Goal: Task Accomplishment & Management: Use online tool/utility

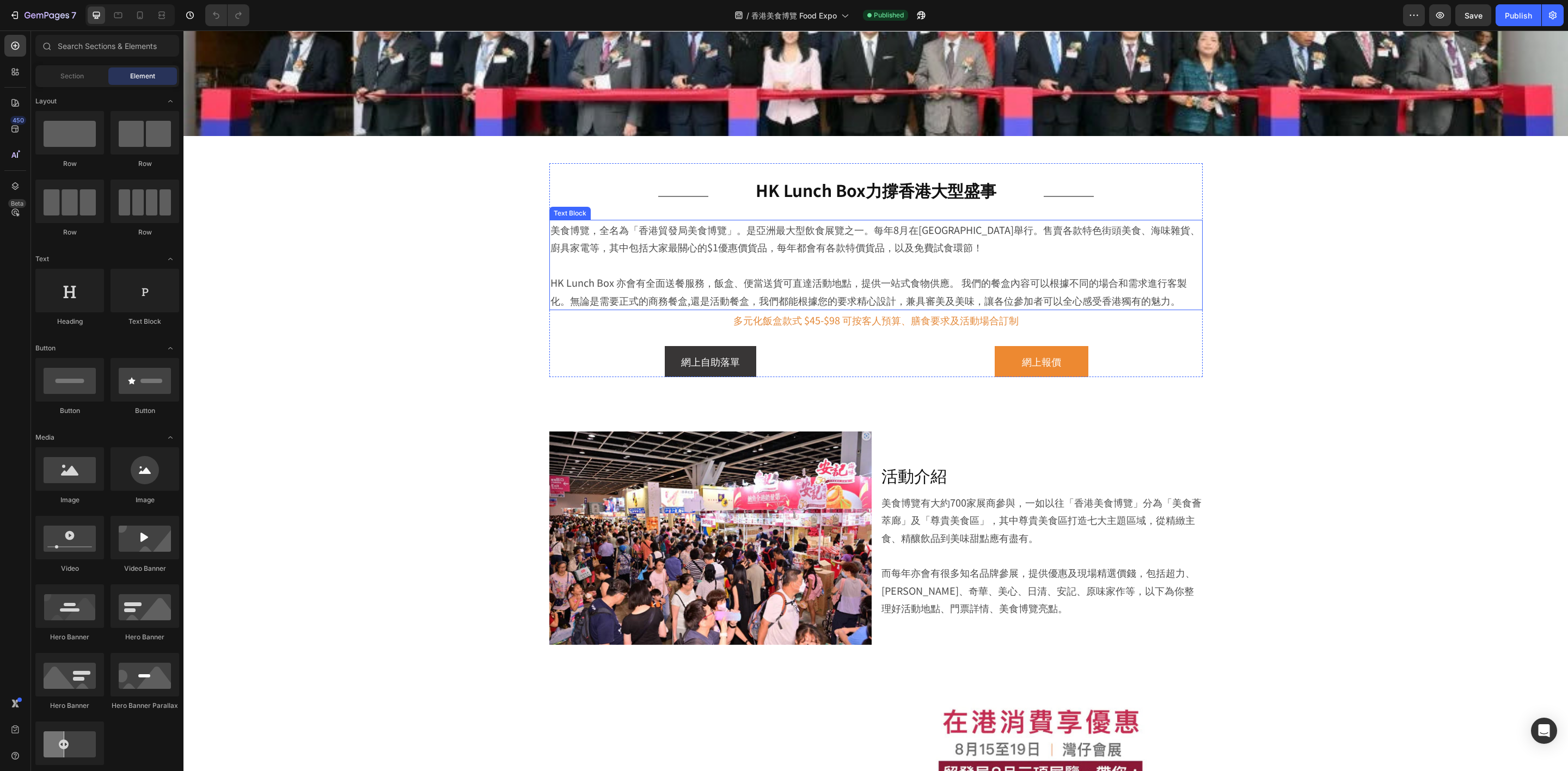
scroll to position [163, 0]
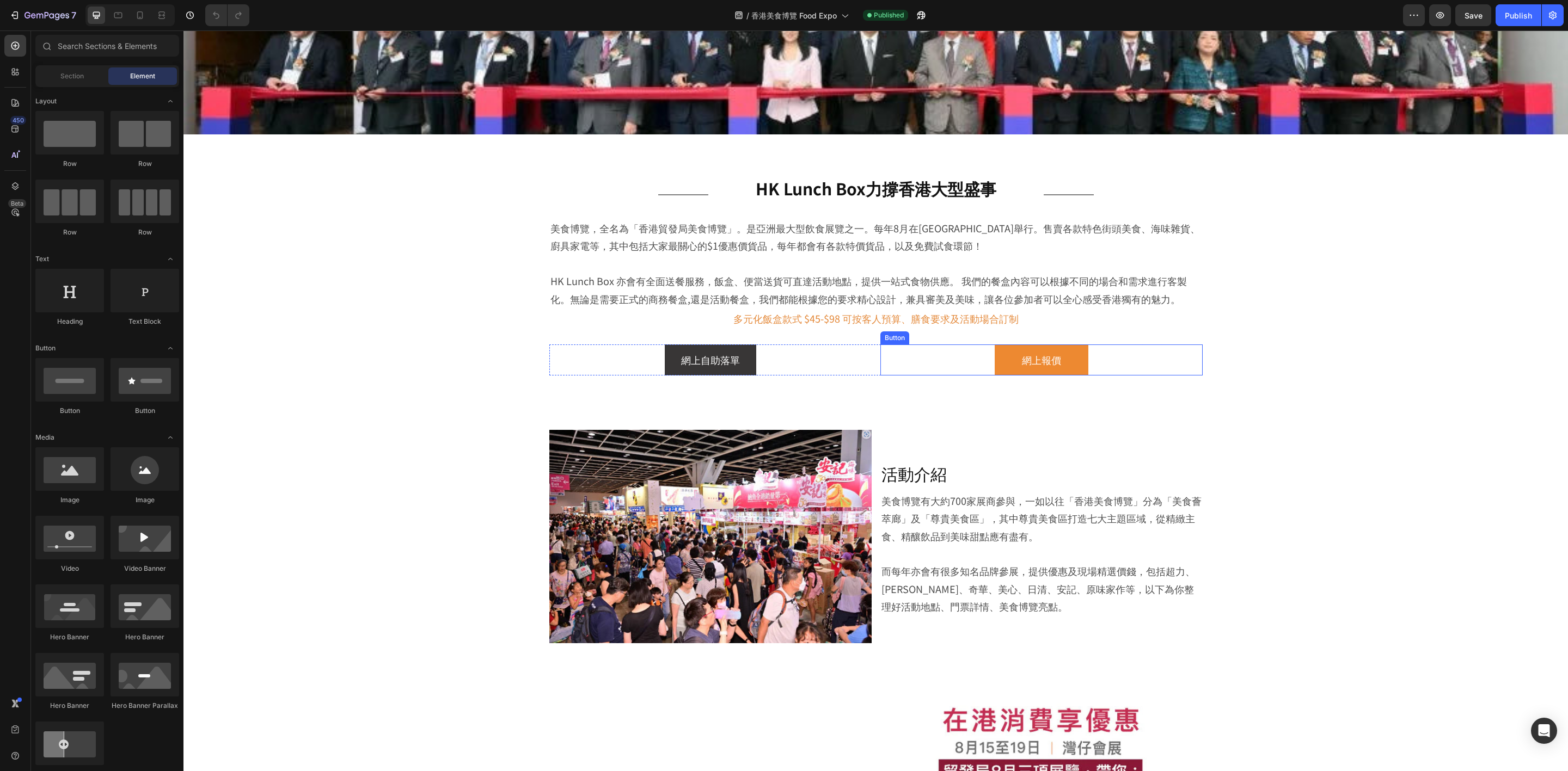
click at [1170, 363] on div "網上報價 Button" at bounding box center [1041, 360] width 322 height 30
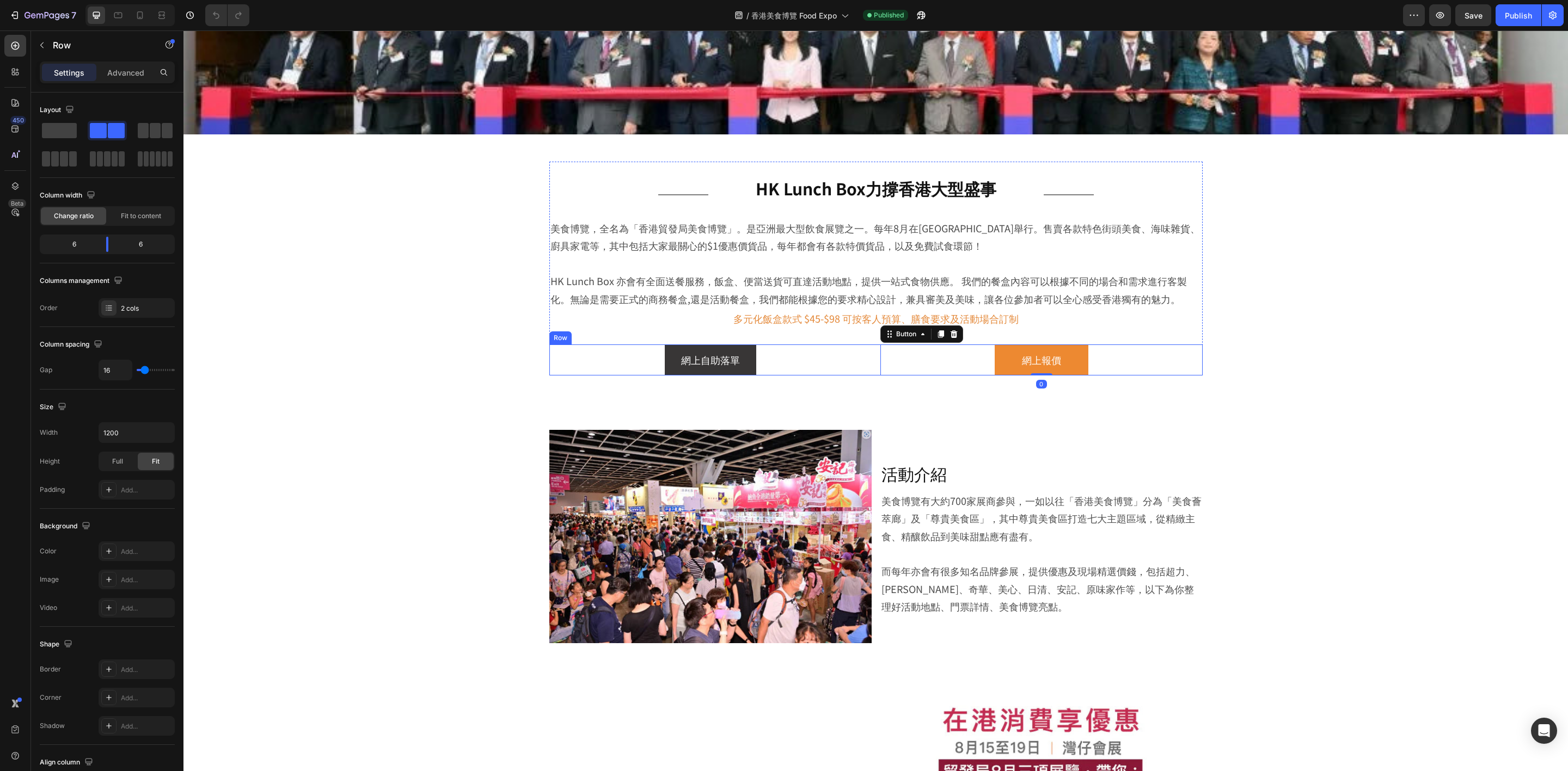
click at [866, 370] on div "網上自助落單 Button 網上報價 Button 0 Row" at bounding box center [876, 360] width 653 height 30
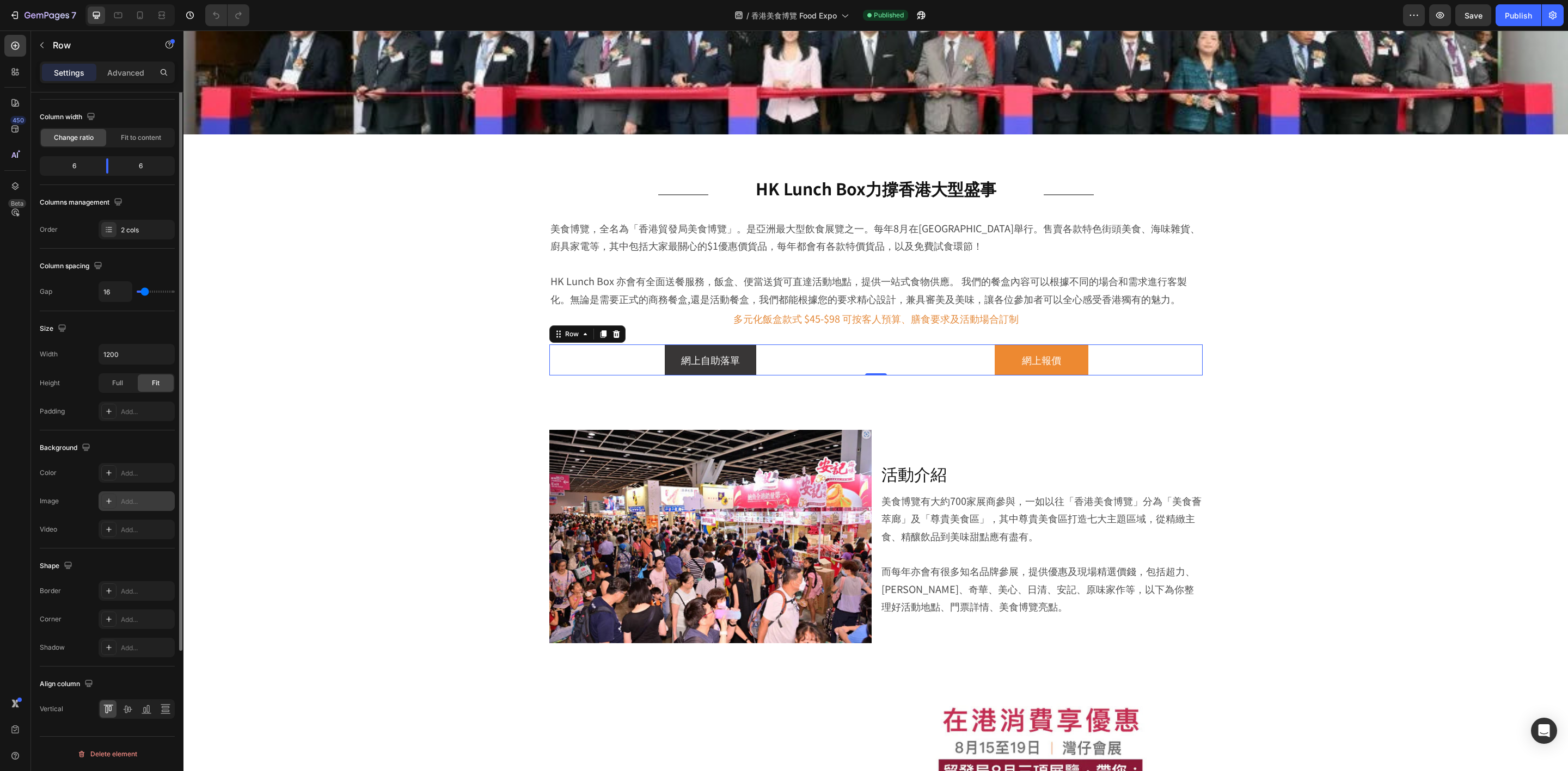
scroll to position [0, 0]
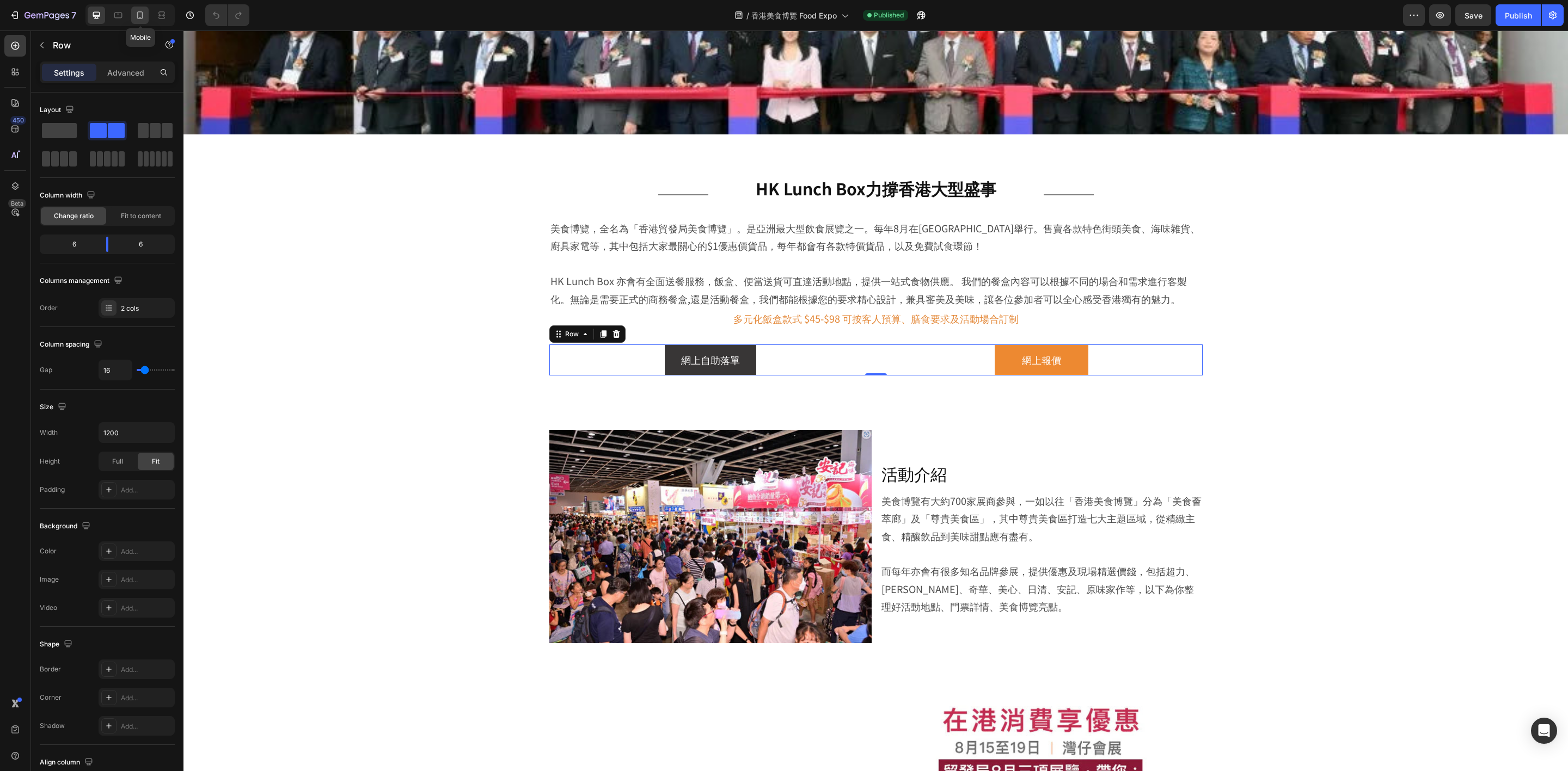
click at [146, 19] on div at bounding box center [140, 15] width 17 height 17
type input "100%"
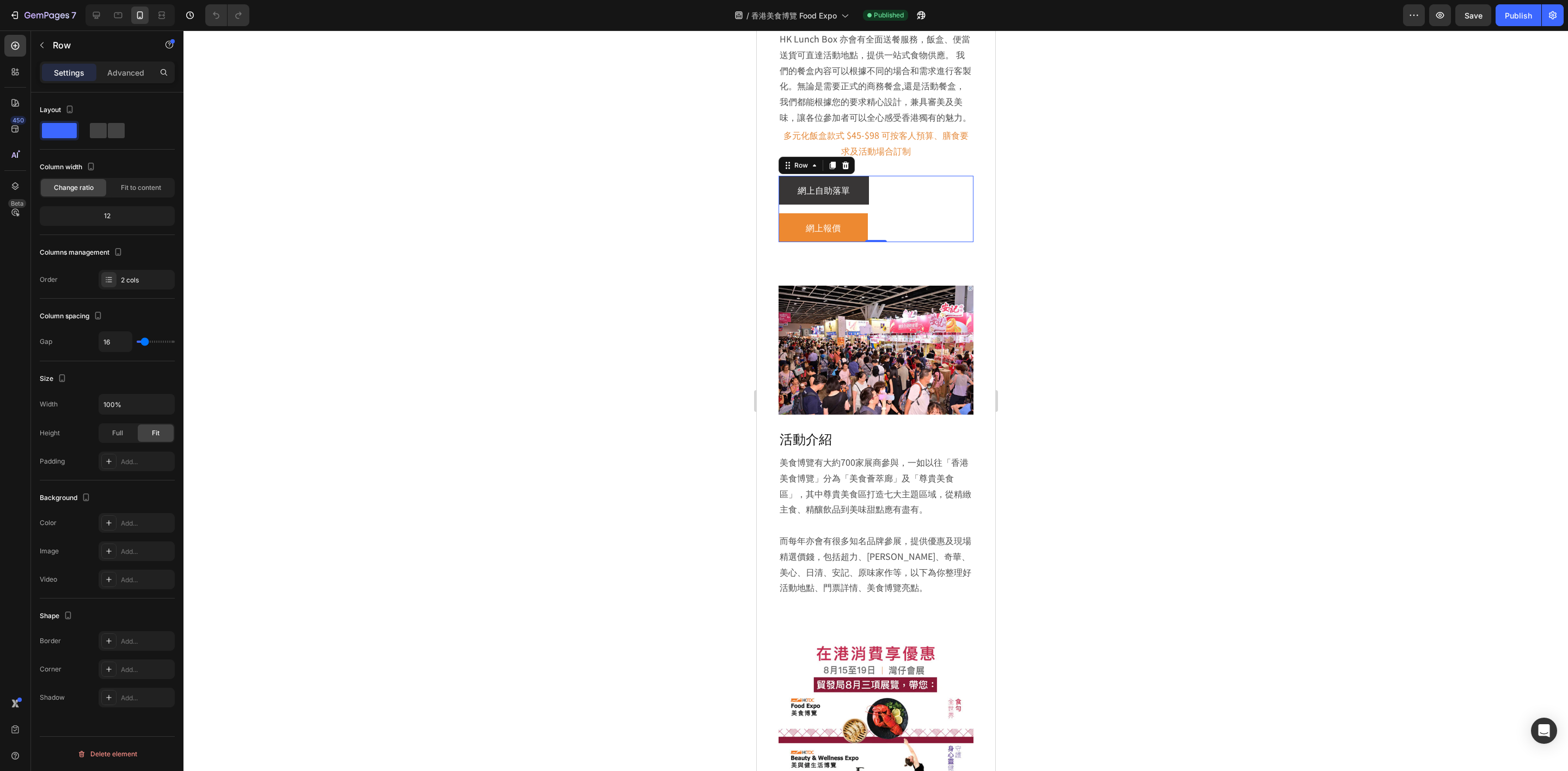
scroll to position [508, 0]
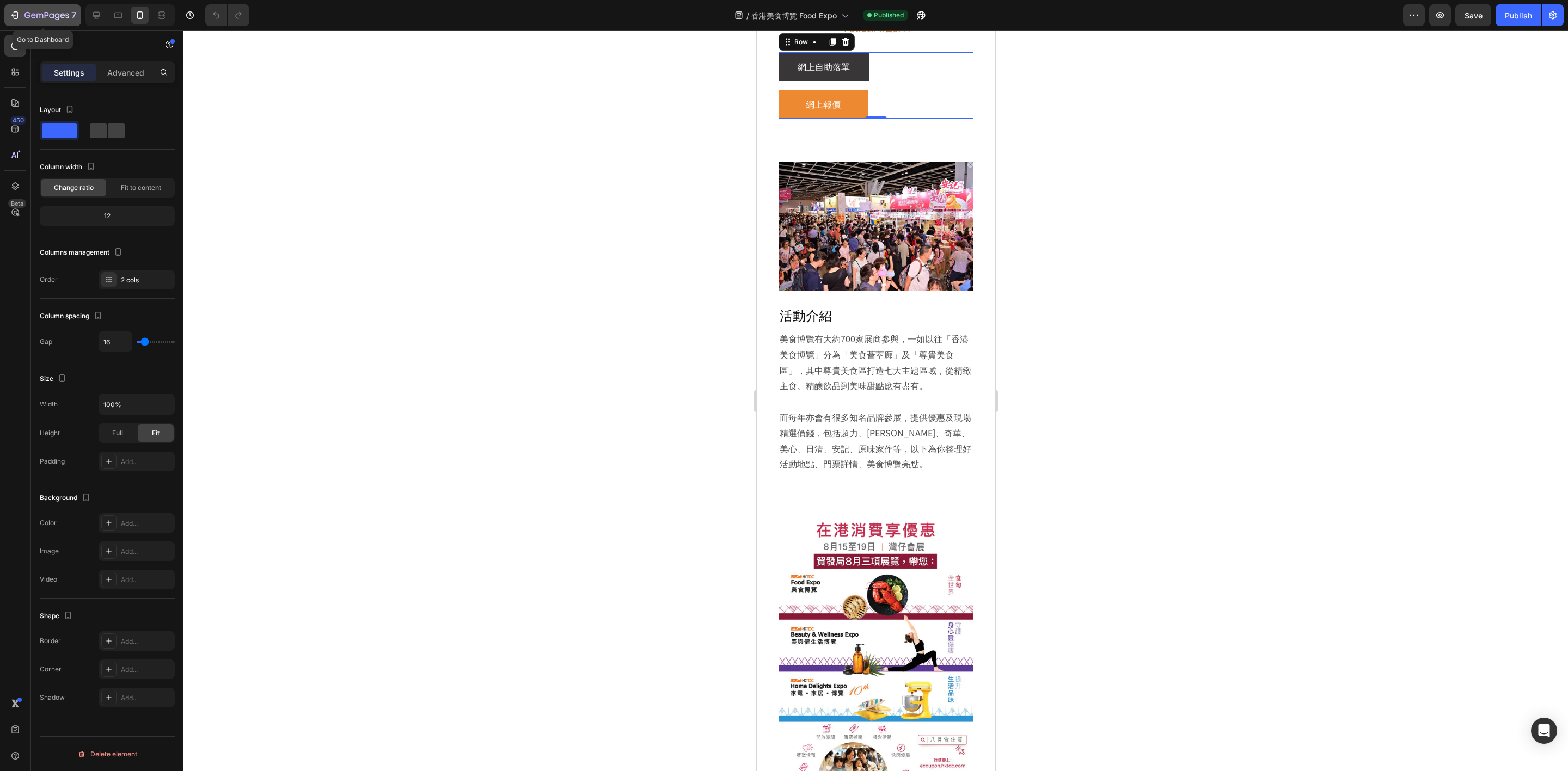
click at [45, 25] on button "7" at bounding box center [42, 15] width 77 height 22
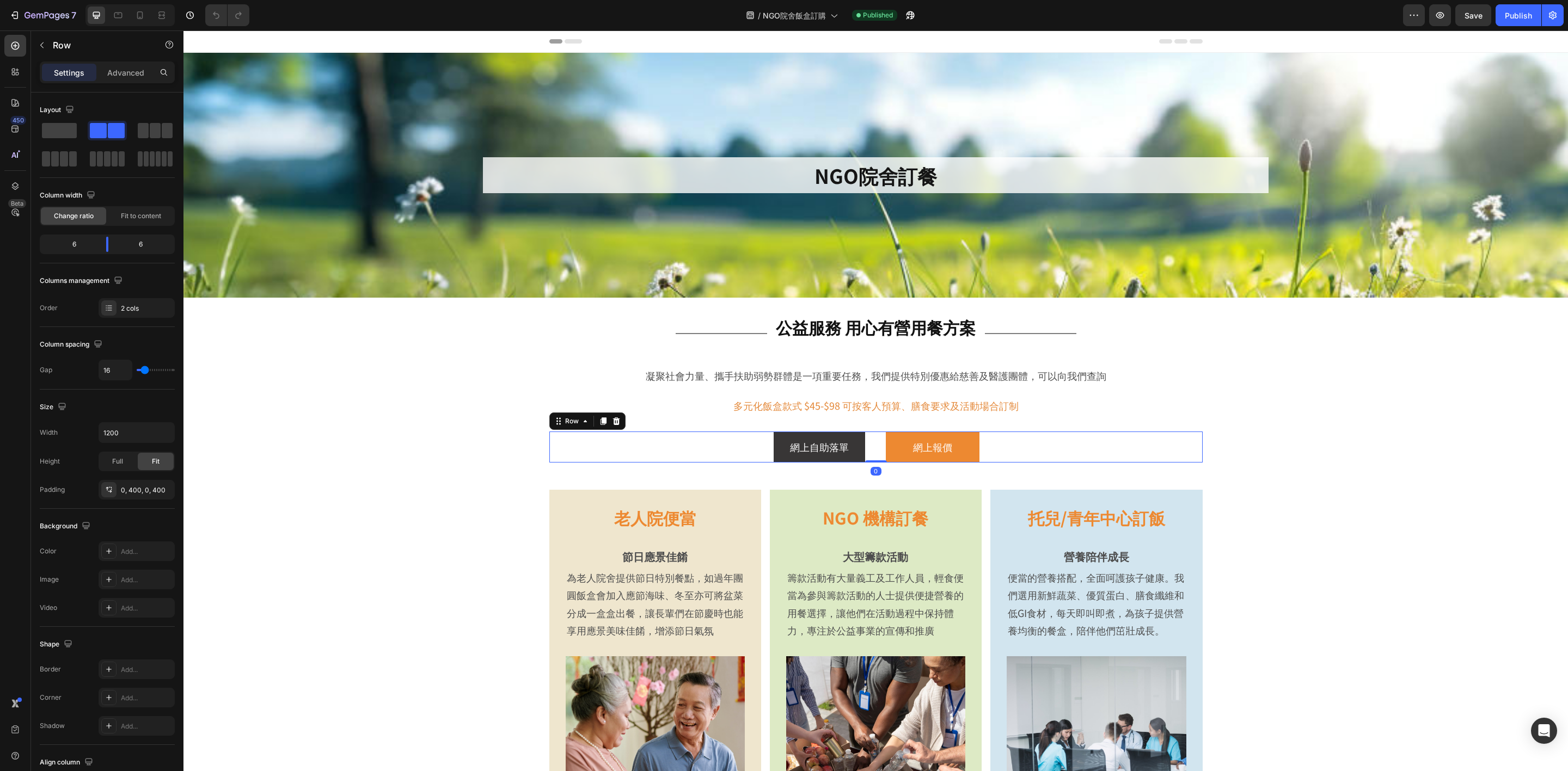
click at [679, 437] on div "網上自助落單 Button 網上報價 Button Row 0" at bounding box center [876, 447] width 653 height 30
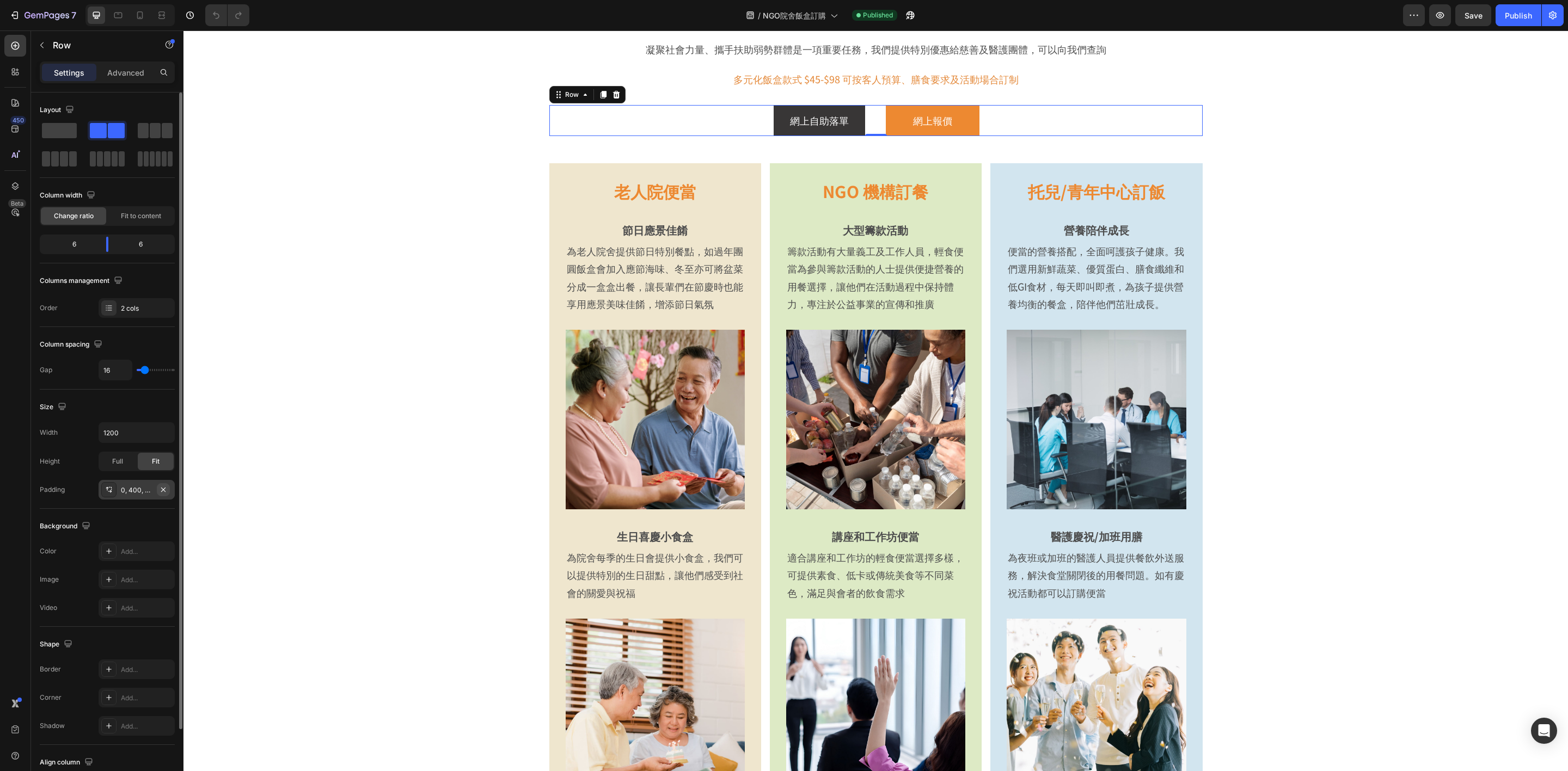
click at [160, 494] on icon "button" at bounding box center [163, 490] width 9 height 9
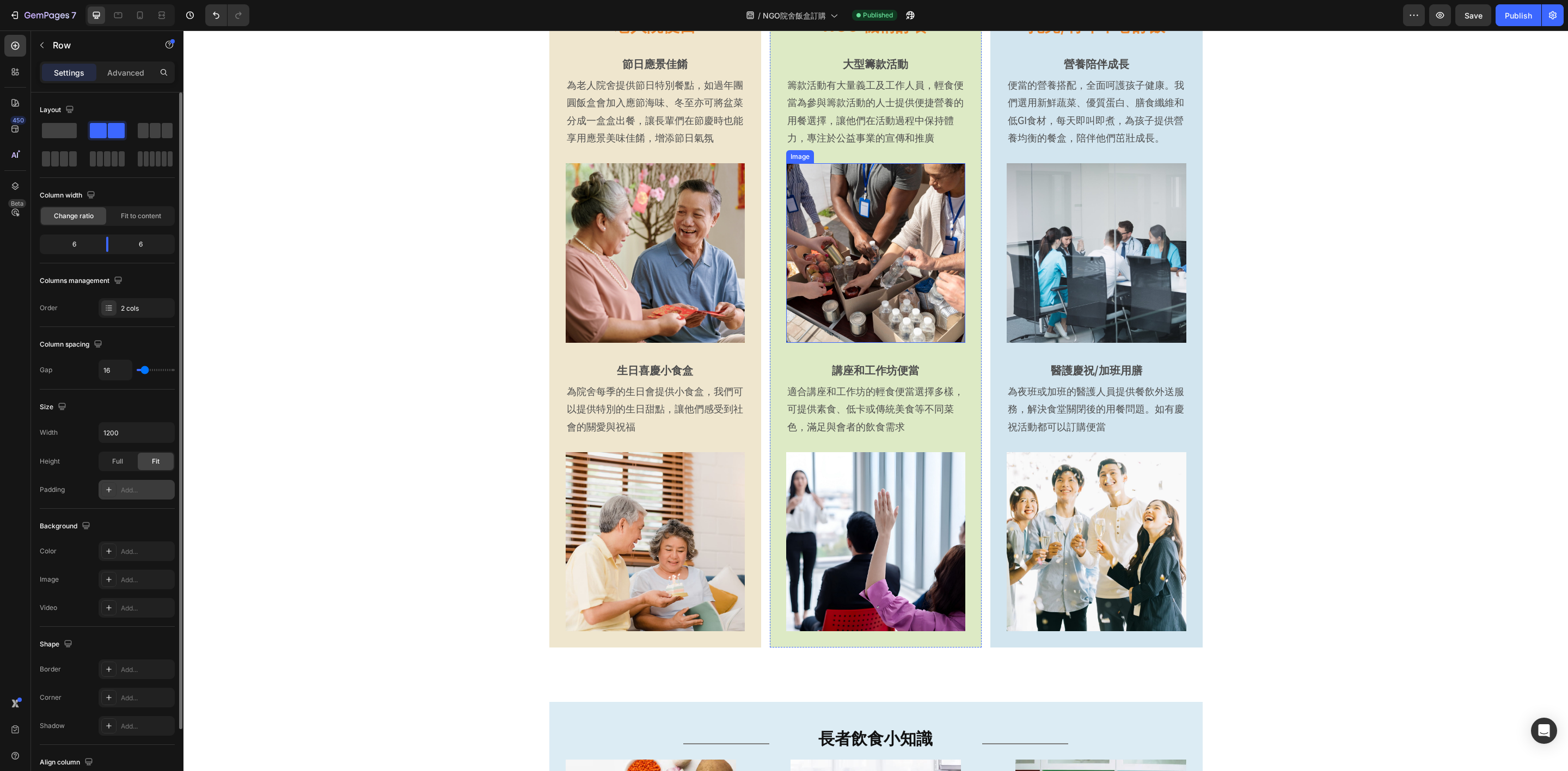
scroll to position [245, 0]
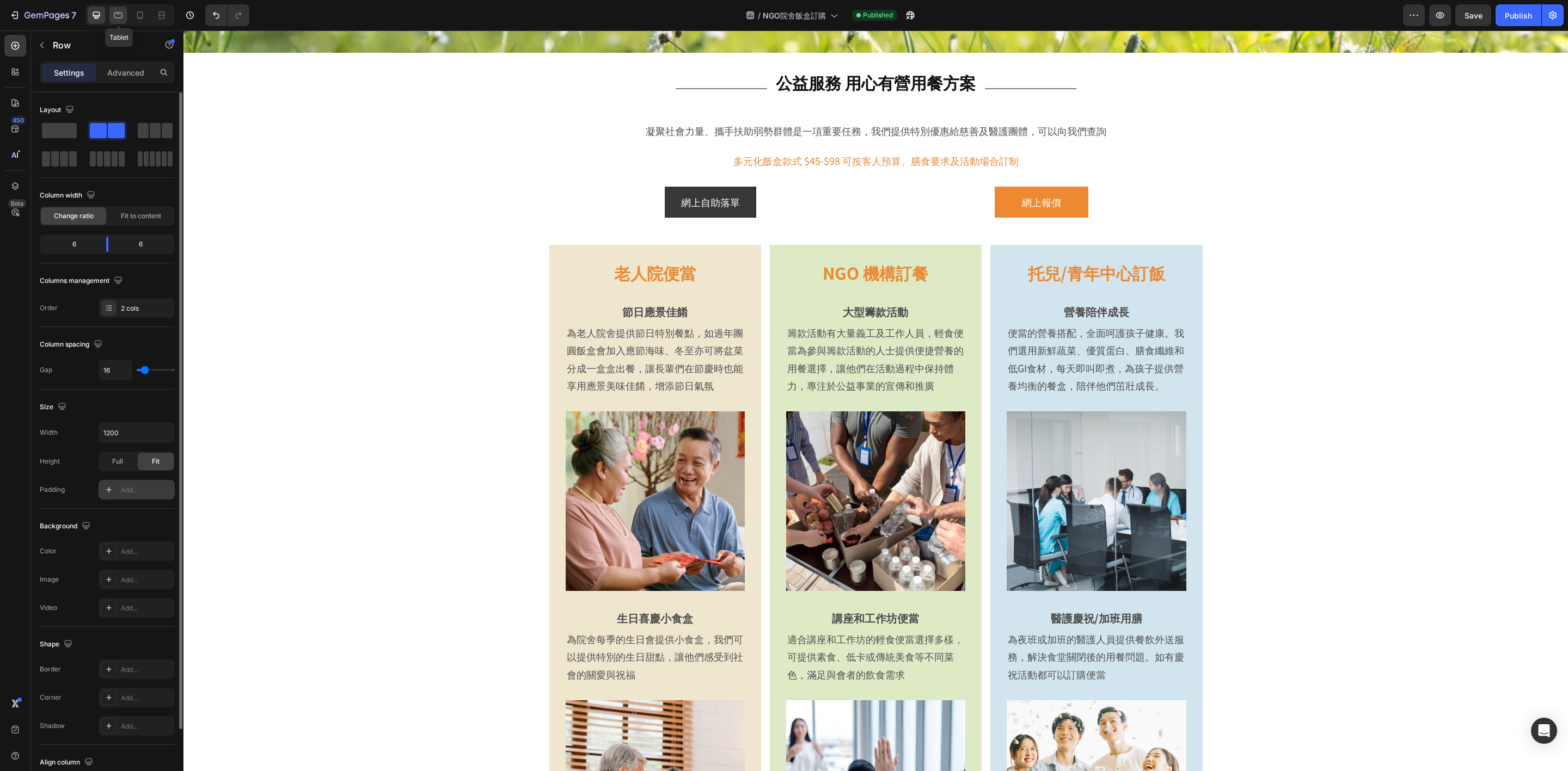
click at [124, 17] on icon at bounding box center [118, 15] width 11 height 11
type input "100%"
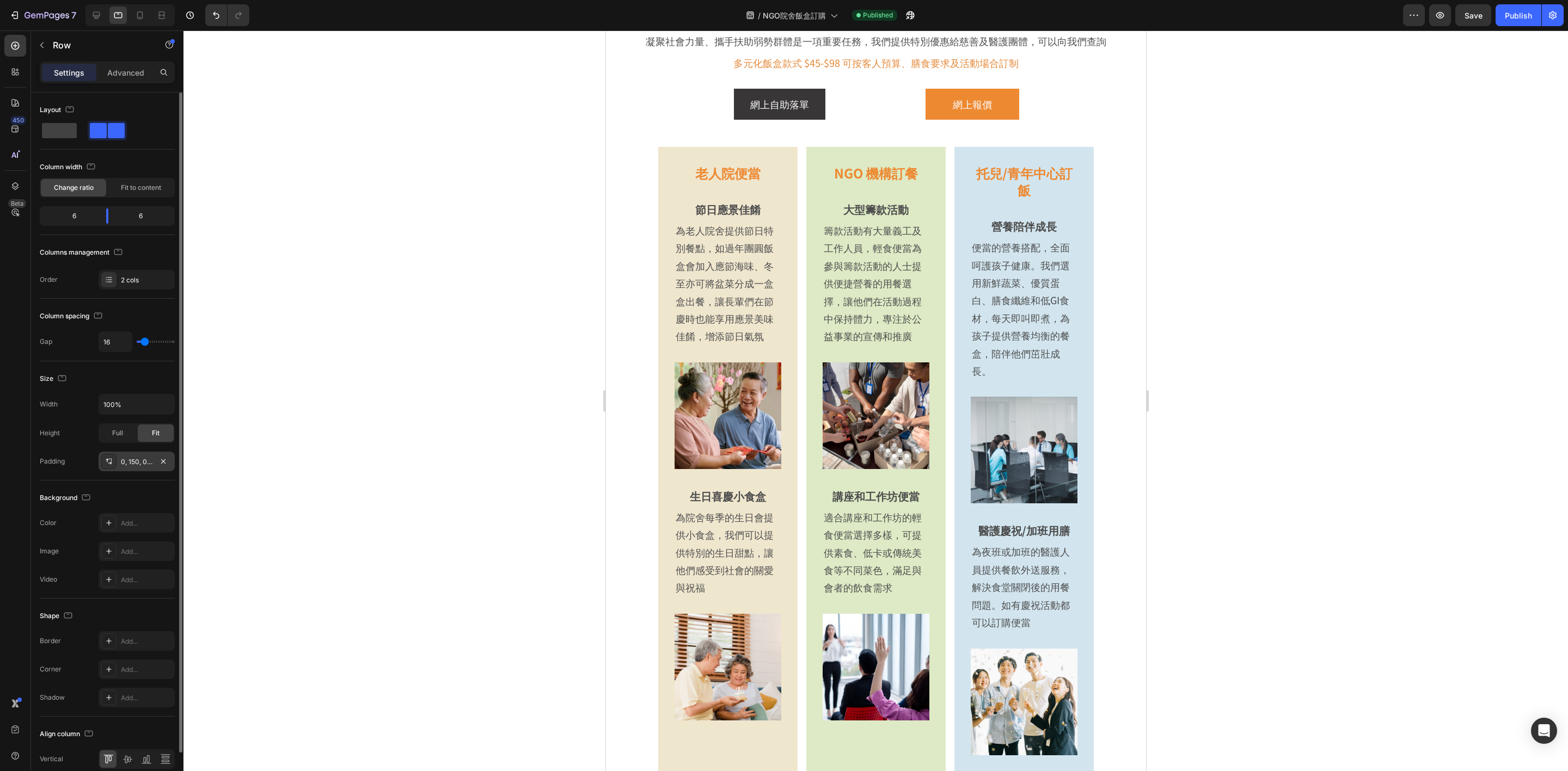
scroll to position [265, 0]
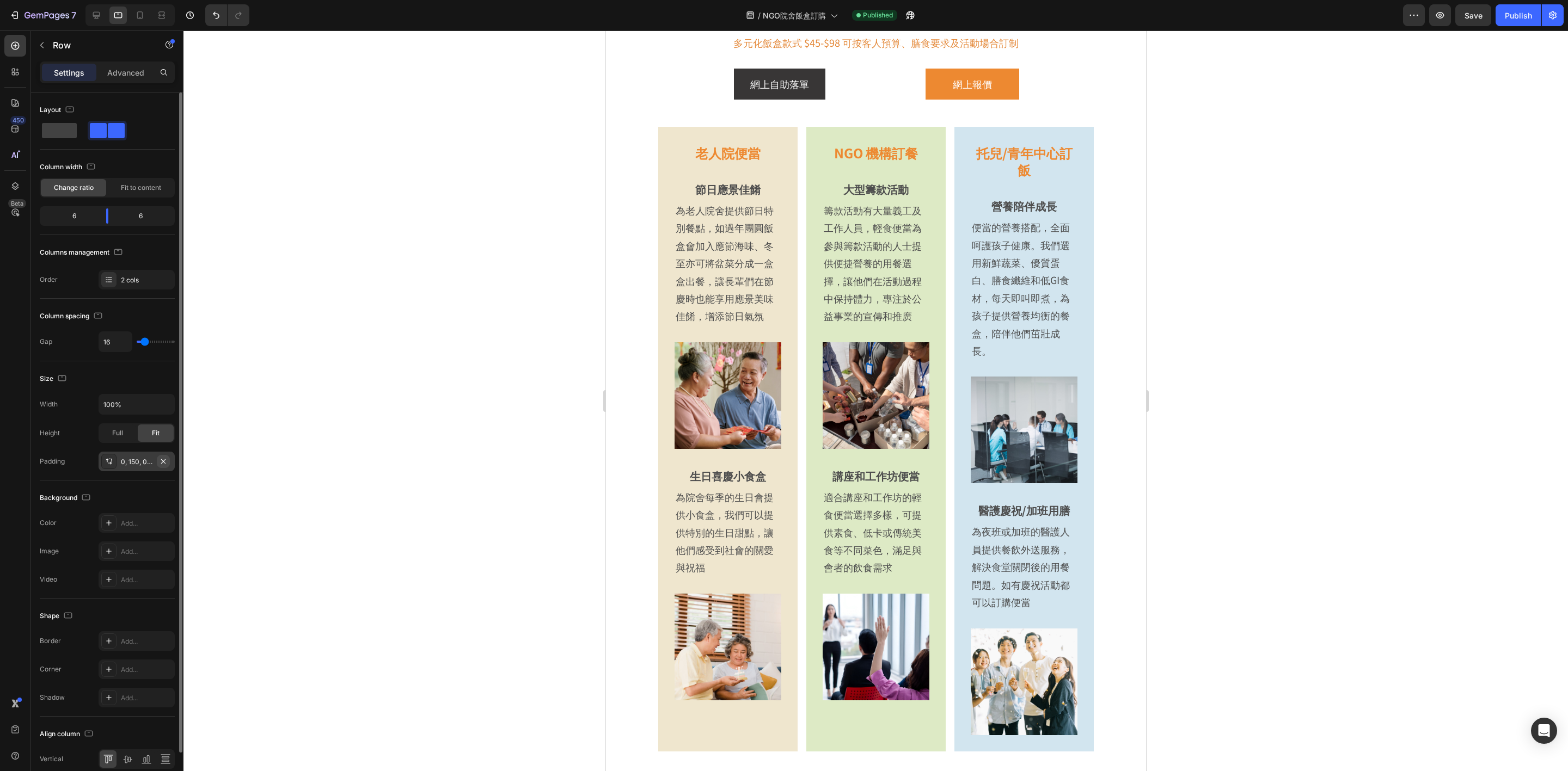
click at [164, 464] on icon "button" at bounding box center [163, 461] width 9 height 9
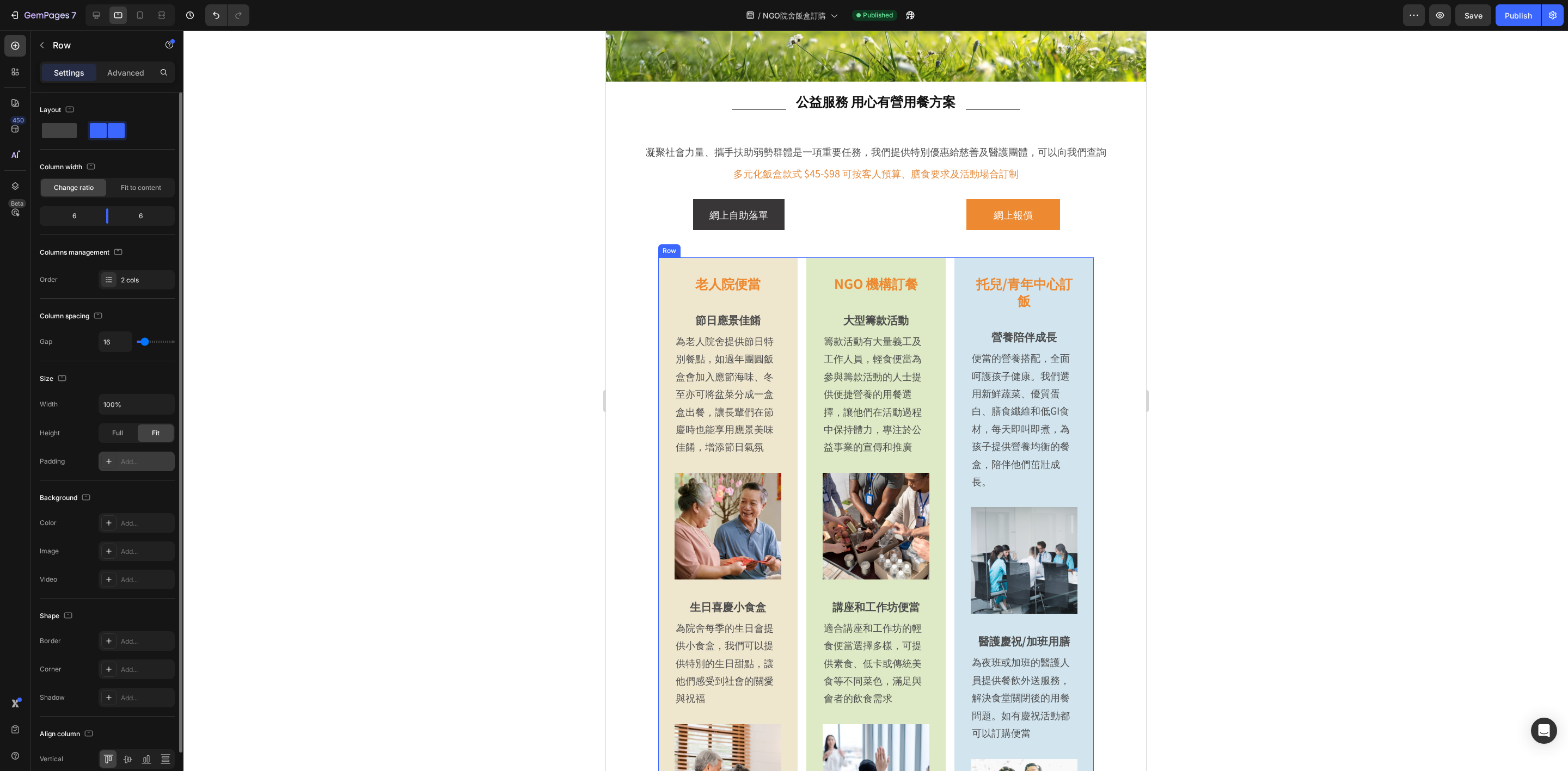
scroll to position [0, 0]
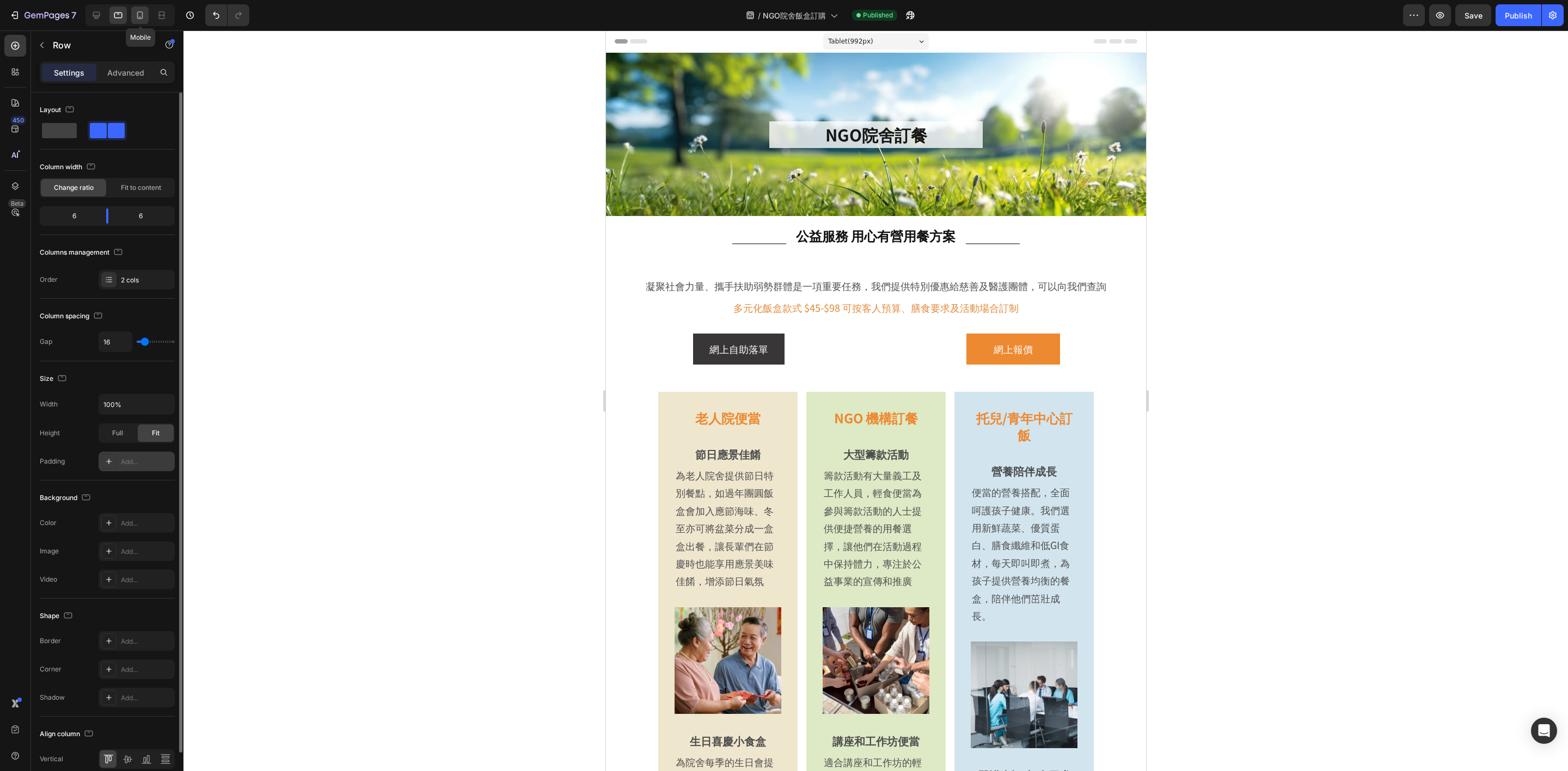
click at [139, 12] on icon at bounding box center [140, 15] width 11 height 11
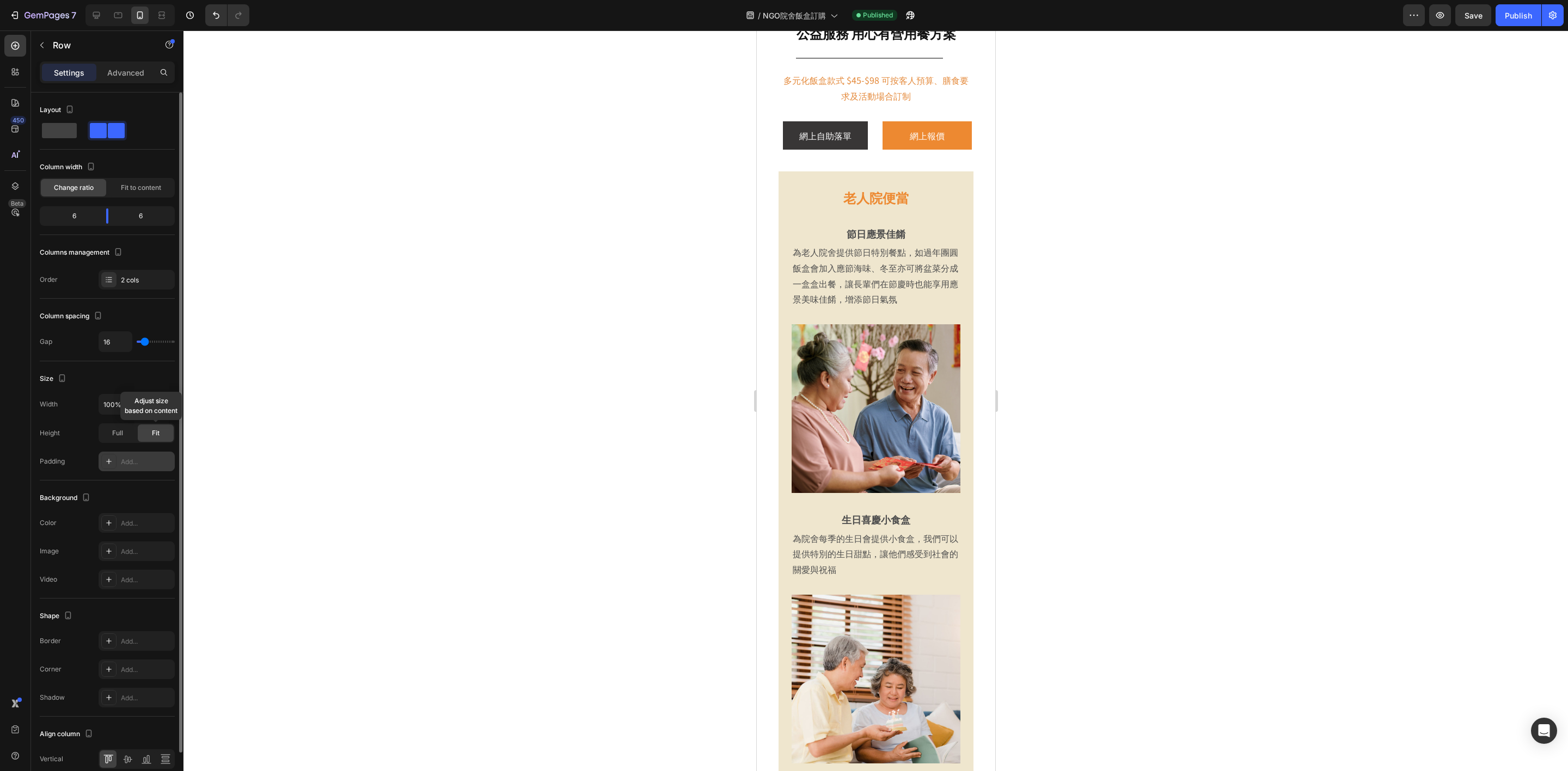
scroll to position [252, 0]
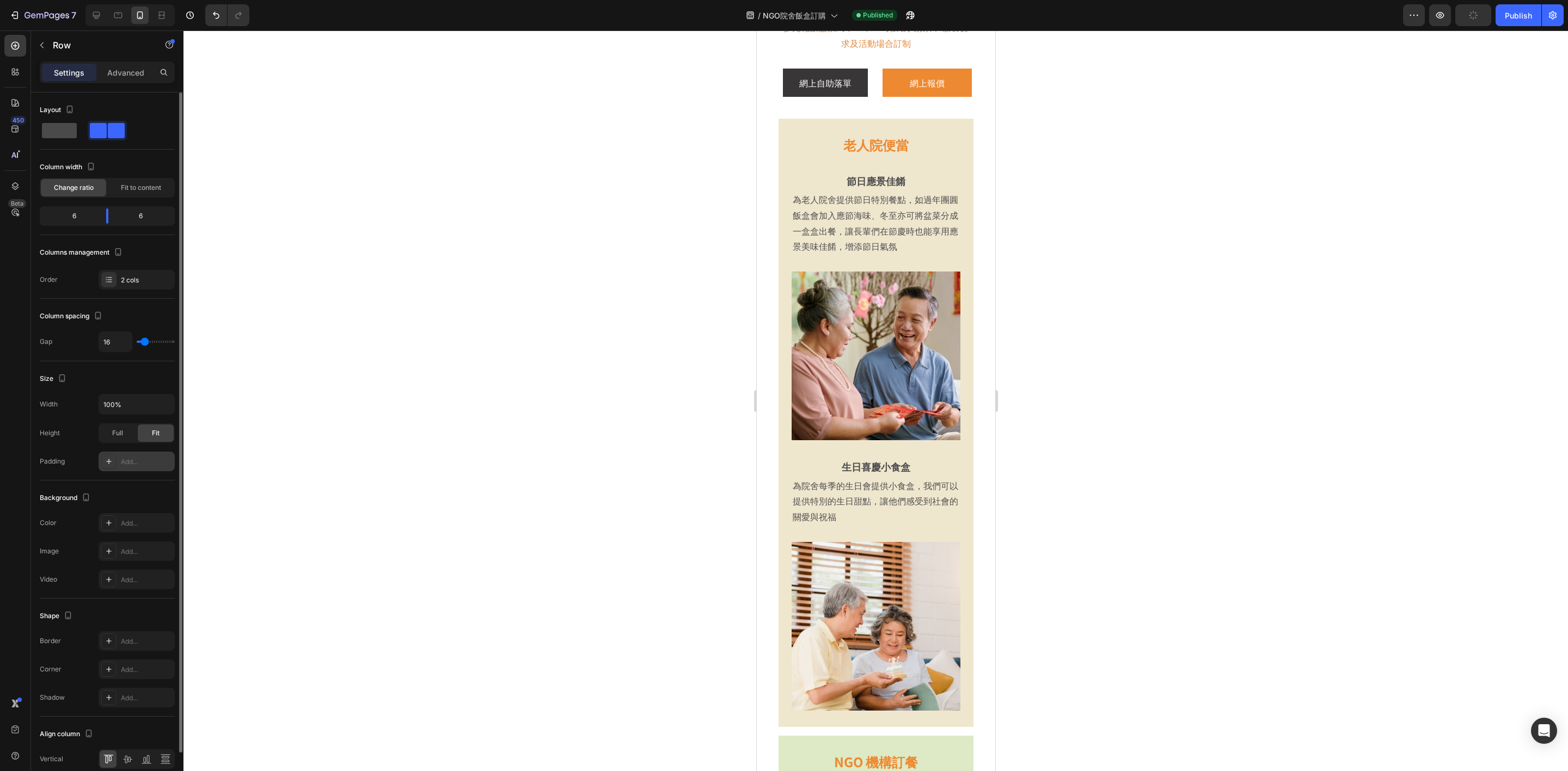
click at [54, 126] on span at bounding box center [59, 130] width 35 height 15
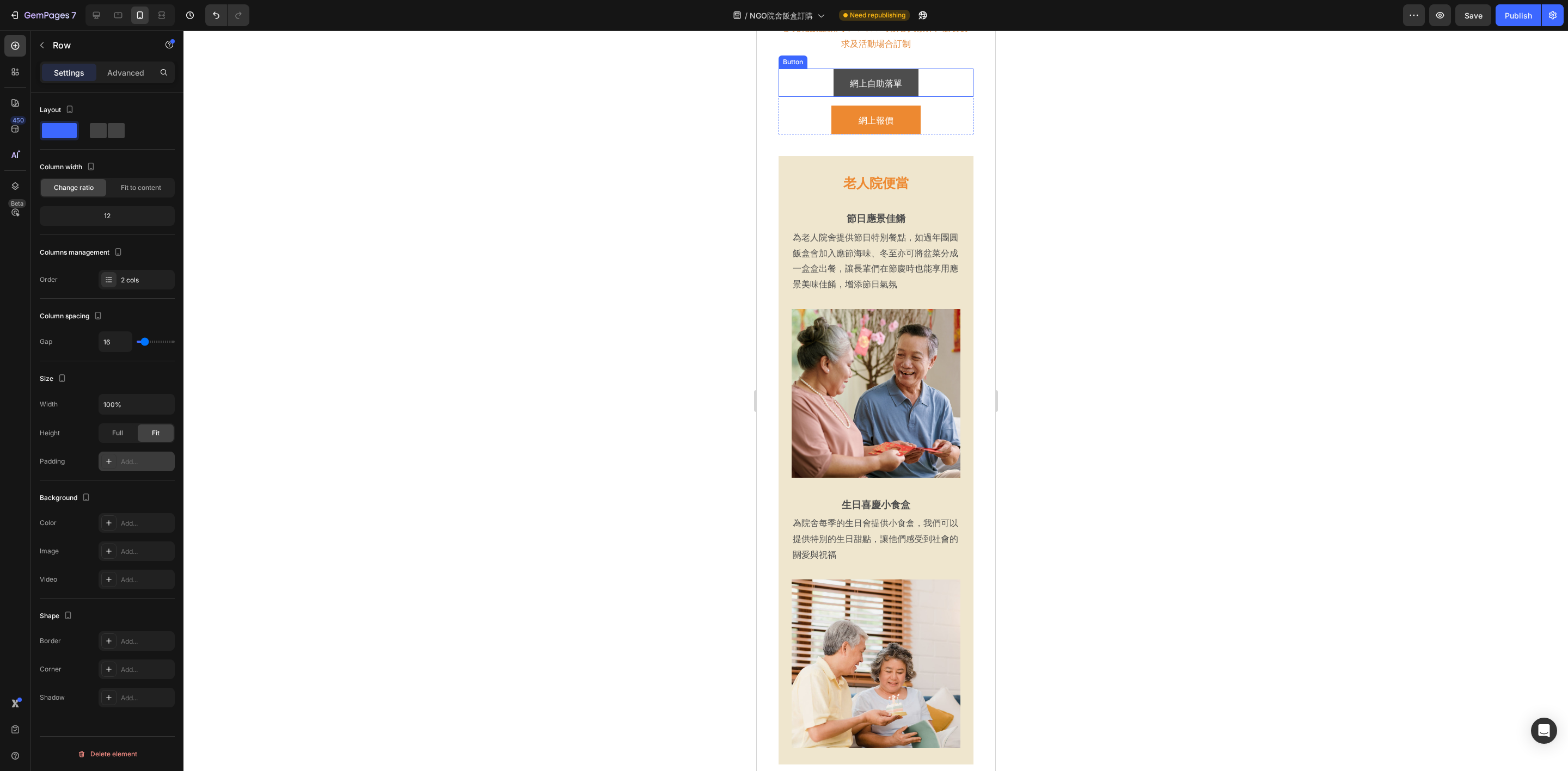
click at [899, 95] on link "網上自助落單" at bounding box center [875, 83] width 85 height 29
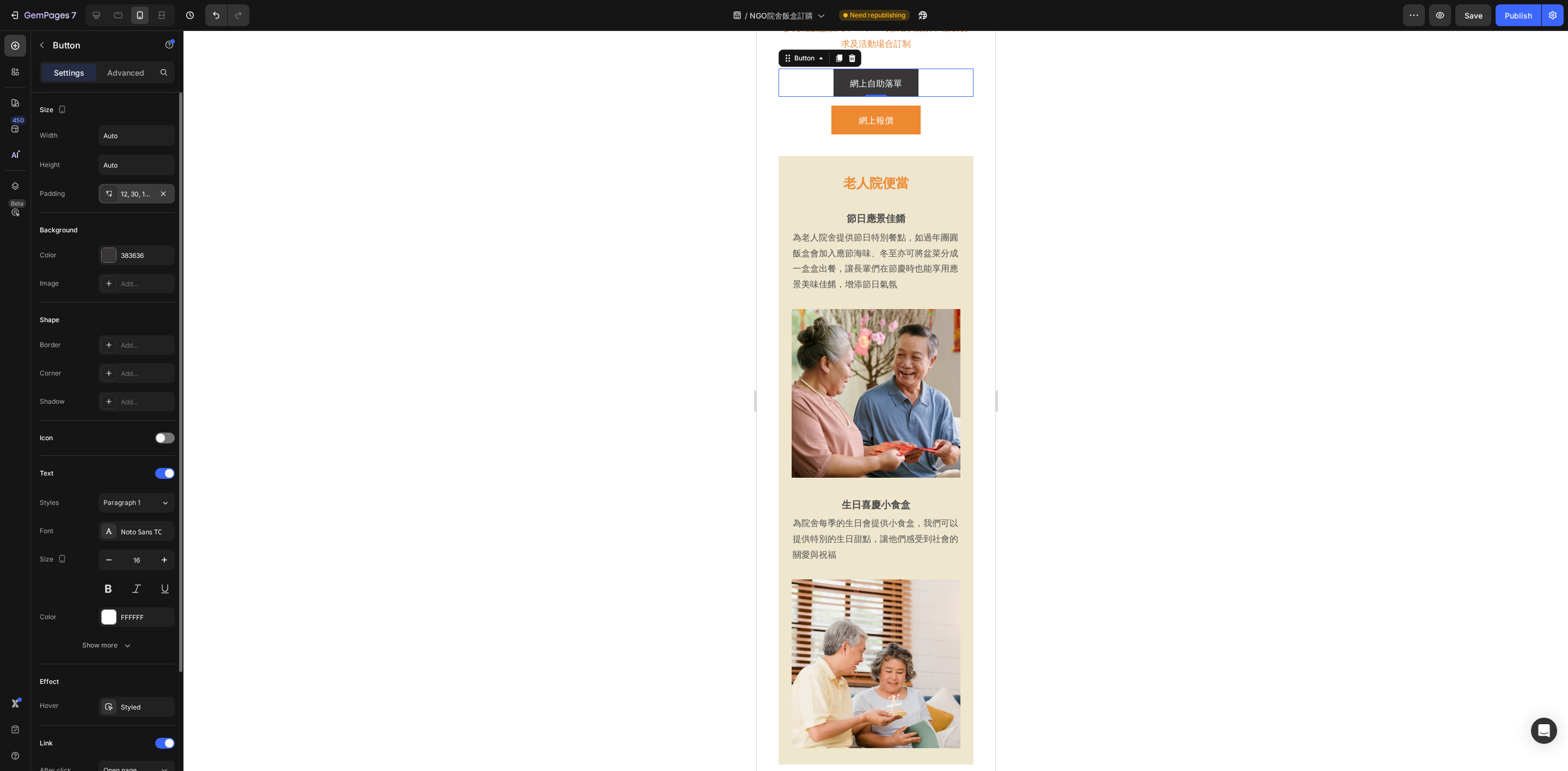
click at [136, 195] on div "12, 30, 12, 30" at bounding box center [137, 194] width 32 height 10
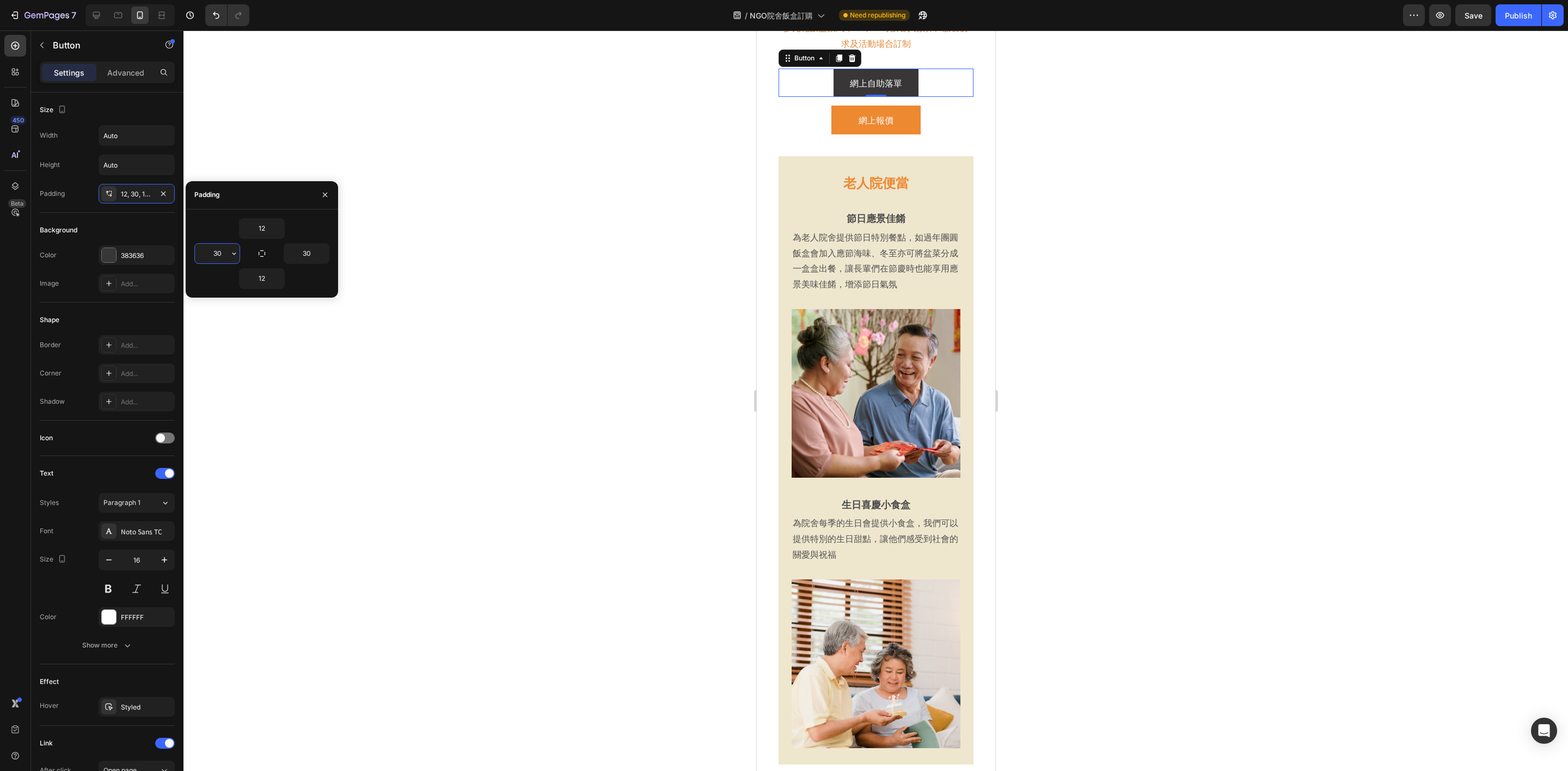
click at [220, 256] on input "30" at bounding box center [217, 253] width 45 height 19
type input "35"
click at [305, 258] on input "30" at bounding box center [307, 253] width 45 height 19
type input "35"
click at [99, 19] on icon at bounding box center [96, 15] width 11 height 11
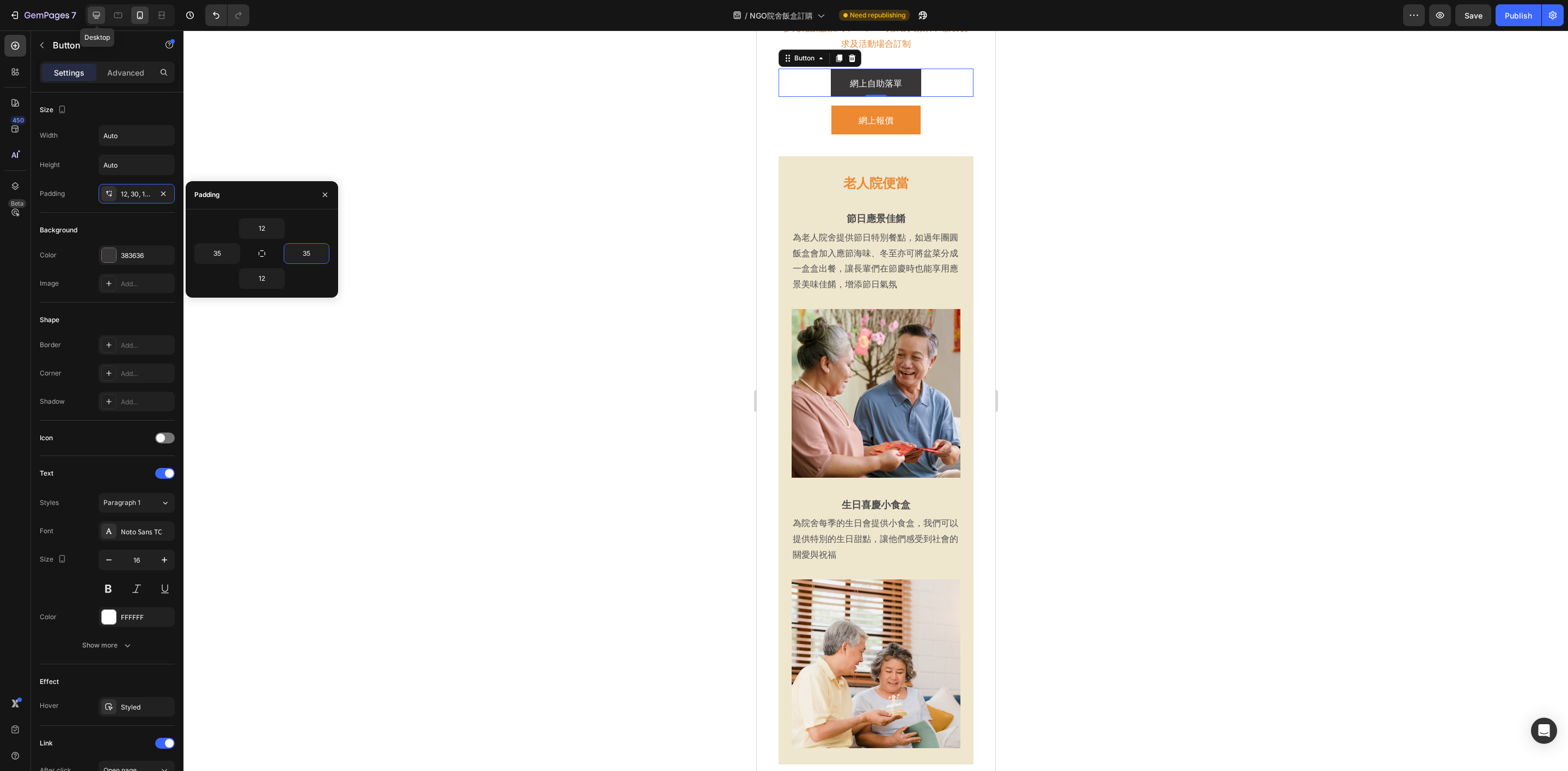
type input "18"
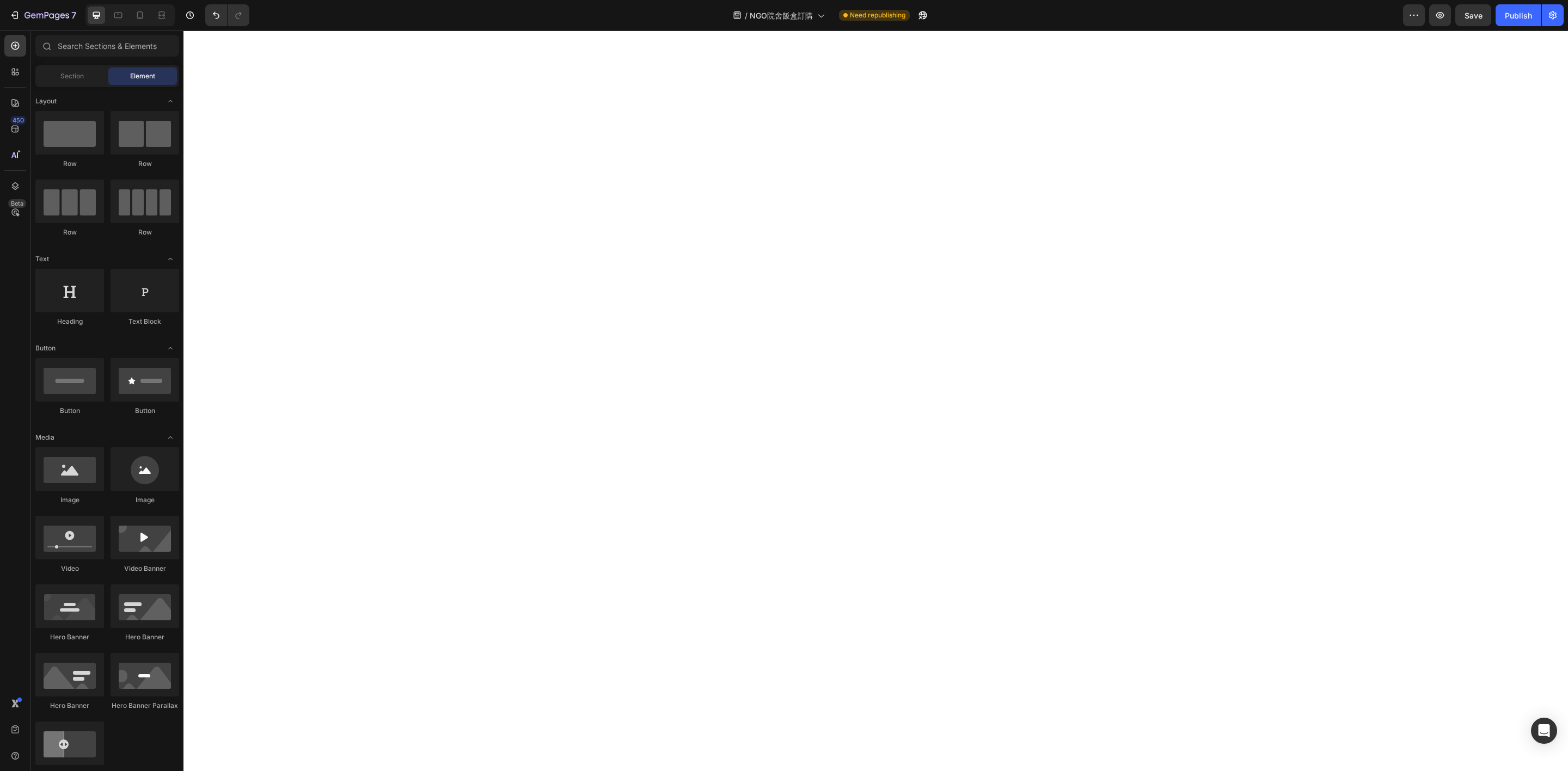
scroll to position [1391, 0]
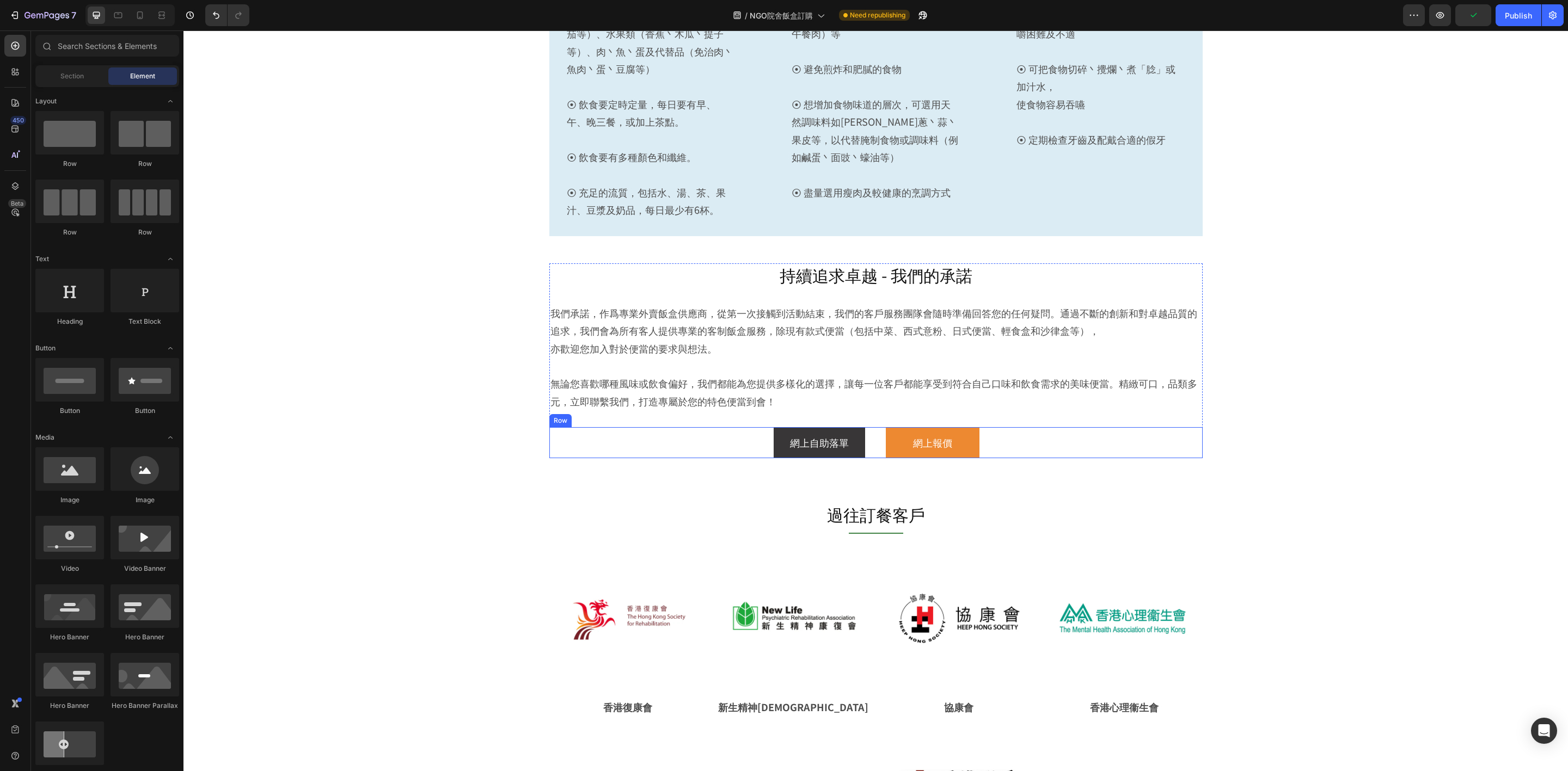
click at [1059, 443] on div "網上自助落單 Button 網上報價 Button Row" at bounding box center [876, 442] width 653 height 30
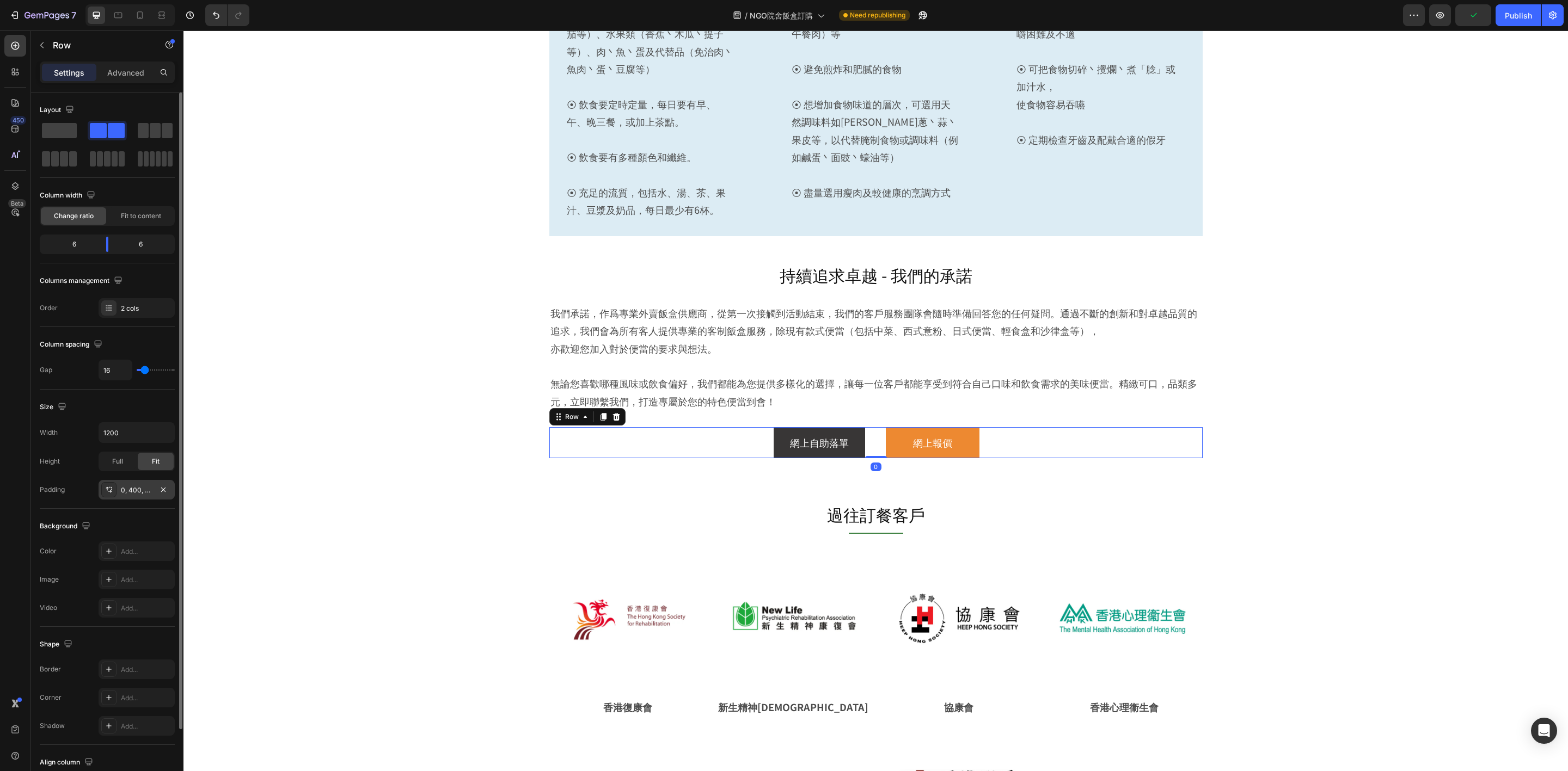
click at [119, 495] on div "0, 400, 0, 400" at bounding box center [137, 489] width 76 height 19
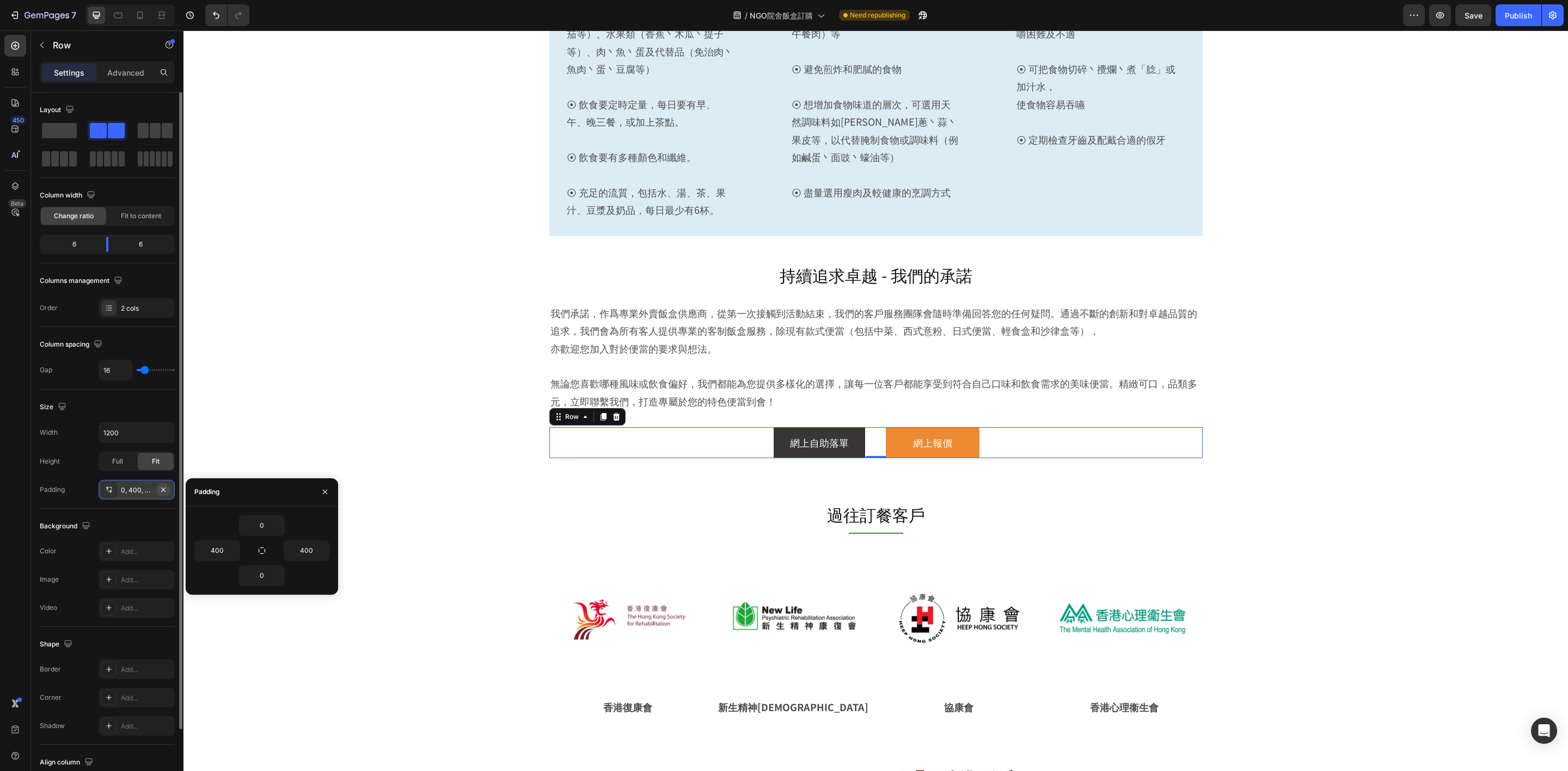
click at [162, 491] on icon "button" at bounding box center [163, 489] width 4 height 4
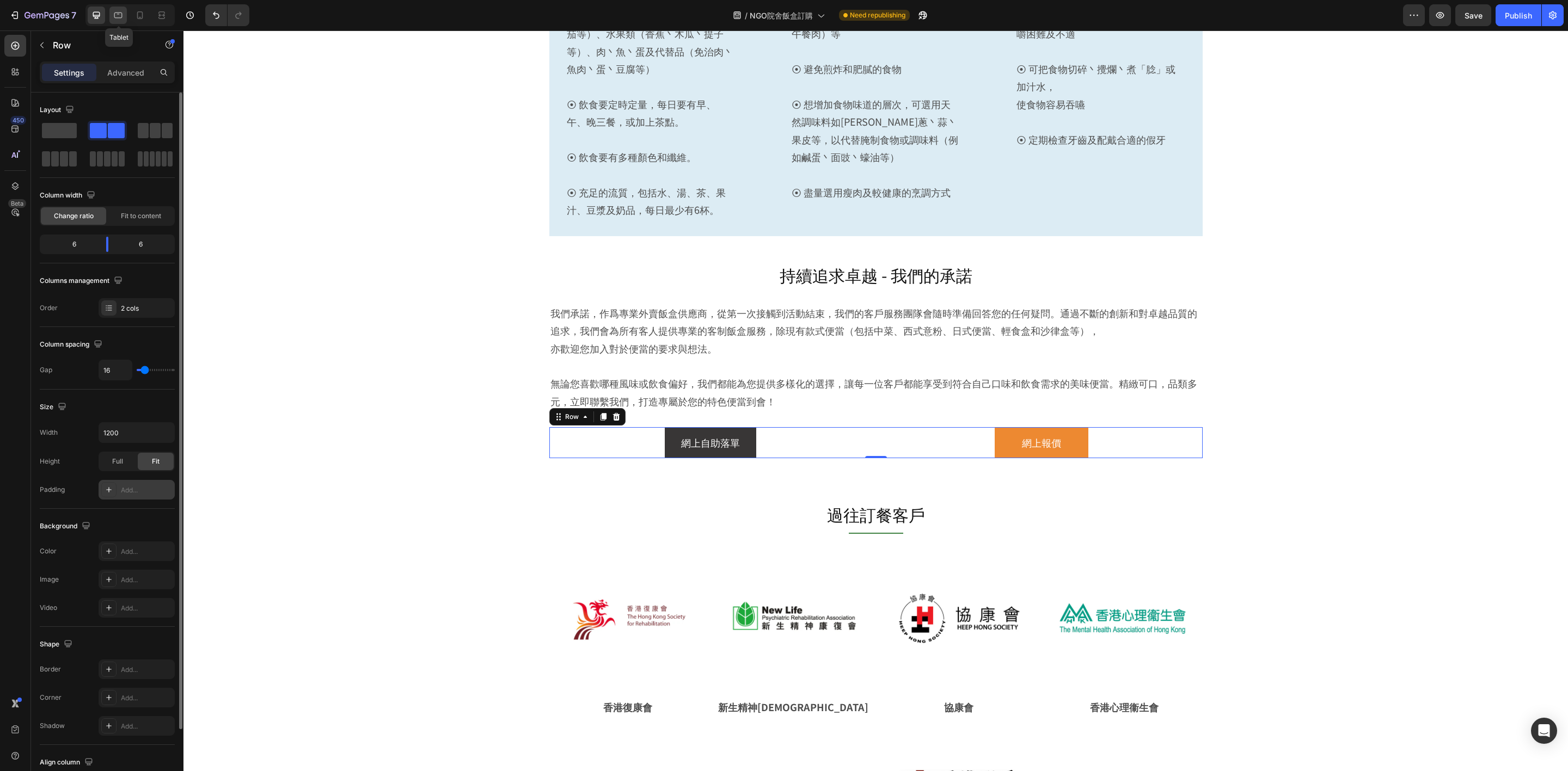
click at [119, 17] on icon at bounding box center [118, 15] width 11 height 11
type input "100%"
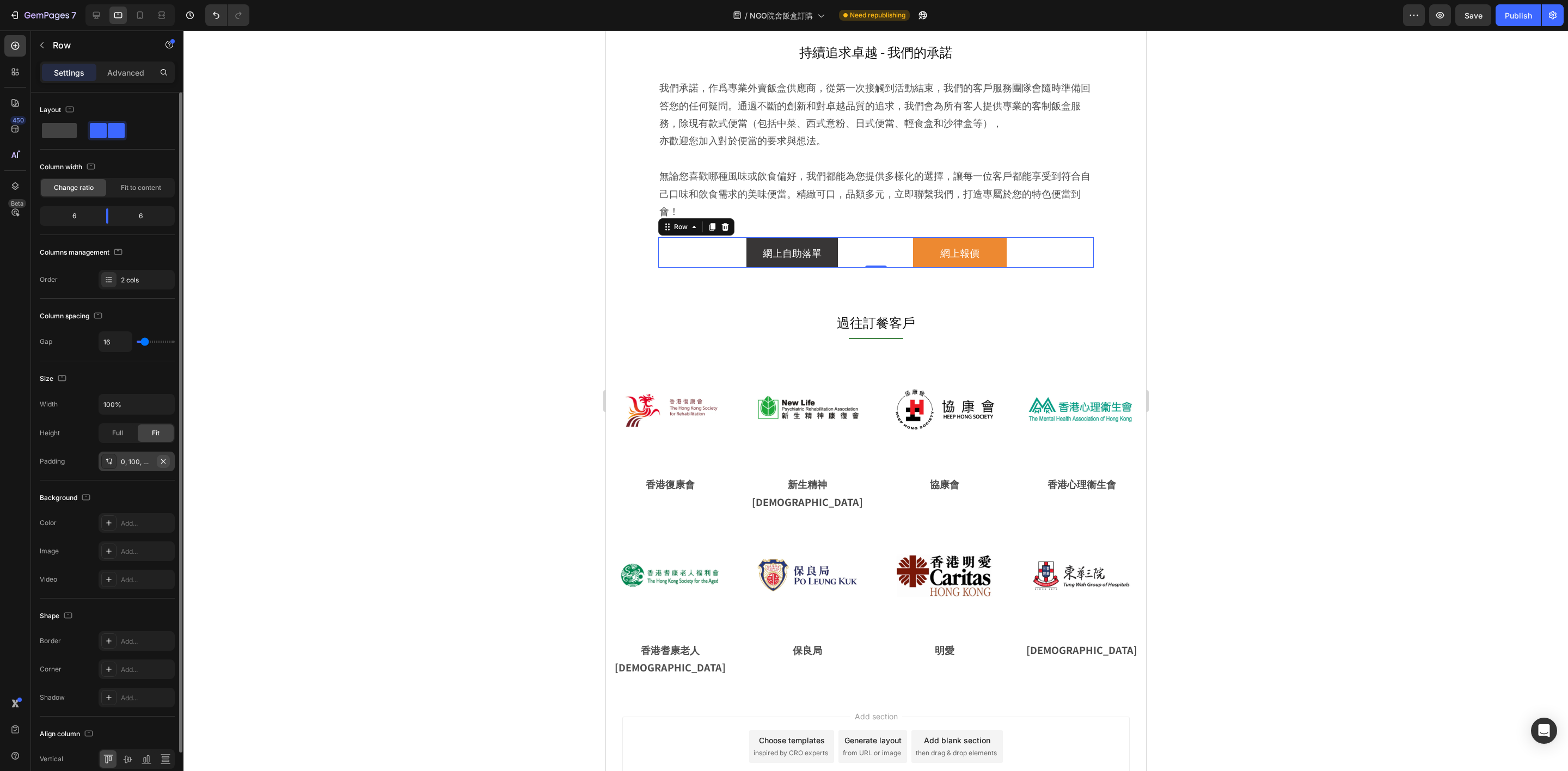
scroll to position [1710, 0]
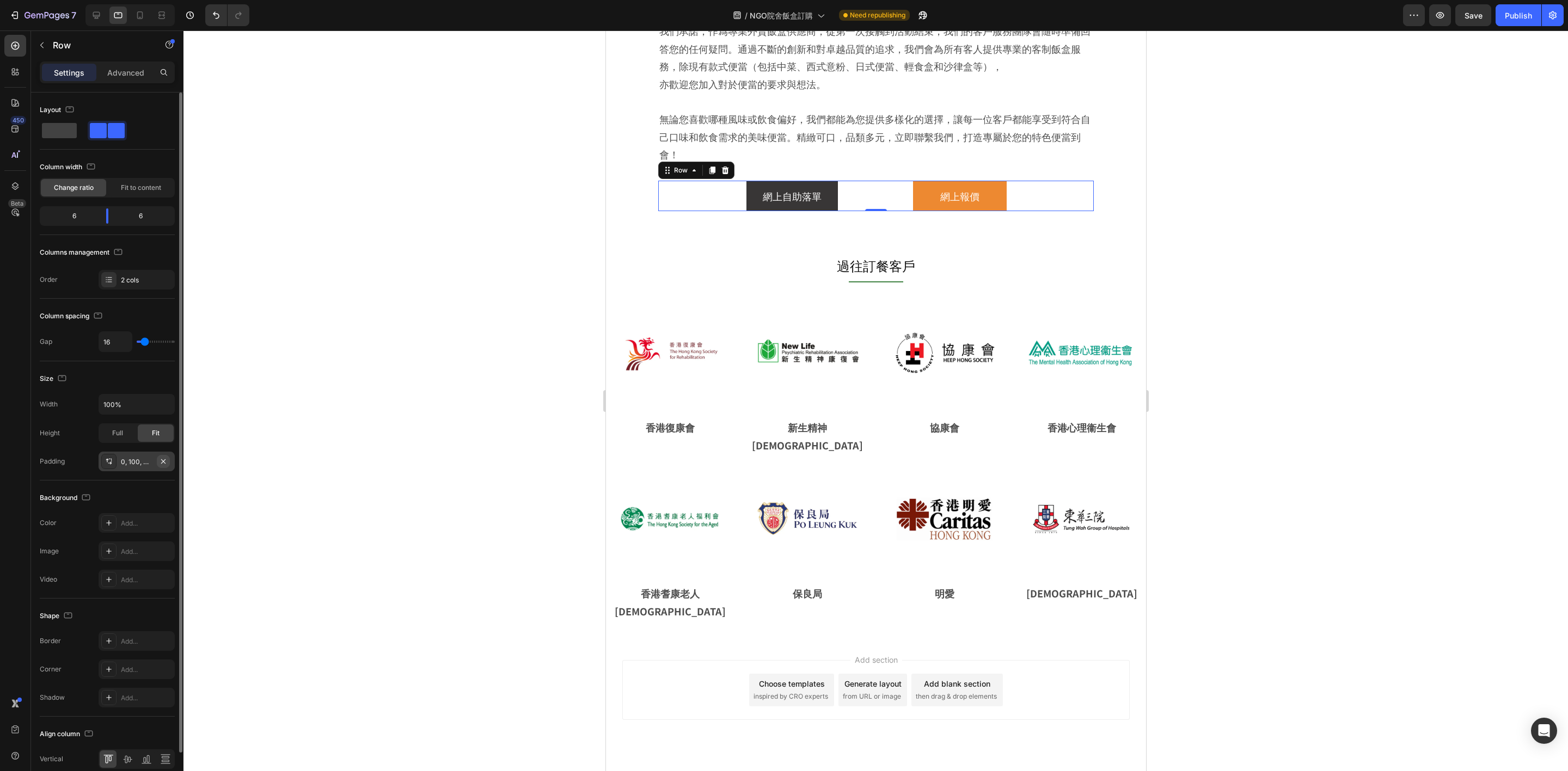
click at [165, 461] on icon "button" at bounding box center [163, 461] width 9 height 9
click at [144, 19] on icon at bounding box center [140, 15] width 11 height 11
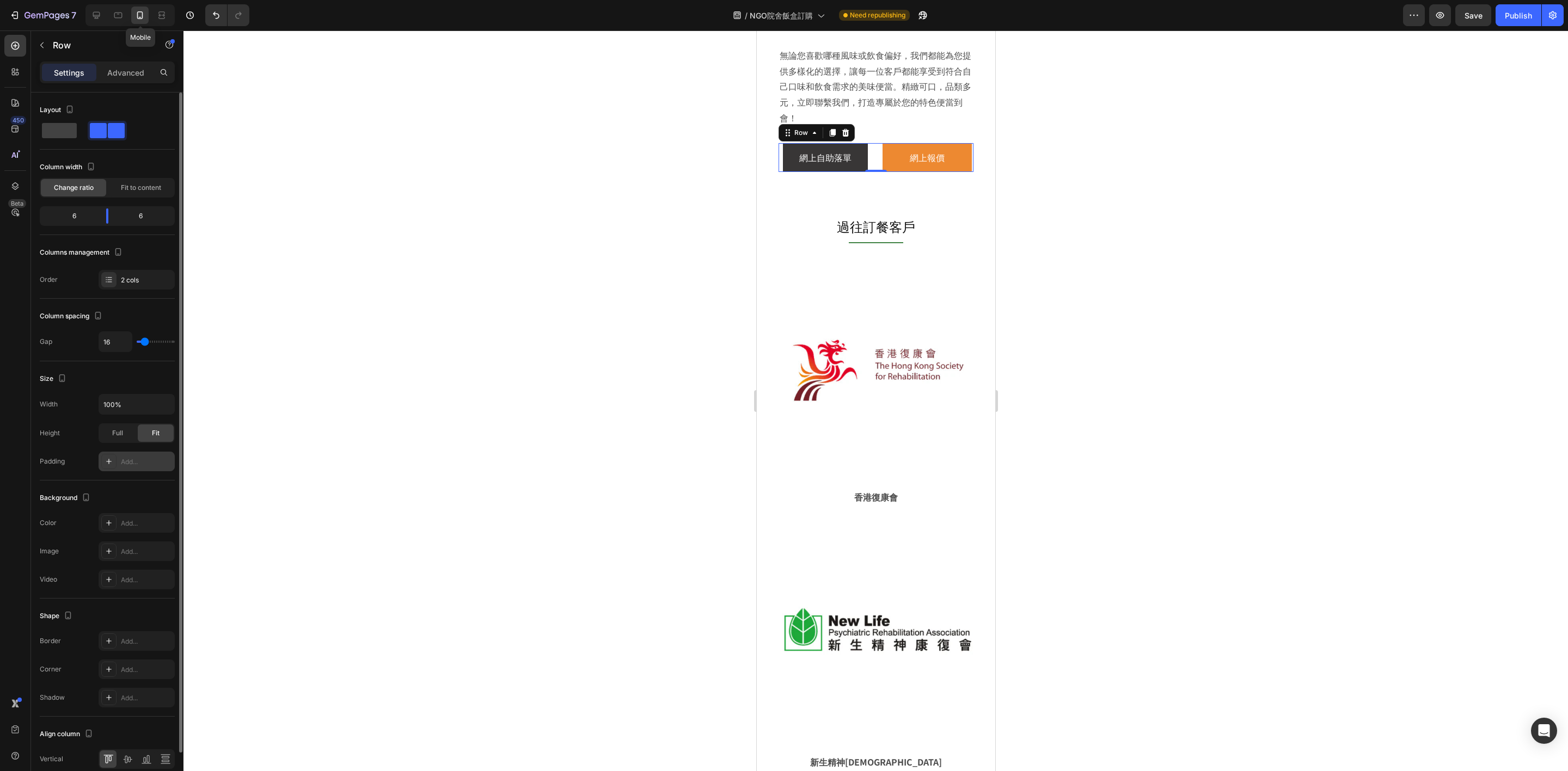
scroll to position [1828, 0]
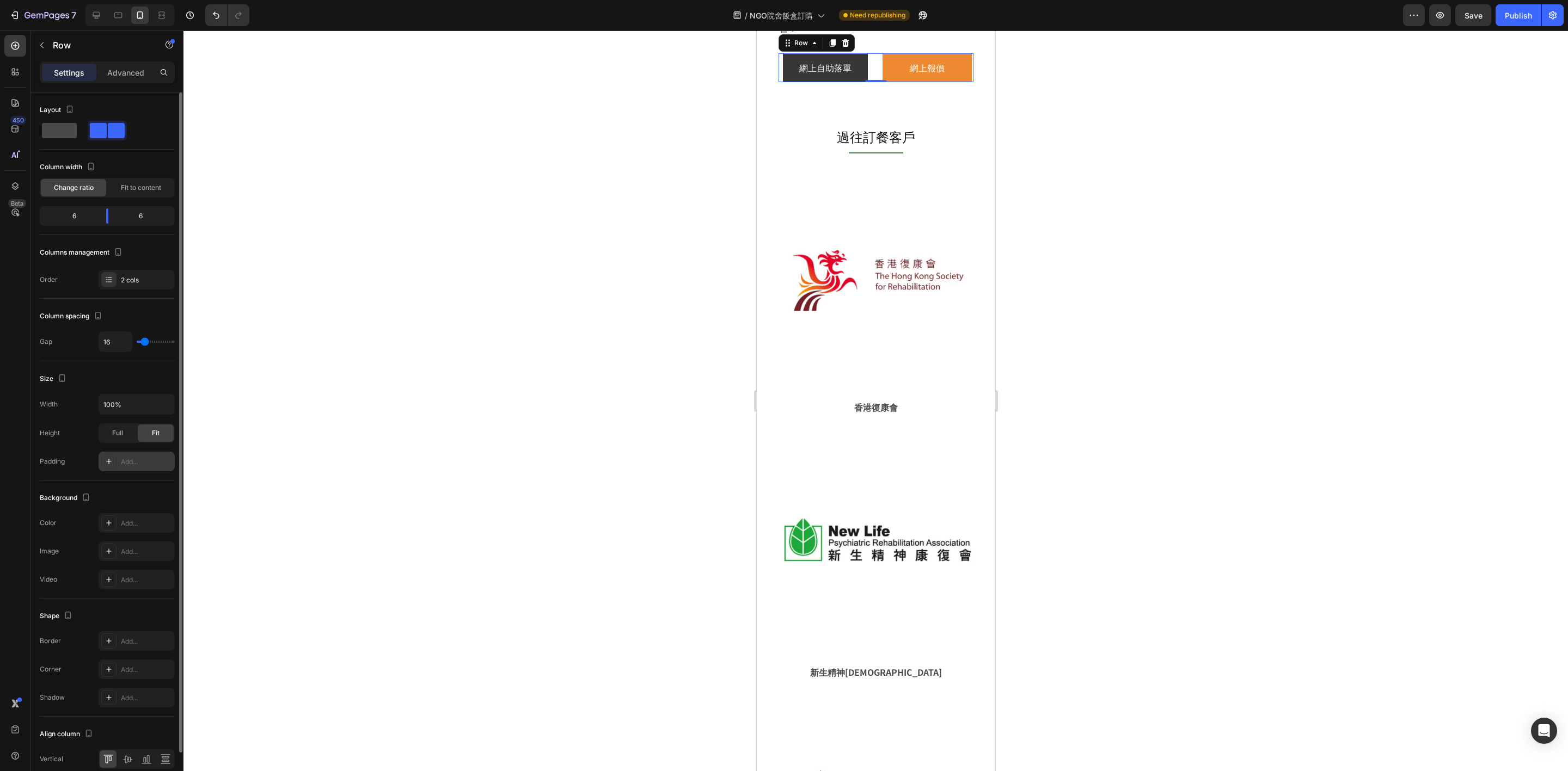
click at [67, 133] on span at bounding box center [59, 130] width 35 height 15
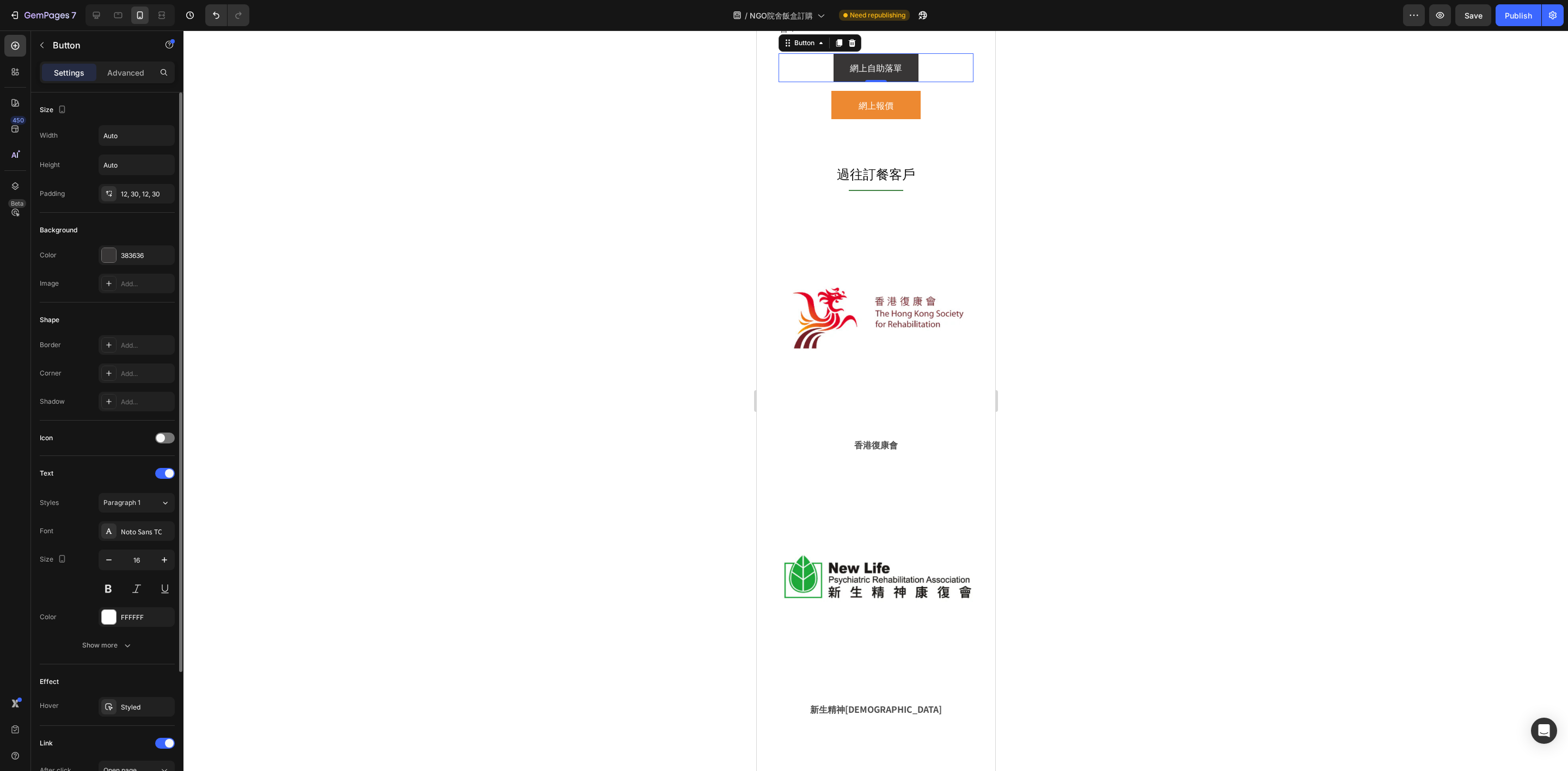
click at [912, 82] on div "網上自助落單 Button 0" at bounding box center [875, 68] width 195 height 29
click at [126, 193] on div "12, 30, 12, 30" at bounding box center [137, 194] width 32 height 10
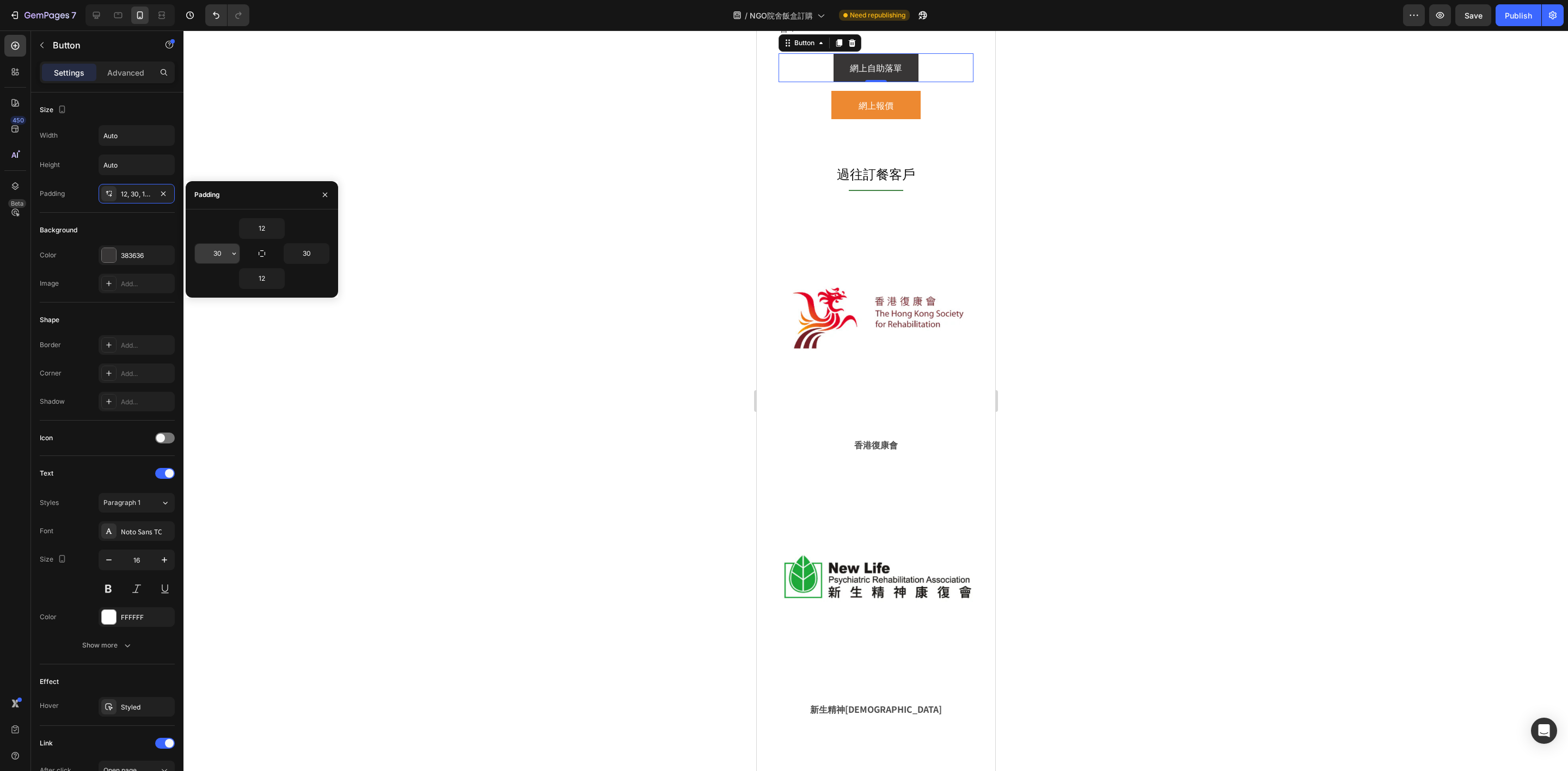
click at [219, 257] on input "30" at bounding box center [217, 253] width 45 height 19
type input "35"
click at [301, 252] on input "30" at bounding box center [307, 253] width 45 height 19
type input "35"
click at [1295, 245] on div at bounding box center [876, 401] width 1385 height 741
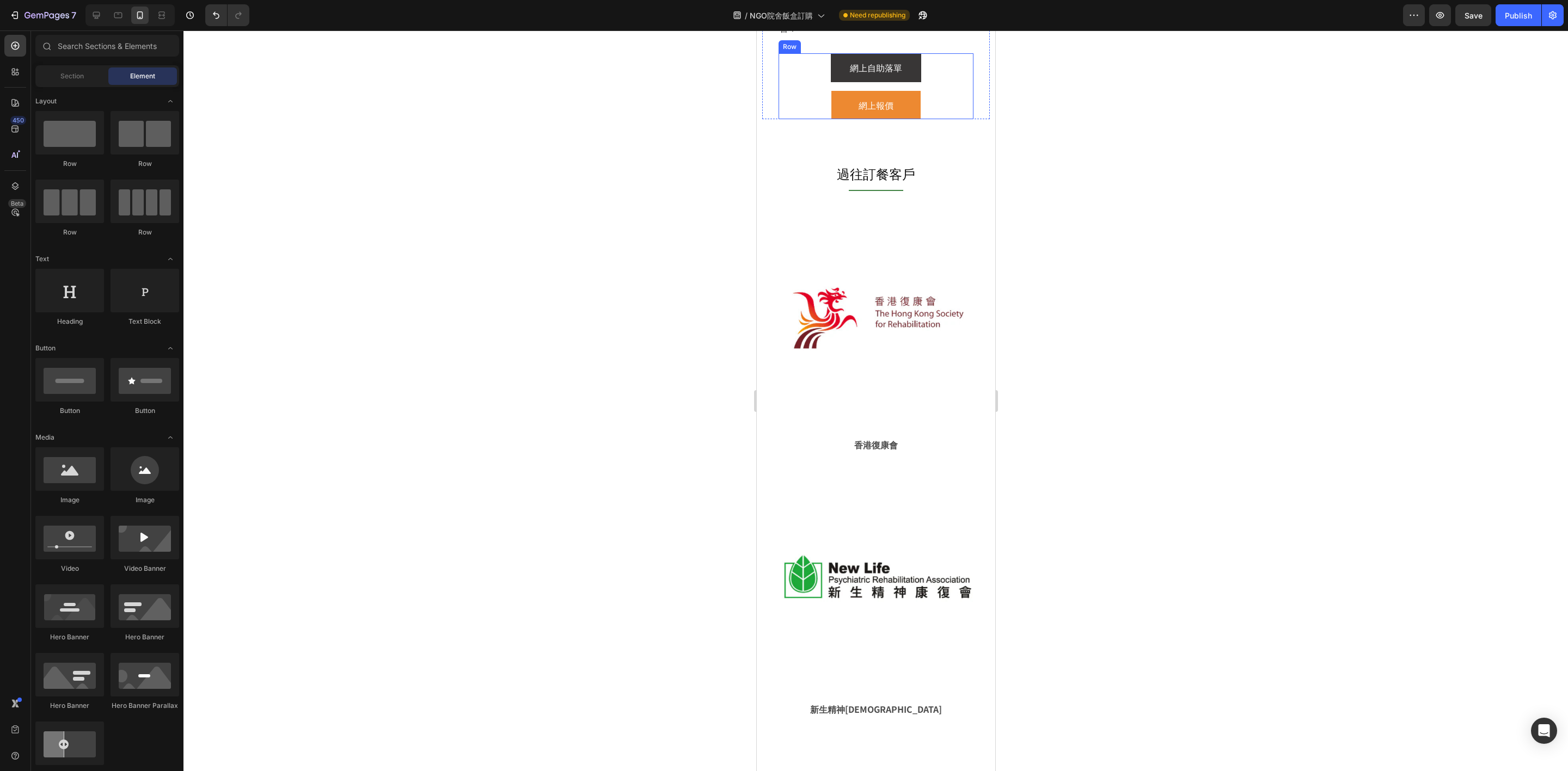
click at [804, 75] on div "網上自助落單 Button" at bounding box center [875, 68] width 195 height 29
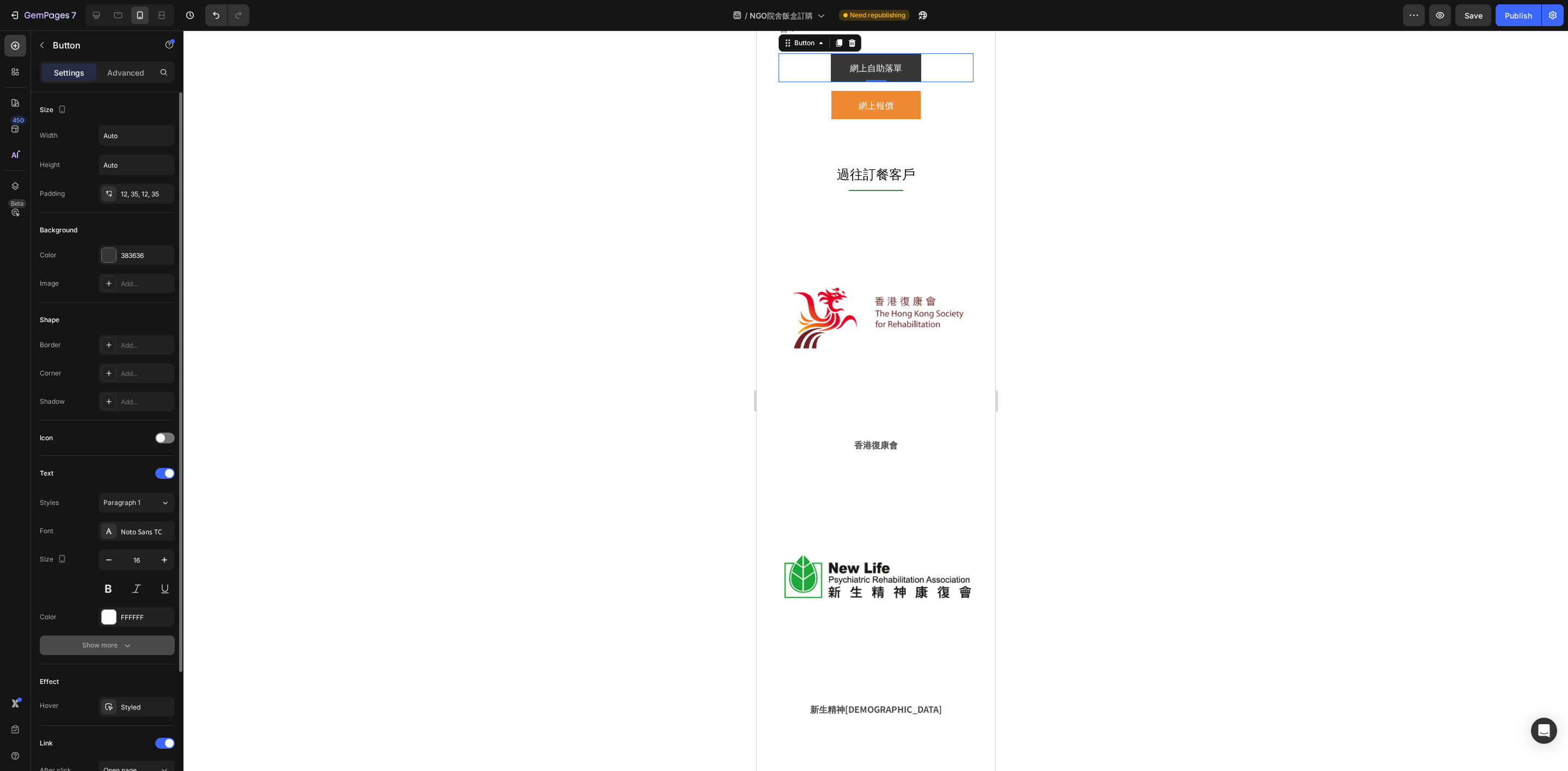
scroll to position [159, 0]
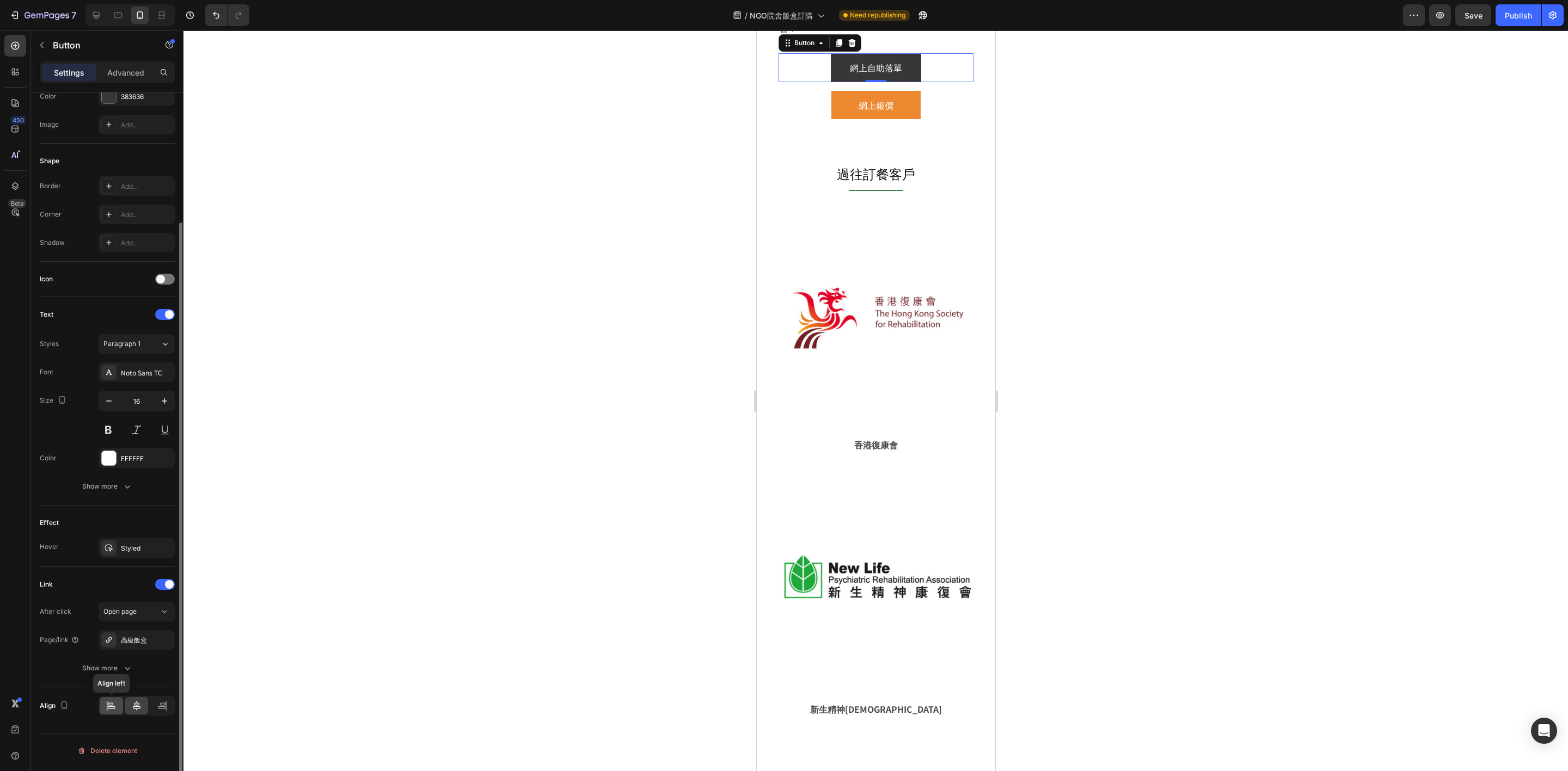
click at [112, 704] on icon at bounding box center [111, 706] width 11 height 11
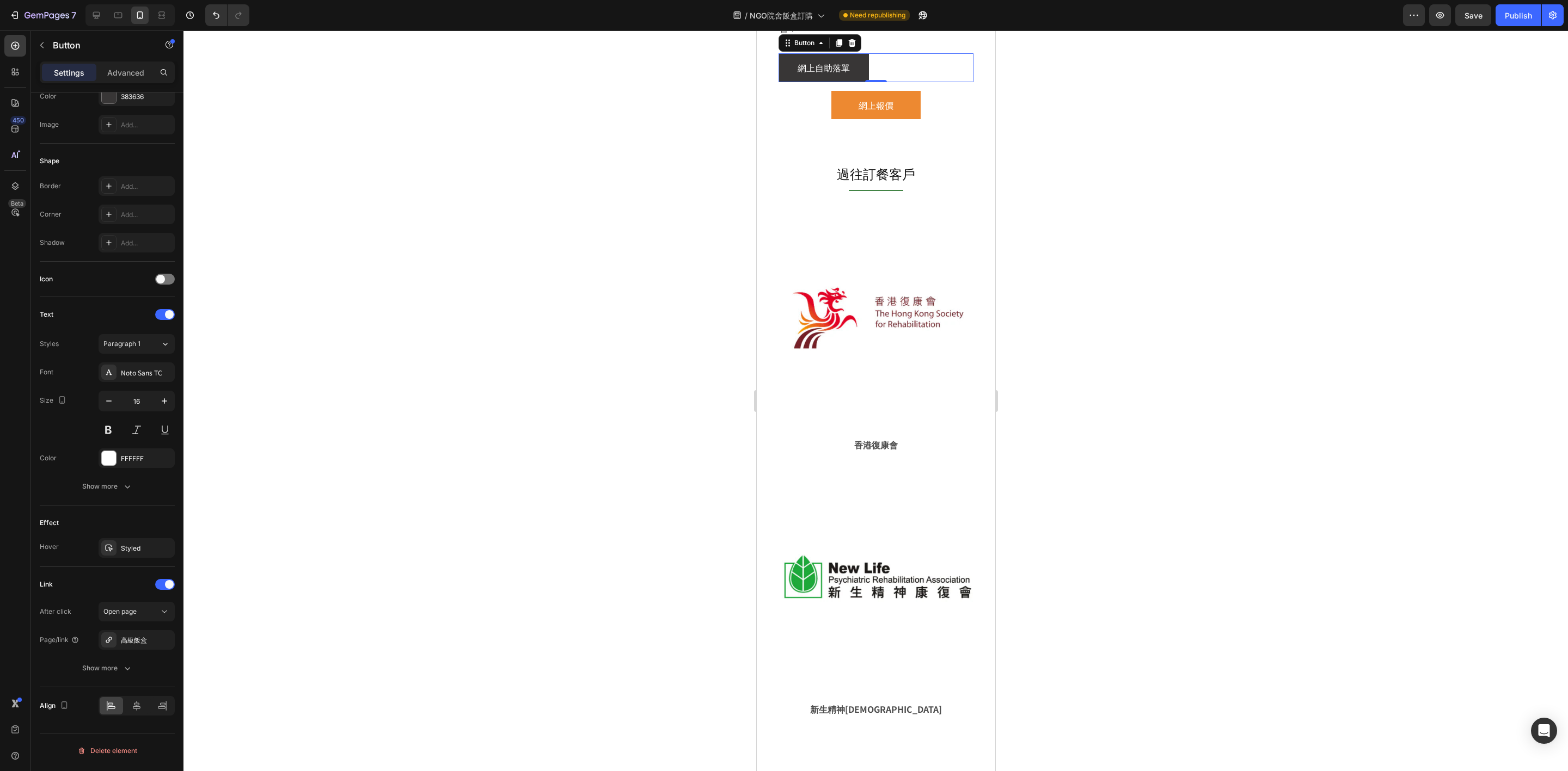
click at [821, 119] on div "網上報價 Button" at bounding box center [875, 105] width 195 height 29
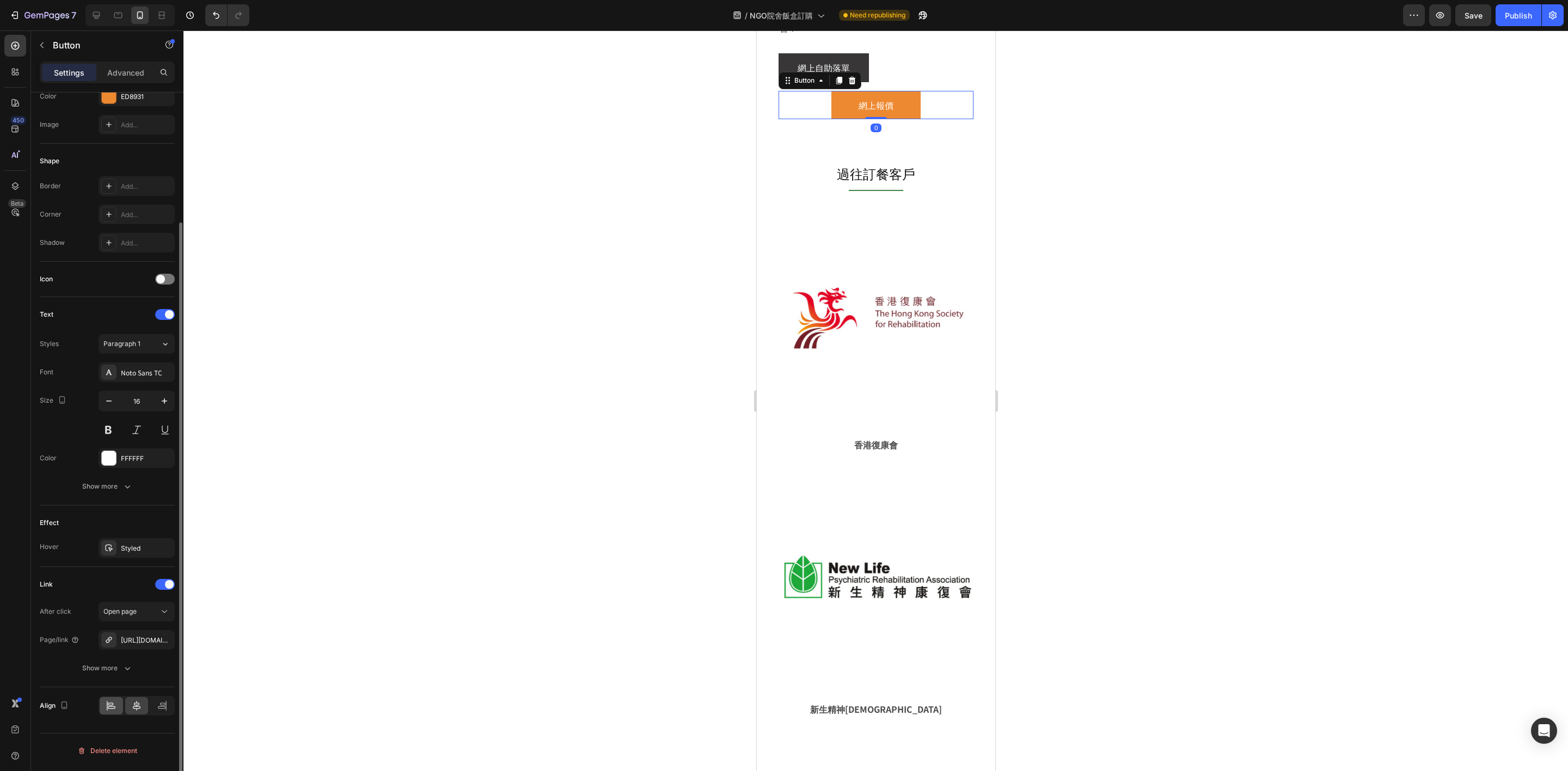
click at [121, 701] on div at bounding box center [111, 706] width 24 height 17
drag, startPoint x: 91, startPoint y: 15, endPoint x: 533, endPoint y: 179, distance: 471.4
click at [91, 15] on icon at bounding box center [96, 15] width 11 height 11
type input "18"
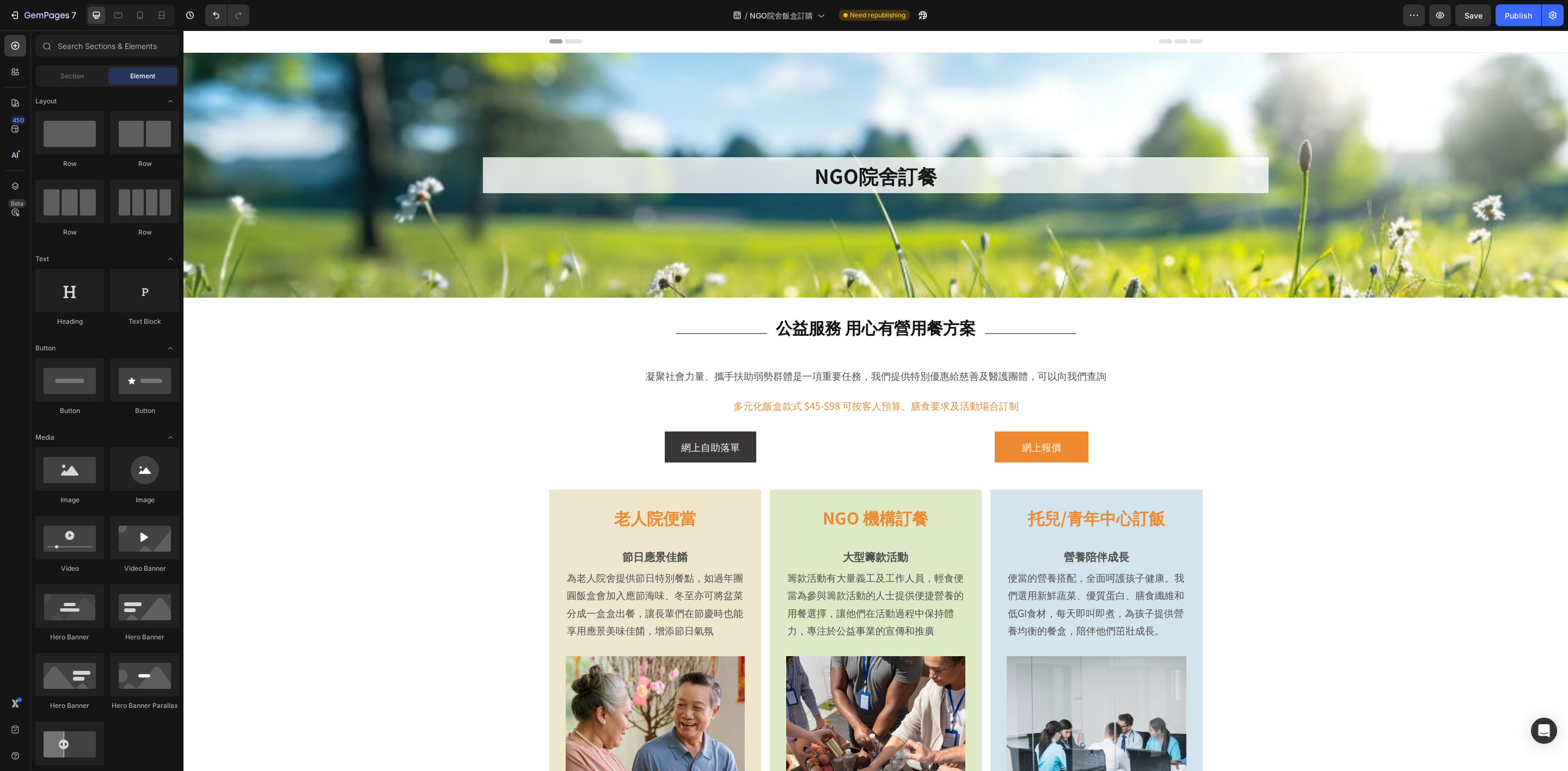
drag, startPoint x: 1567, startPoint y: 178, endPoint x: 1739, endPoint y: 42, distance: 219.3
click at [880, 449] on div "網上報價 Button" at bounding box center [1041, 447] width 322 height 30
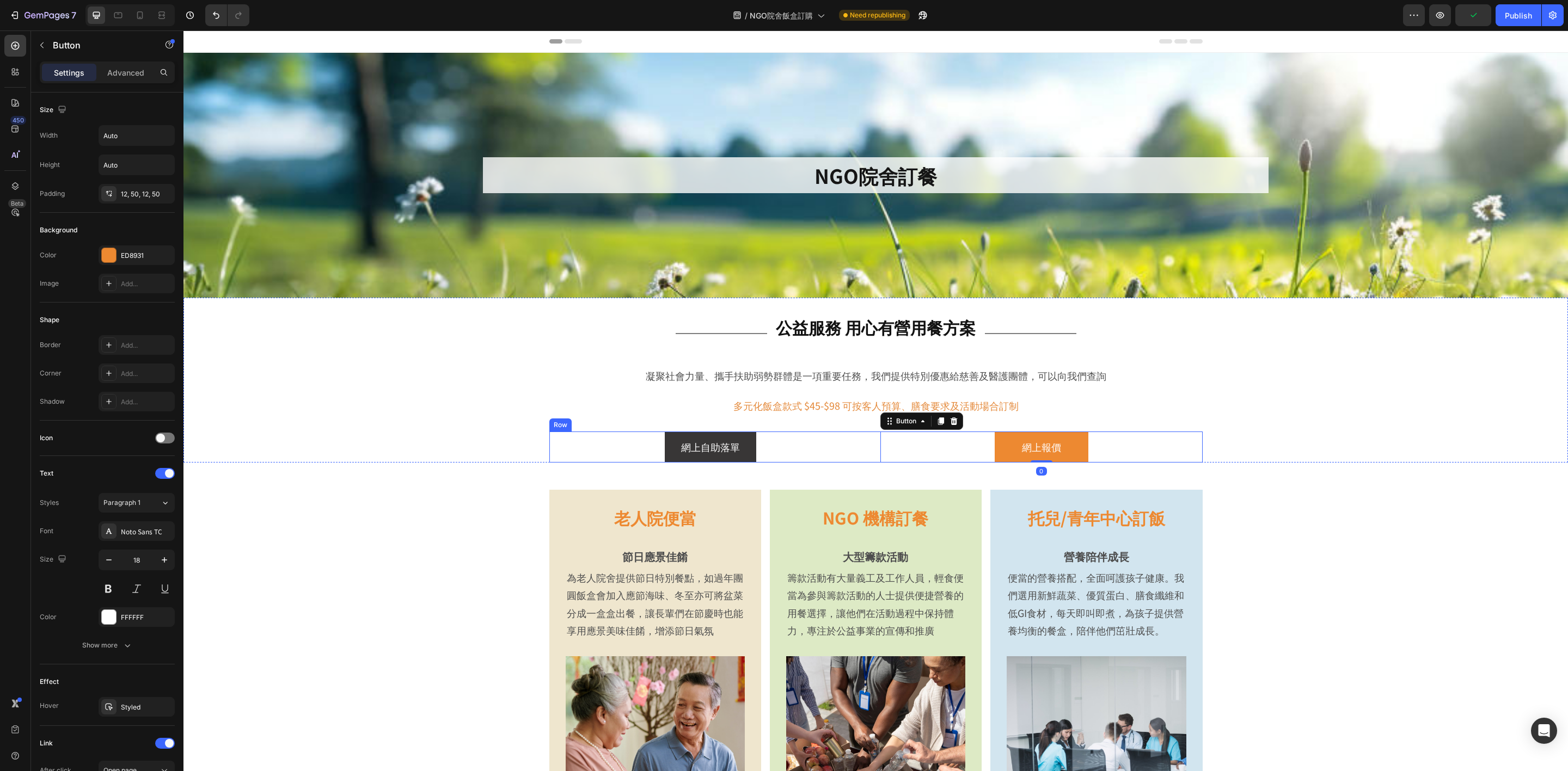
click at [869, 454] on div "網上自助落單 Button 網上報價 Button 0 Row" at bounding box center [876, 447] width 653 height 30
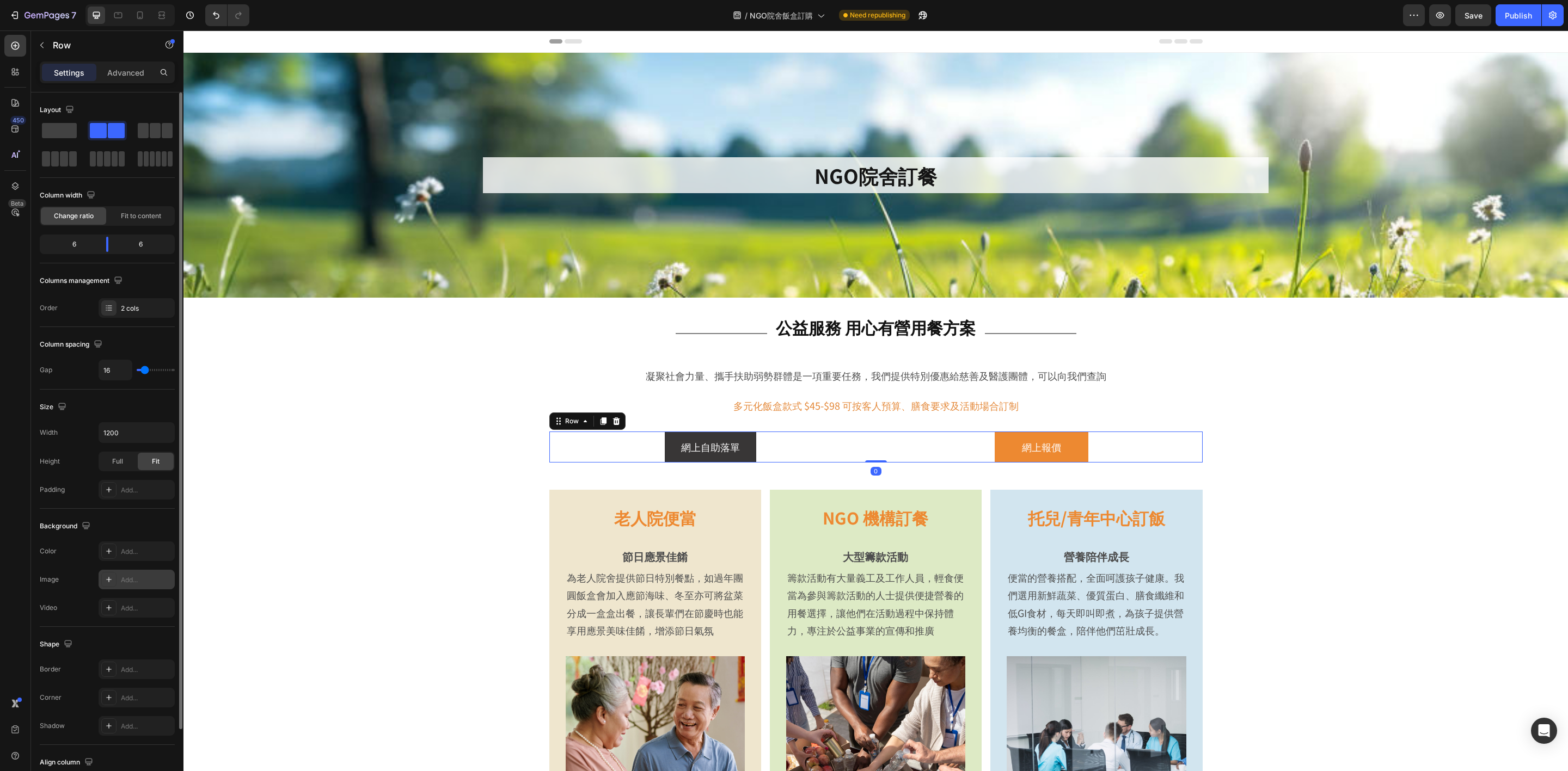
scroll to position [81, 0]
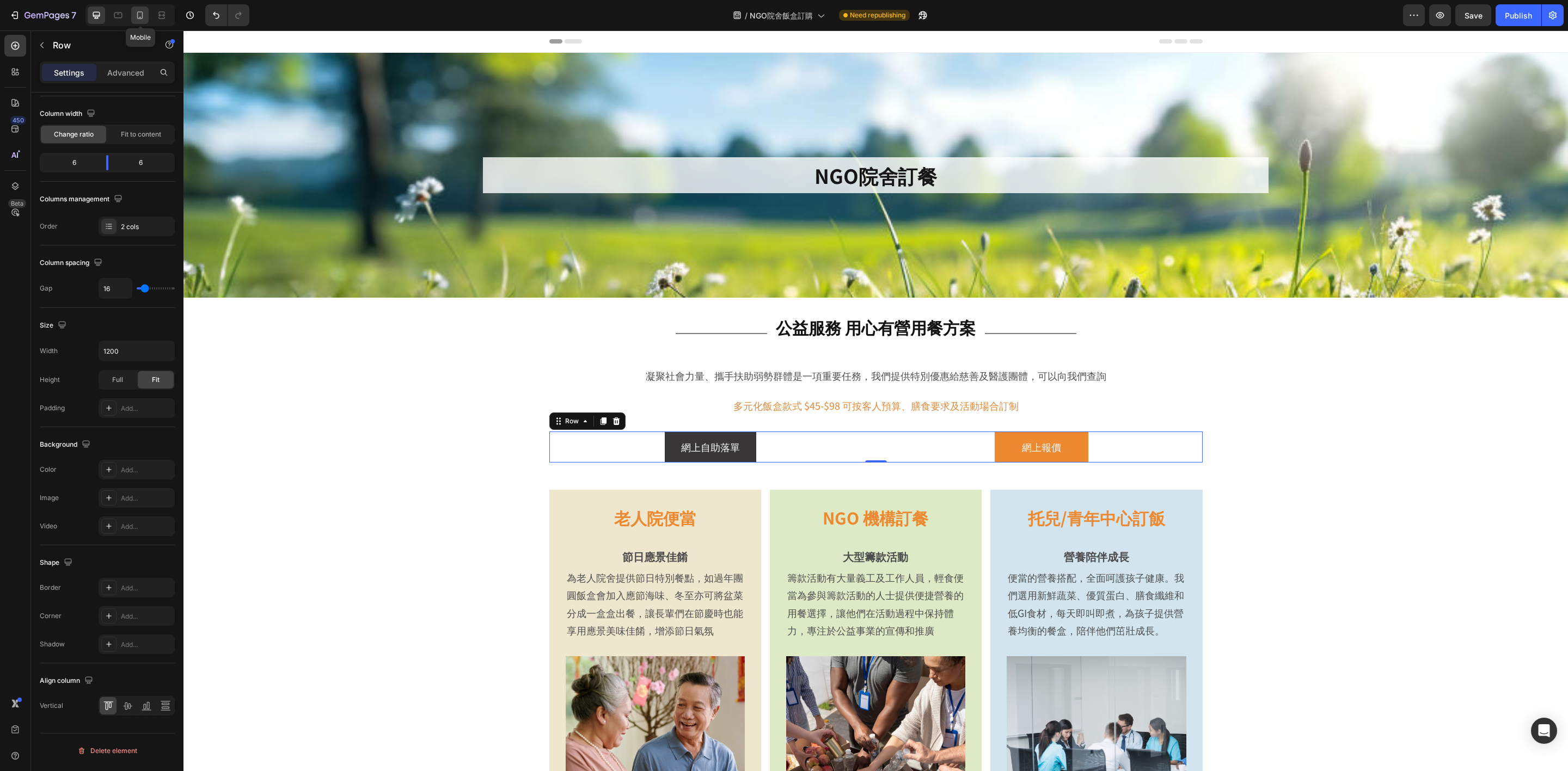
click at [142, 14] on icon at bounding box center [140, 15] width 11 height 11
type input "100%"
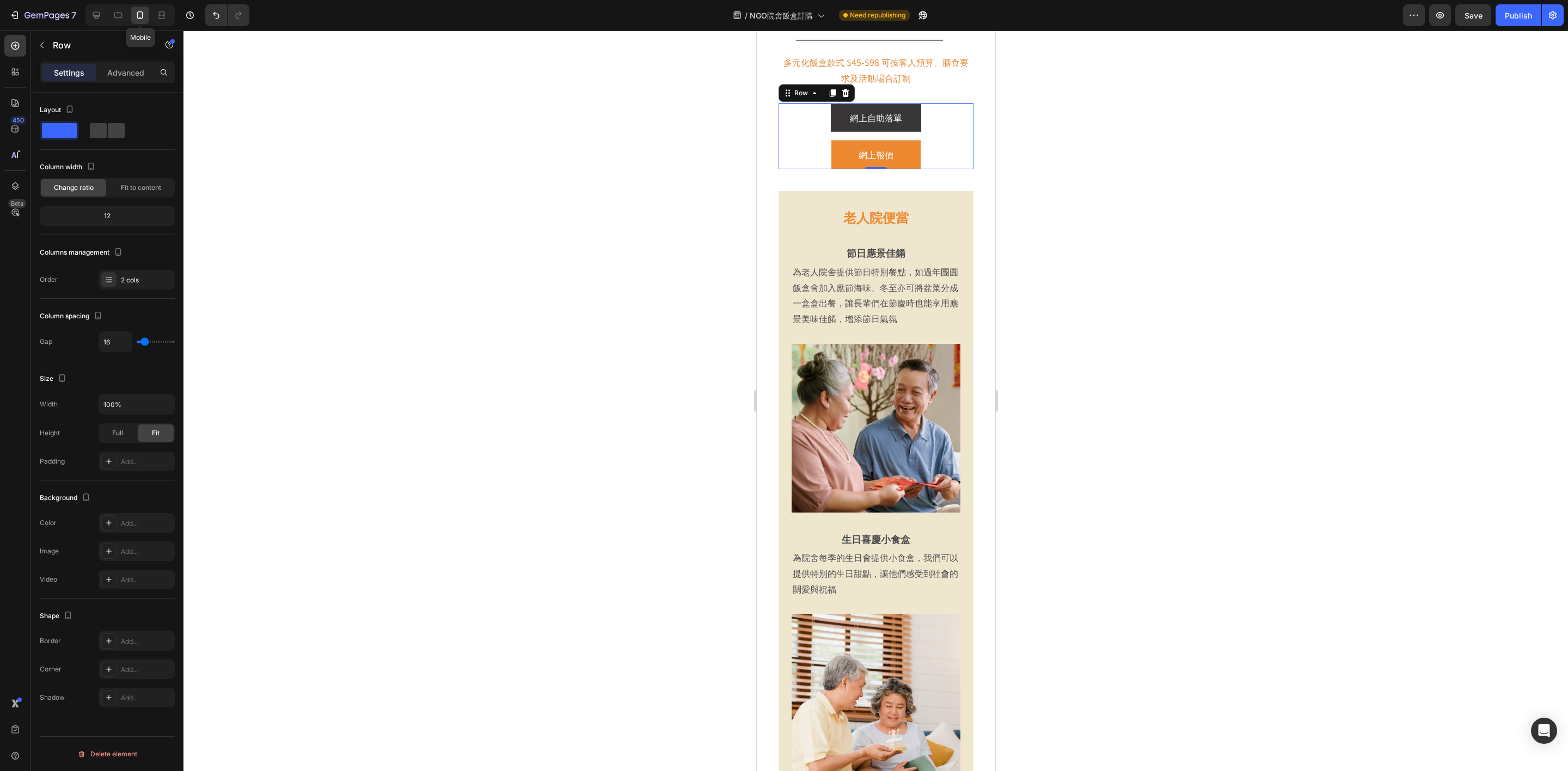
scroll to position [252, 0]
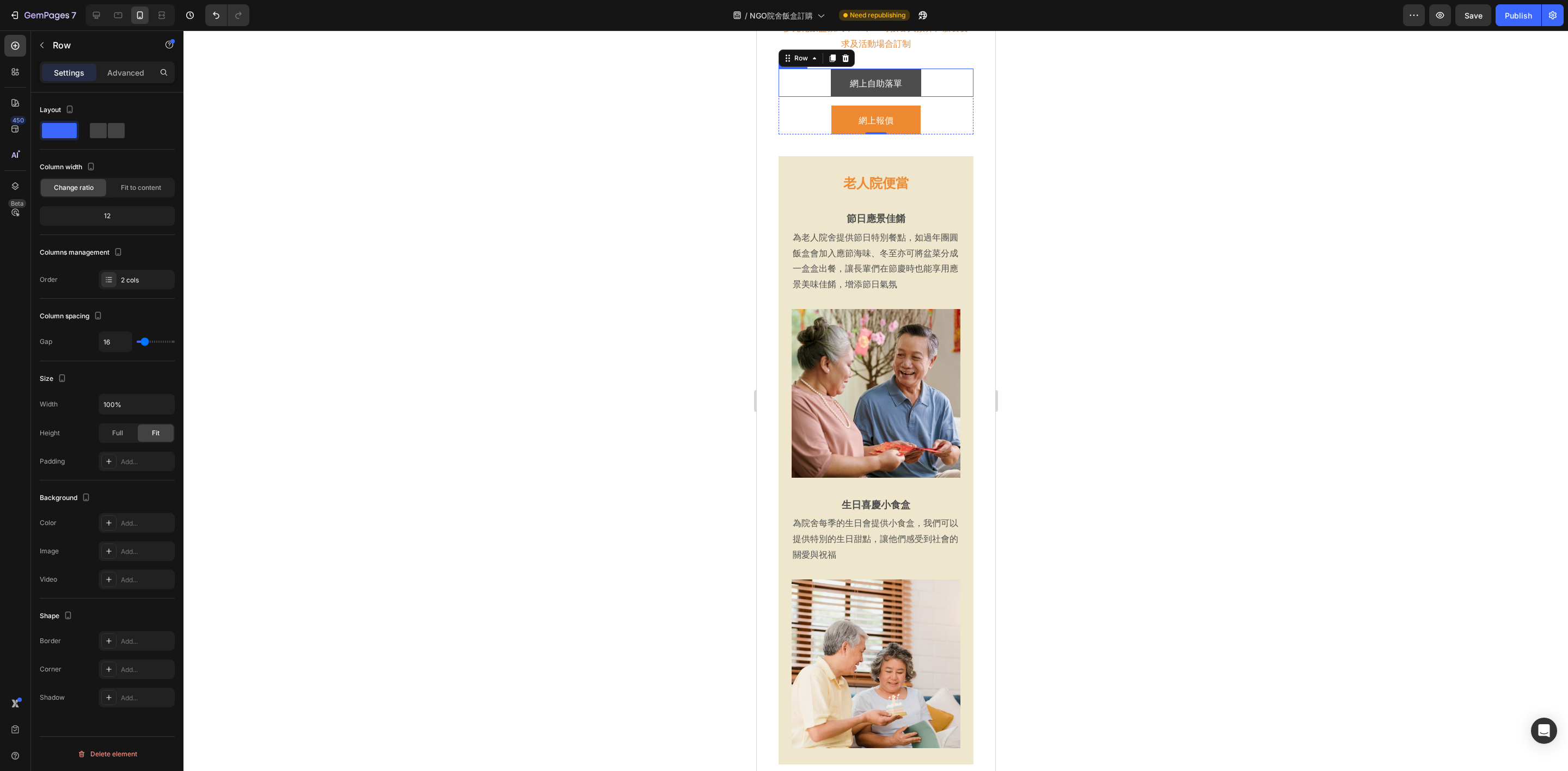
click at [833, 92] on link "網上自助落單" at bounding box center [876, 83] width 91 height 29
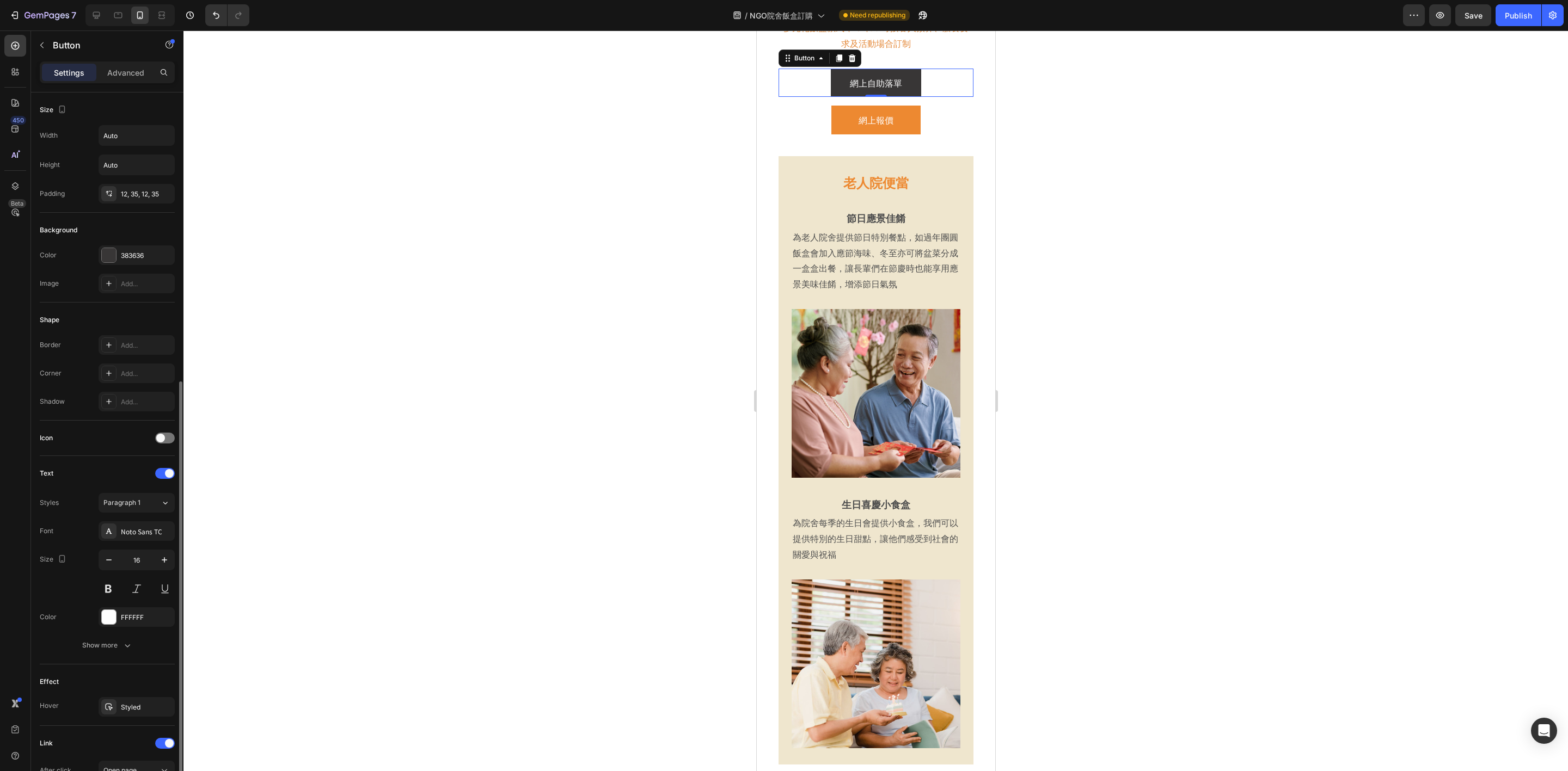
scroll to position [159, 0]
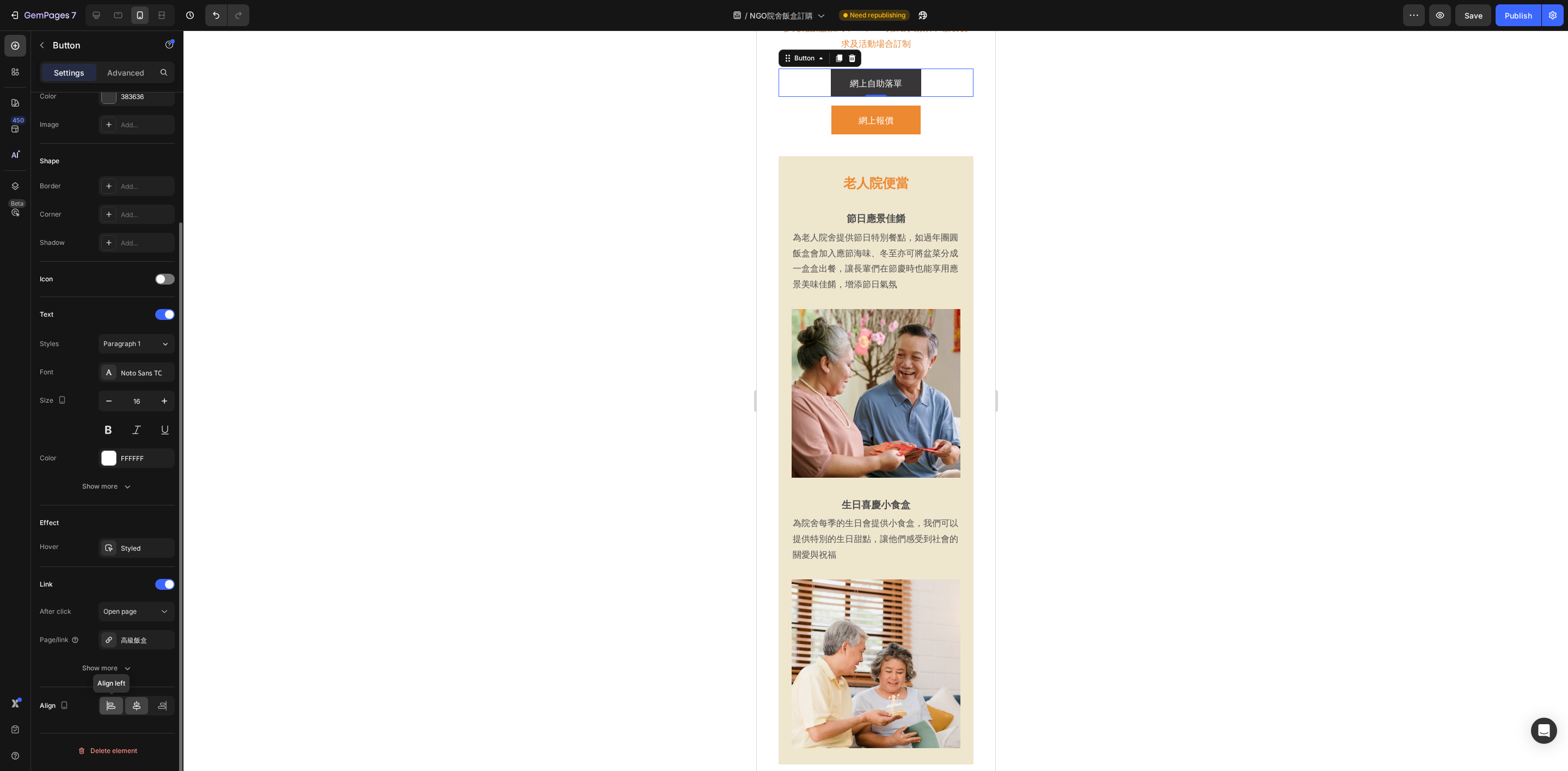
click at [117, 704] on div at bounding box center [111, 706] width 24 height 17
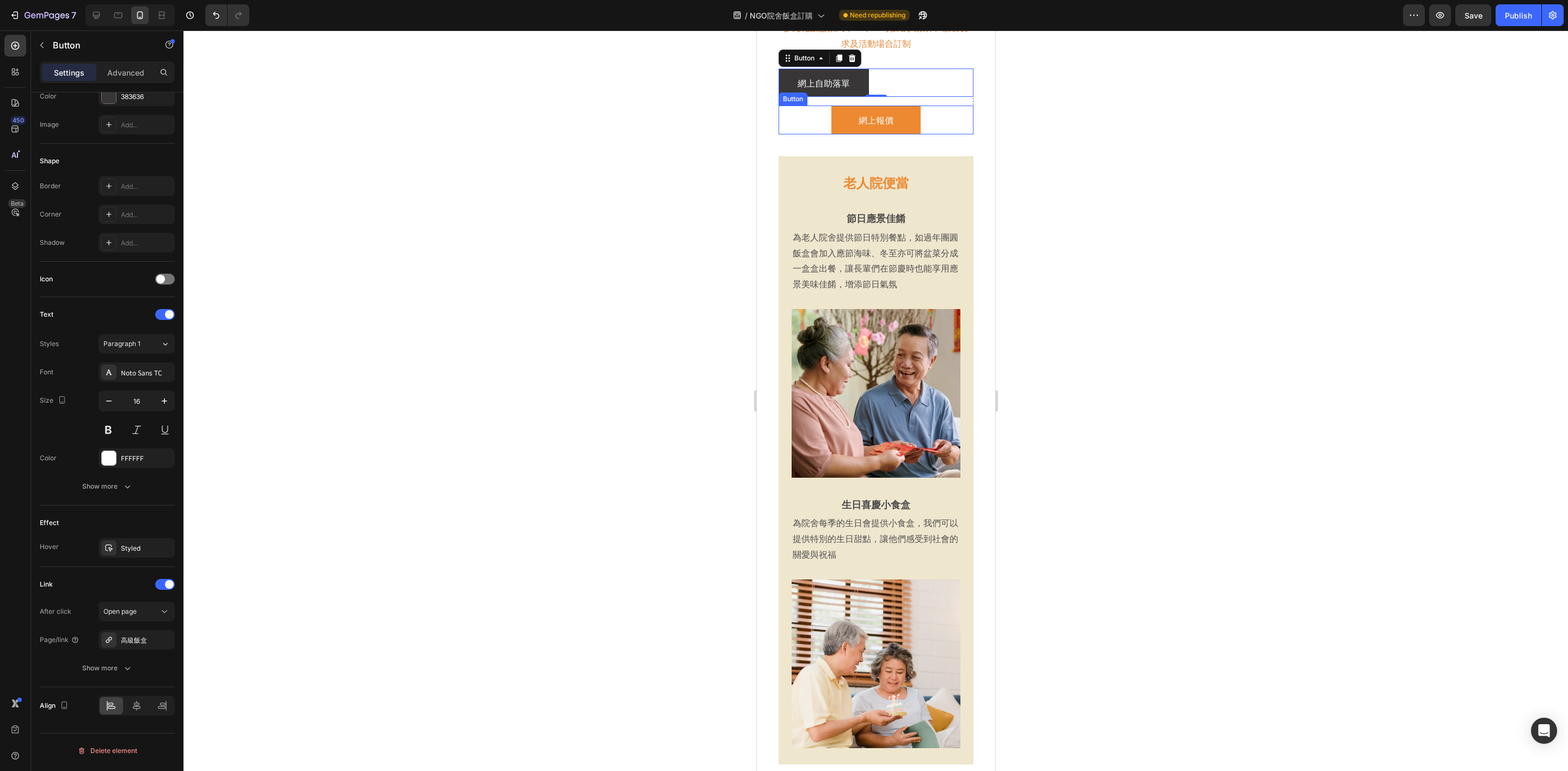
click at [807, 123] on div "網上報價 Button" at bounding box center [875, 120] width 195 height 29
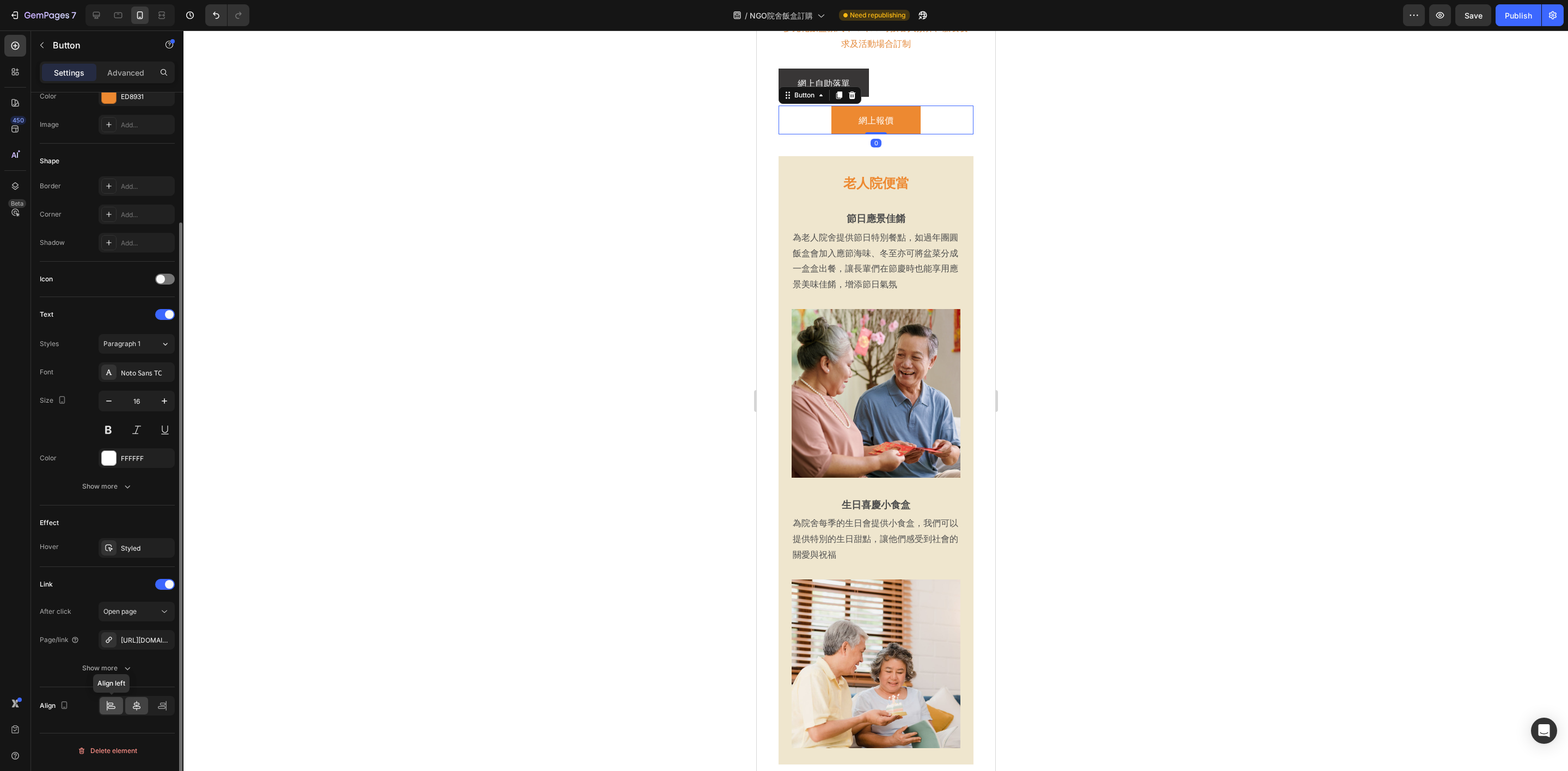
click at [109, 705] on icon at bounding box center [111, 706] width 11 height 11
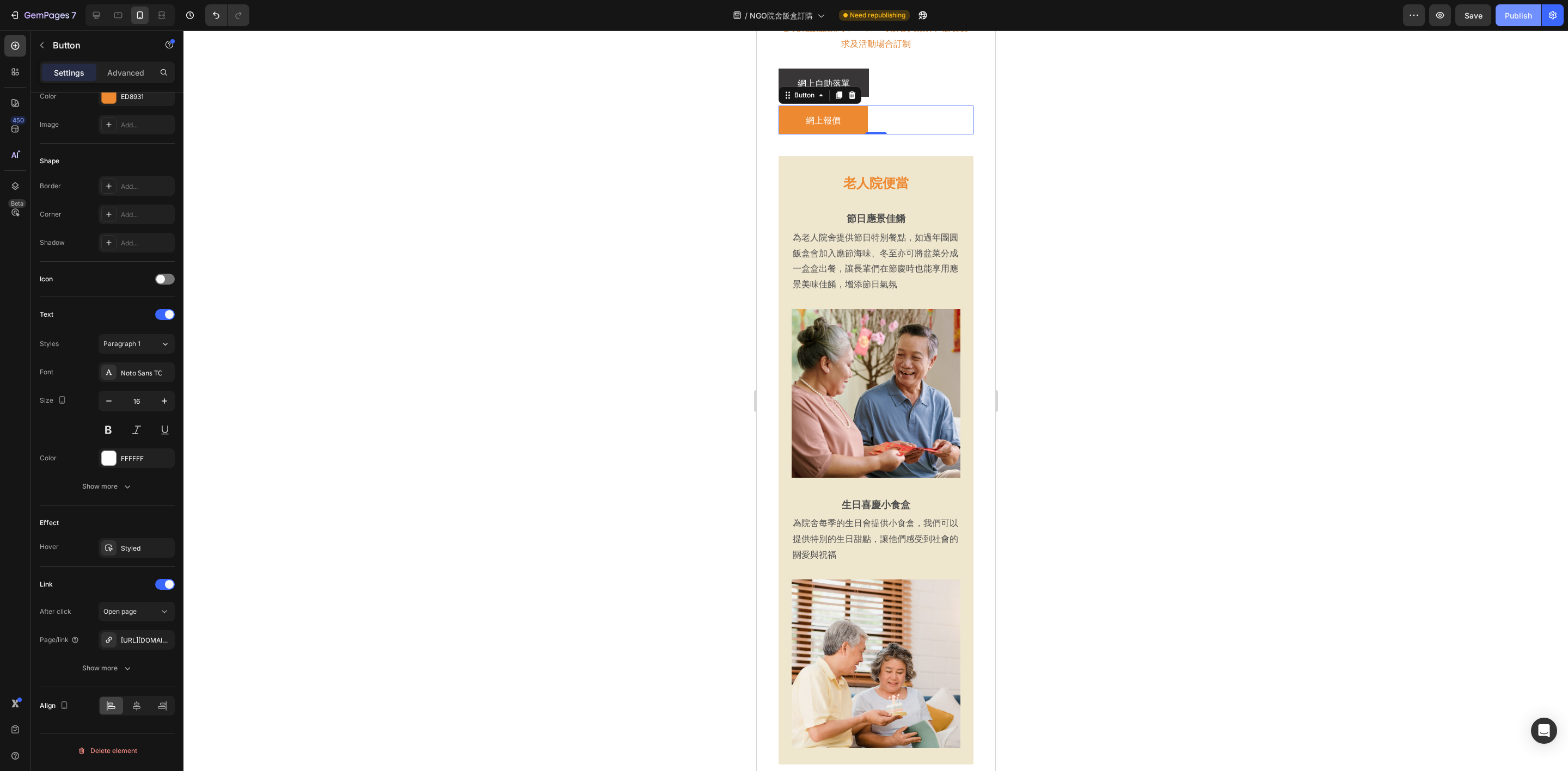
click at [1521, 15] on div "Publish" at bounding box center [1518, 16] width 27 height 12
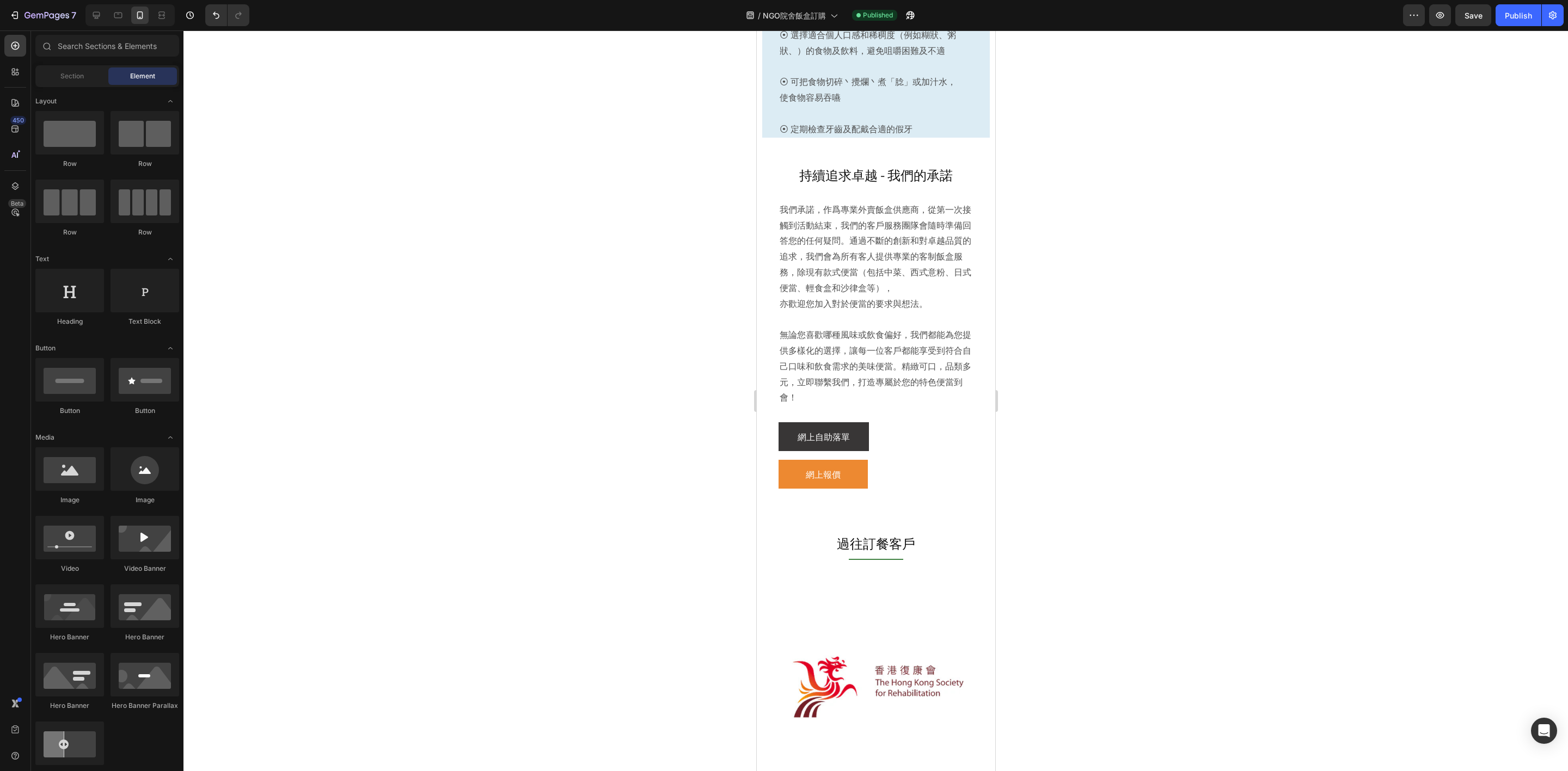
scroll to position [2465, 0]
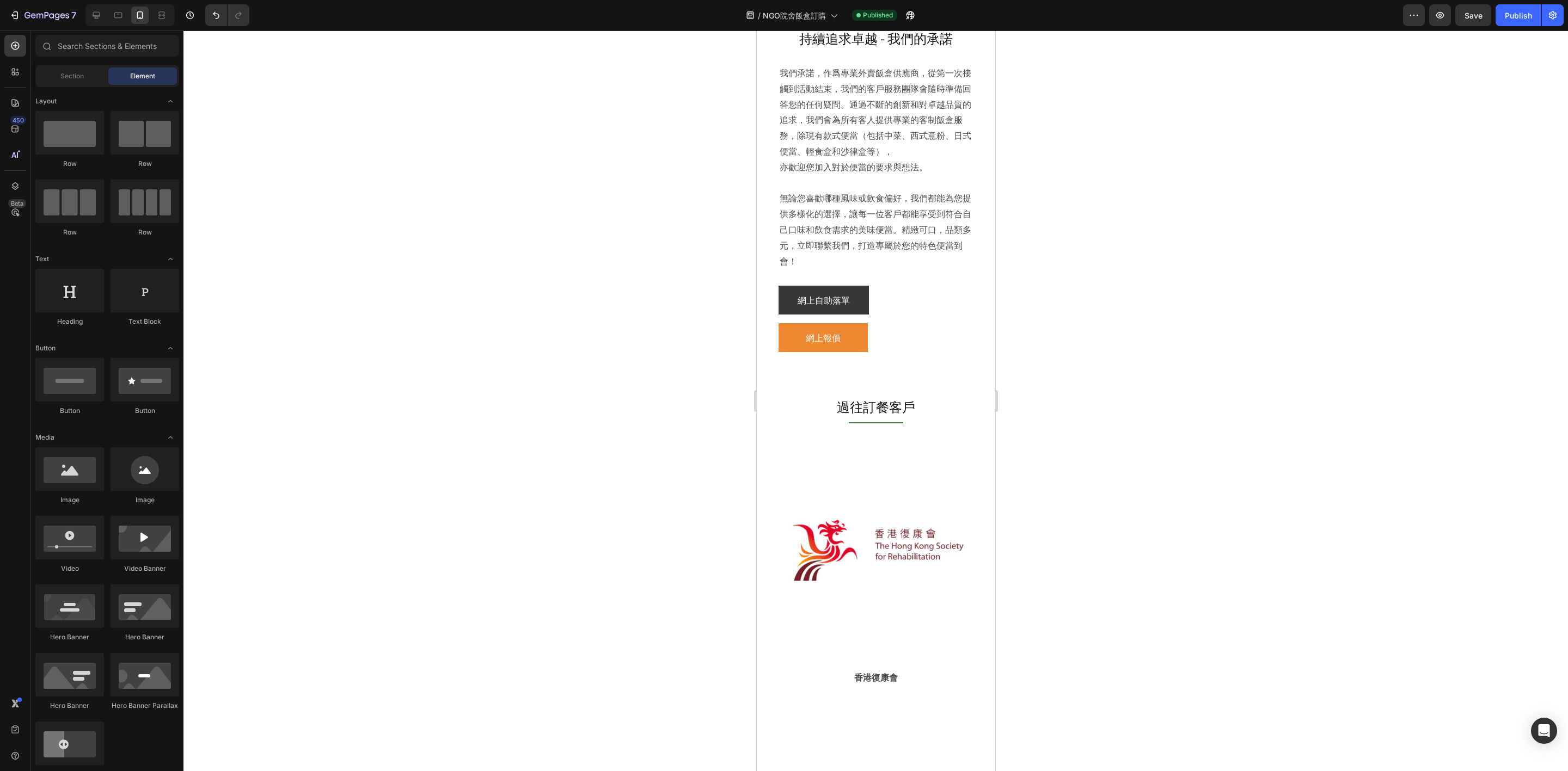
drag, startPoint x: 992, startPoint y: 389, endPoint x: 1751, endPoint y: 537, distance: 773.3
click at [941, 464] on img at bounding box center [875, 549] width 238 height 238
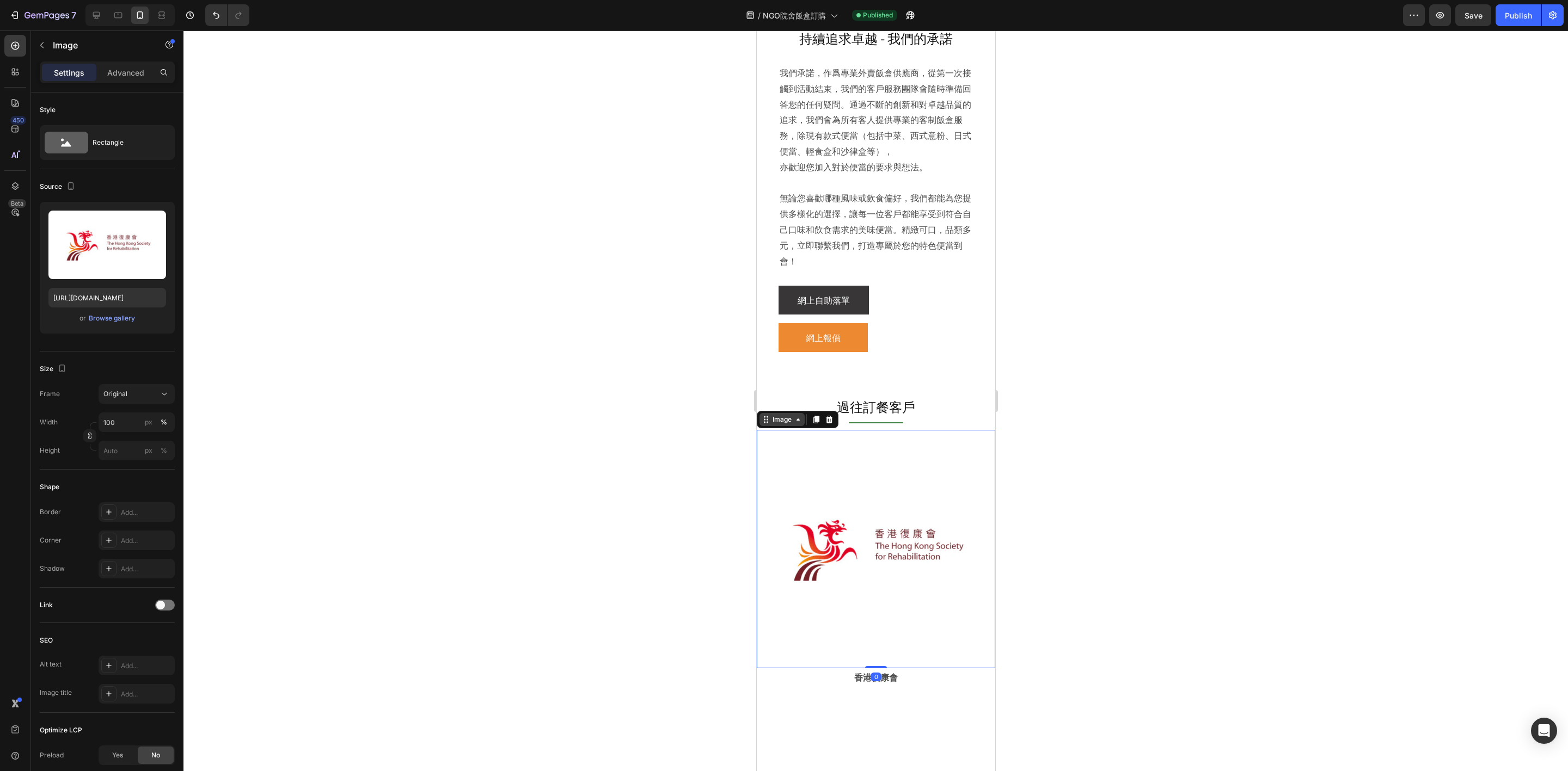
click at [781, 424] on div "Image" at bounding box center [781, 419] width 24 height 10
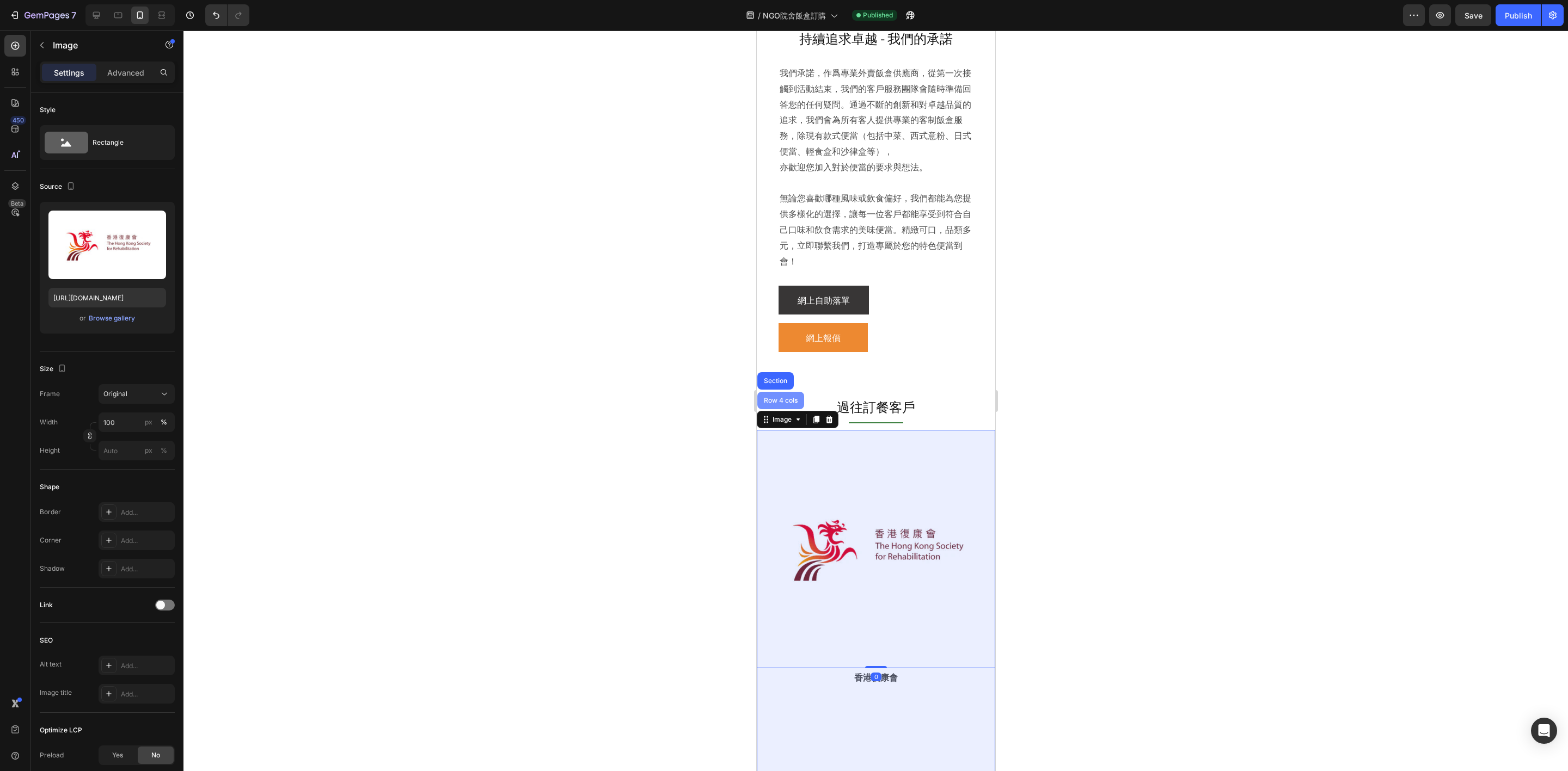
click at [780, 409] on div "Row 4 cols" at bounding box center [779, 401] width 47 height 17
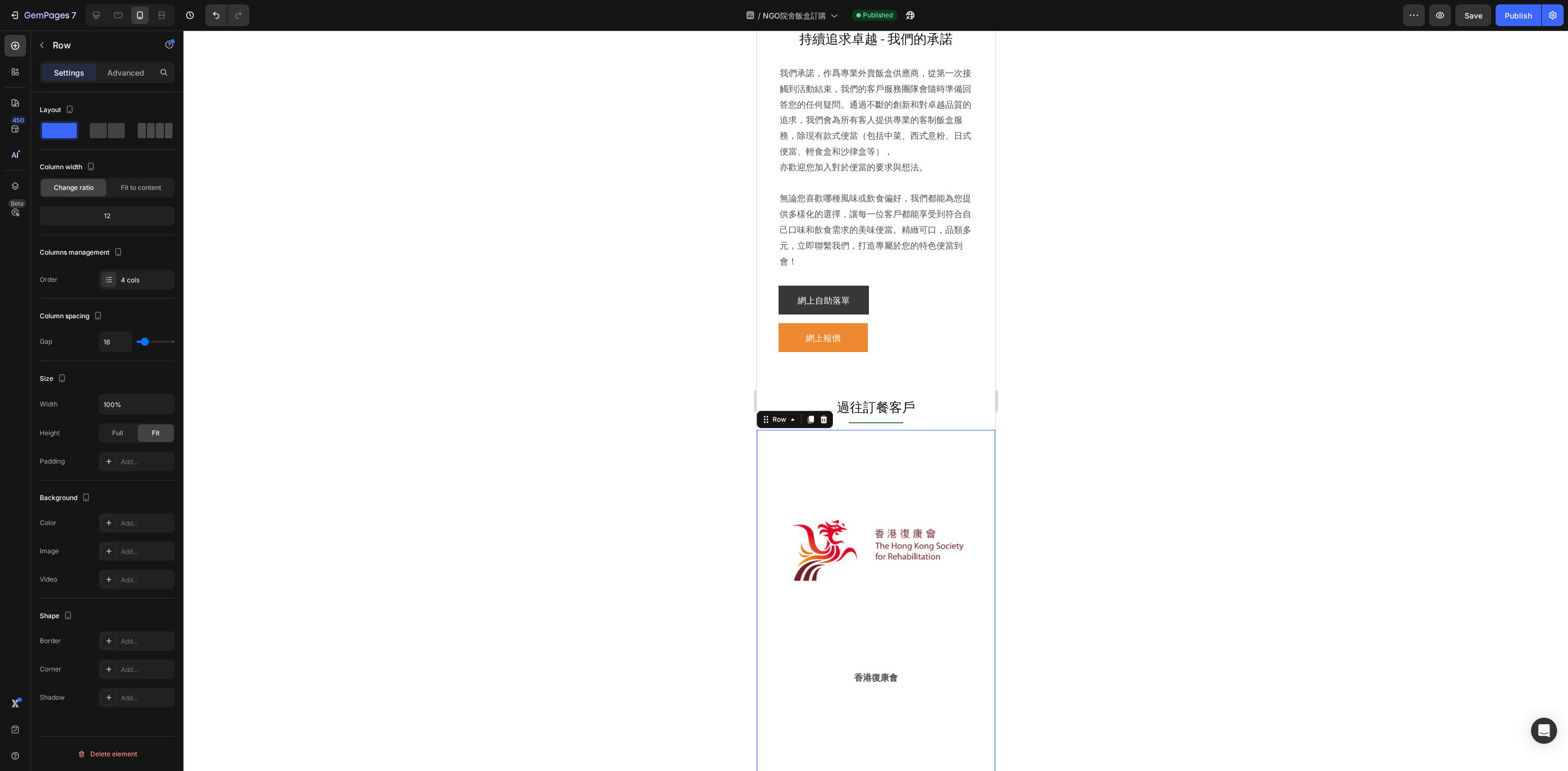
click at [142, 134] on span at bounding box center [141, 130] width 8 height 15
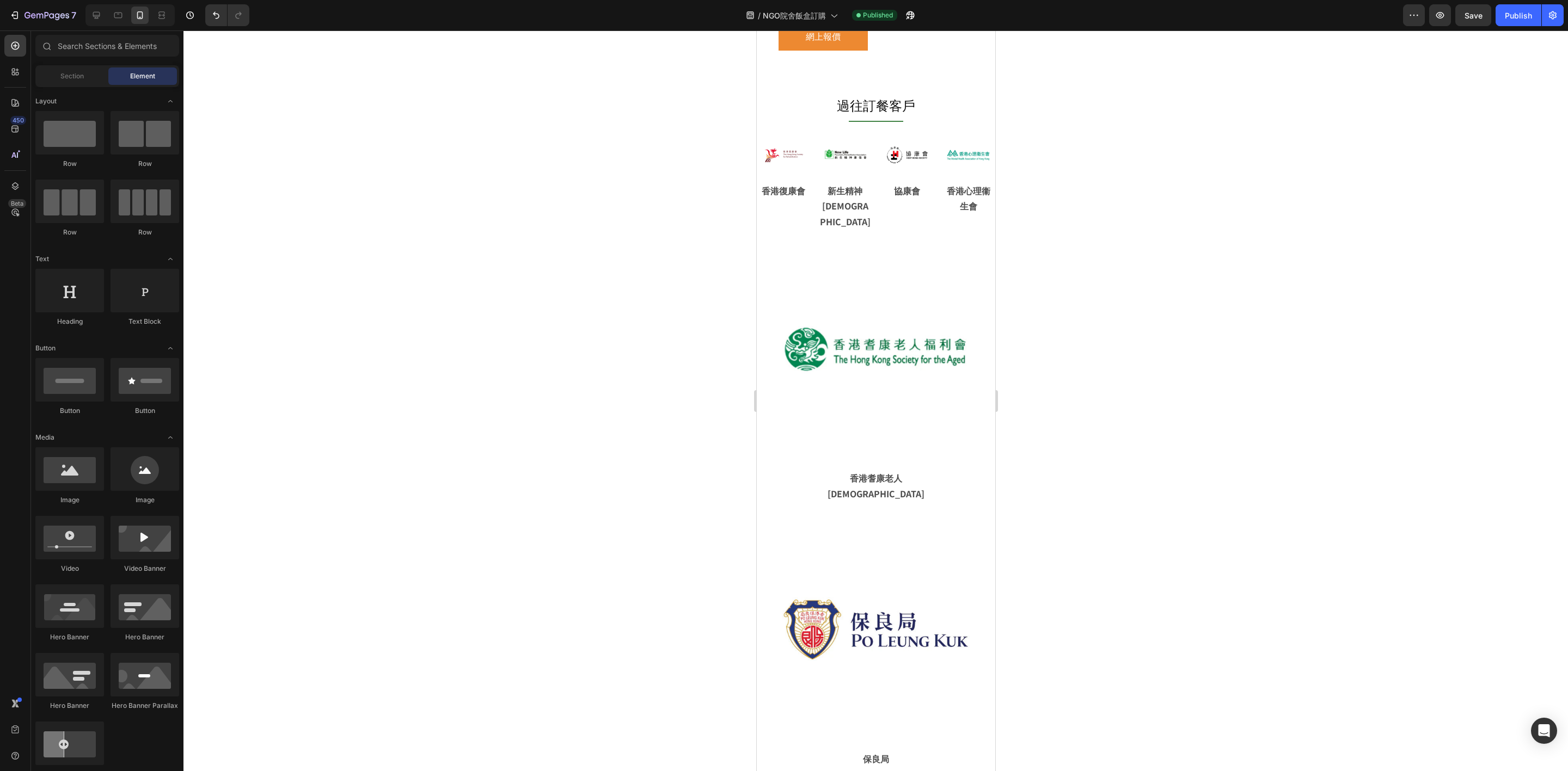
scroll to position [2893, 0]
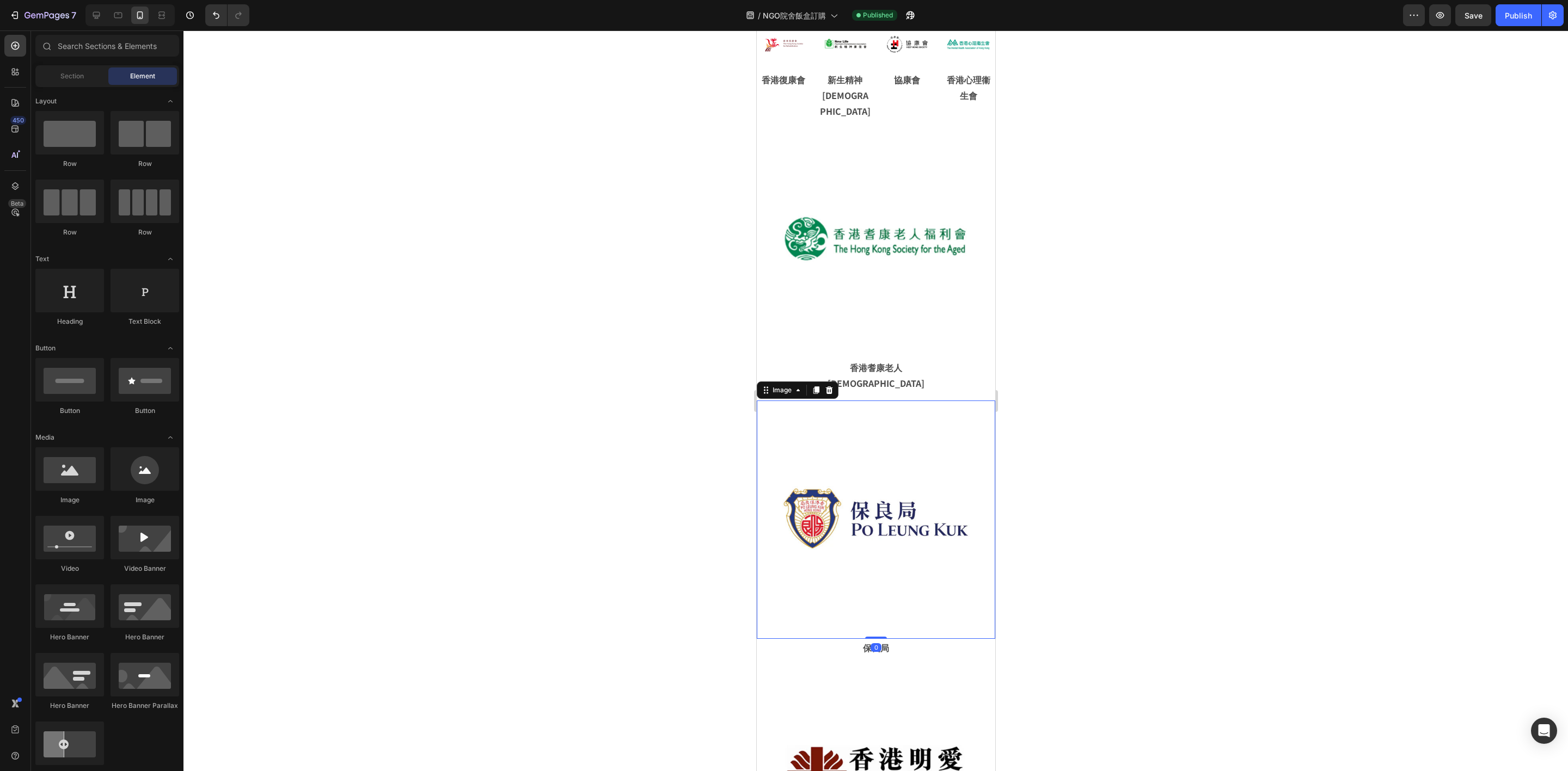
click at [930, 401] on img at bounding box center [875, 519] width 238 height 238
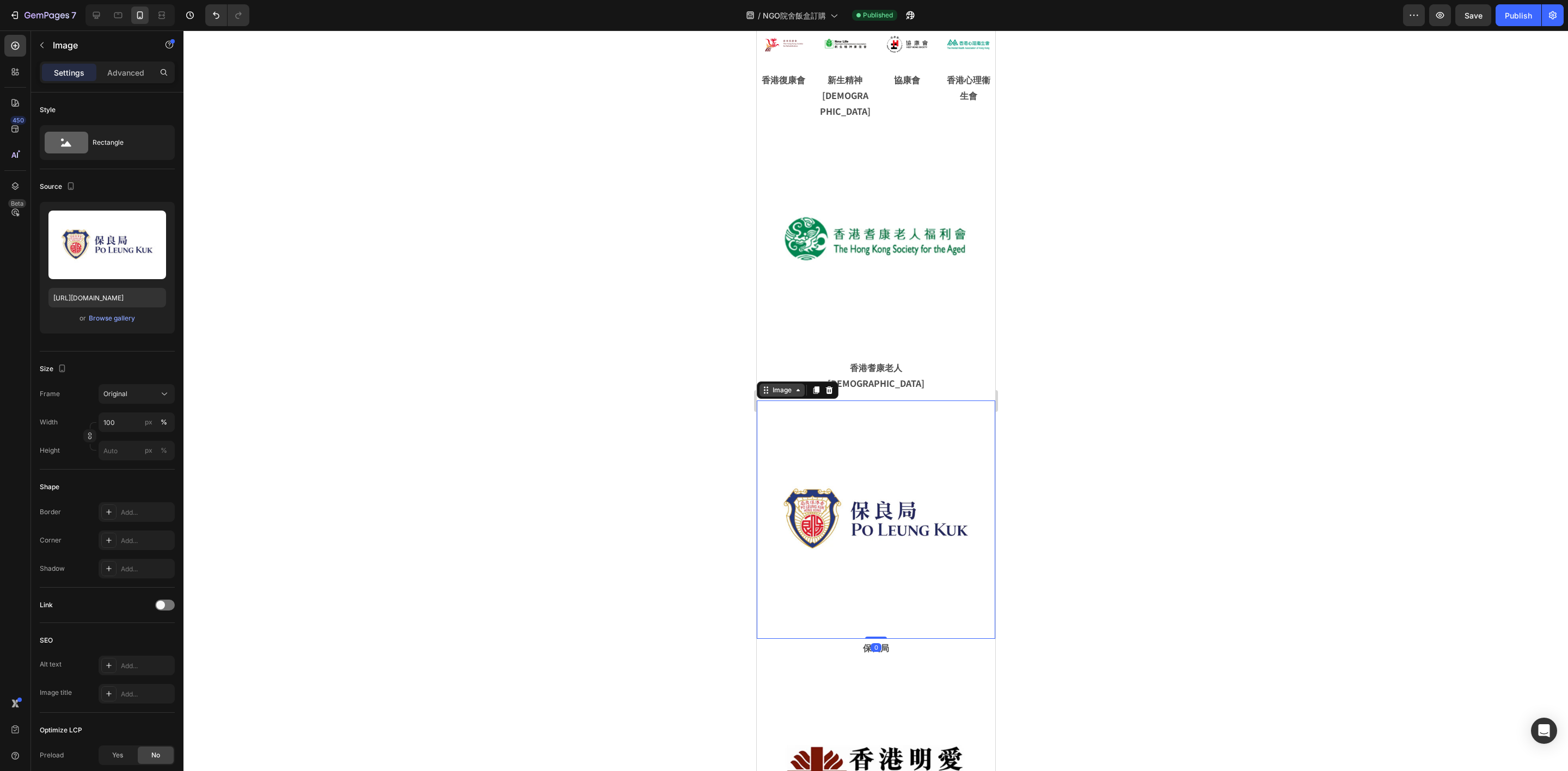
click at [784, 383] on div "Image" at bounding box center [781, 390] width 45 height 13
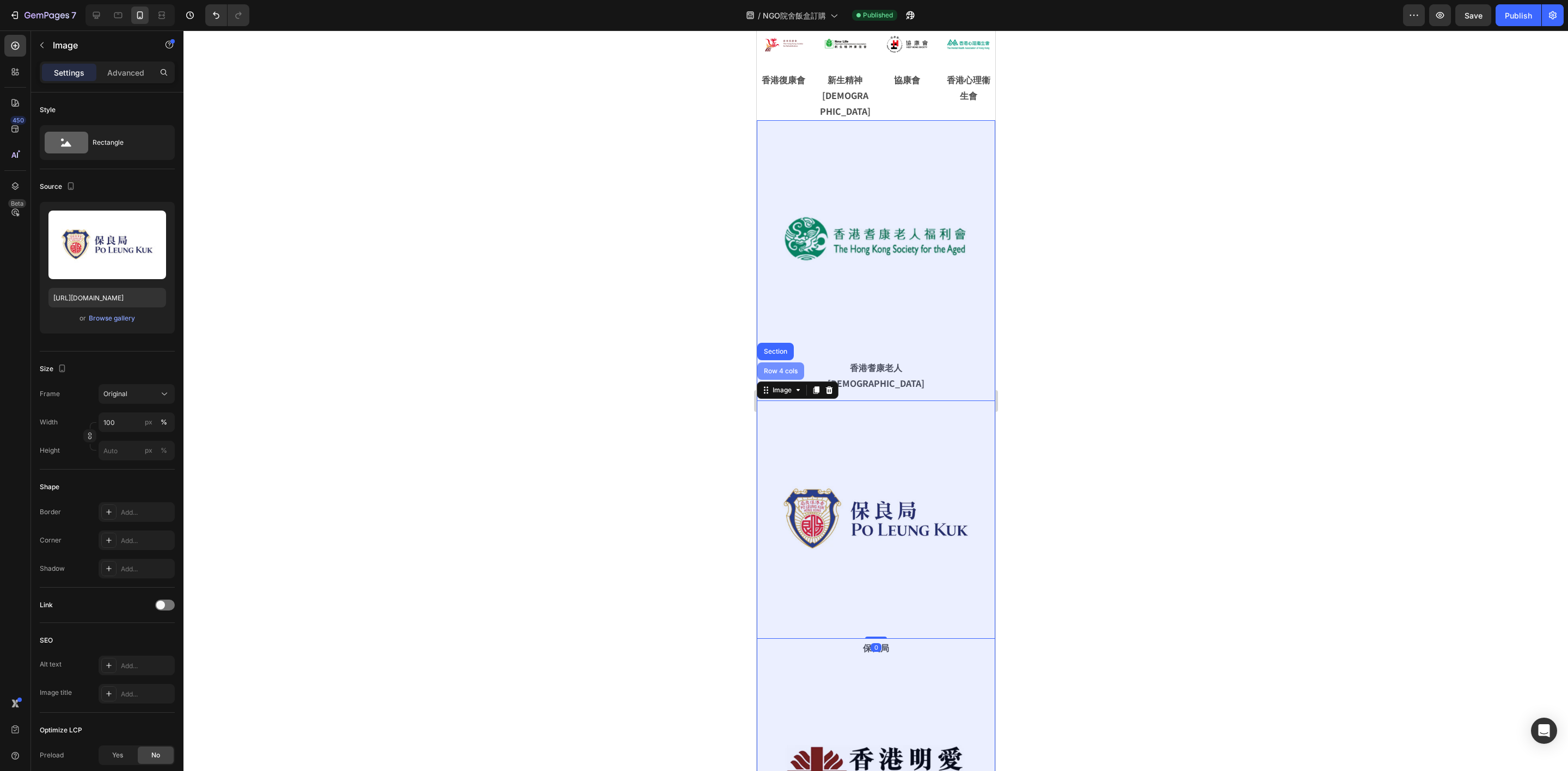
click at [781, 362] on div "Row 4 cols" at bounding box center [779, 371] width 47 height 17
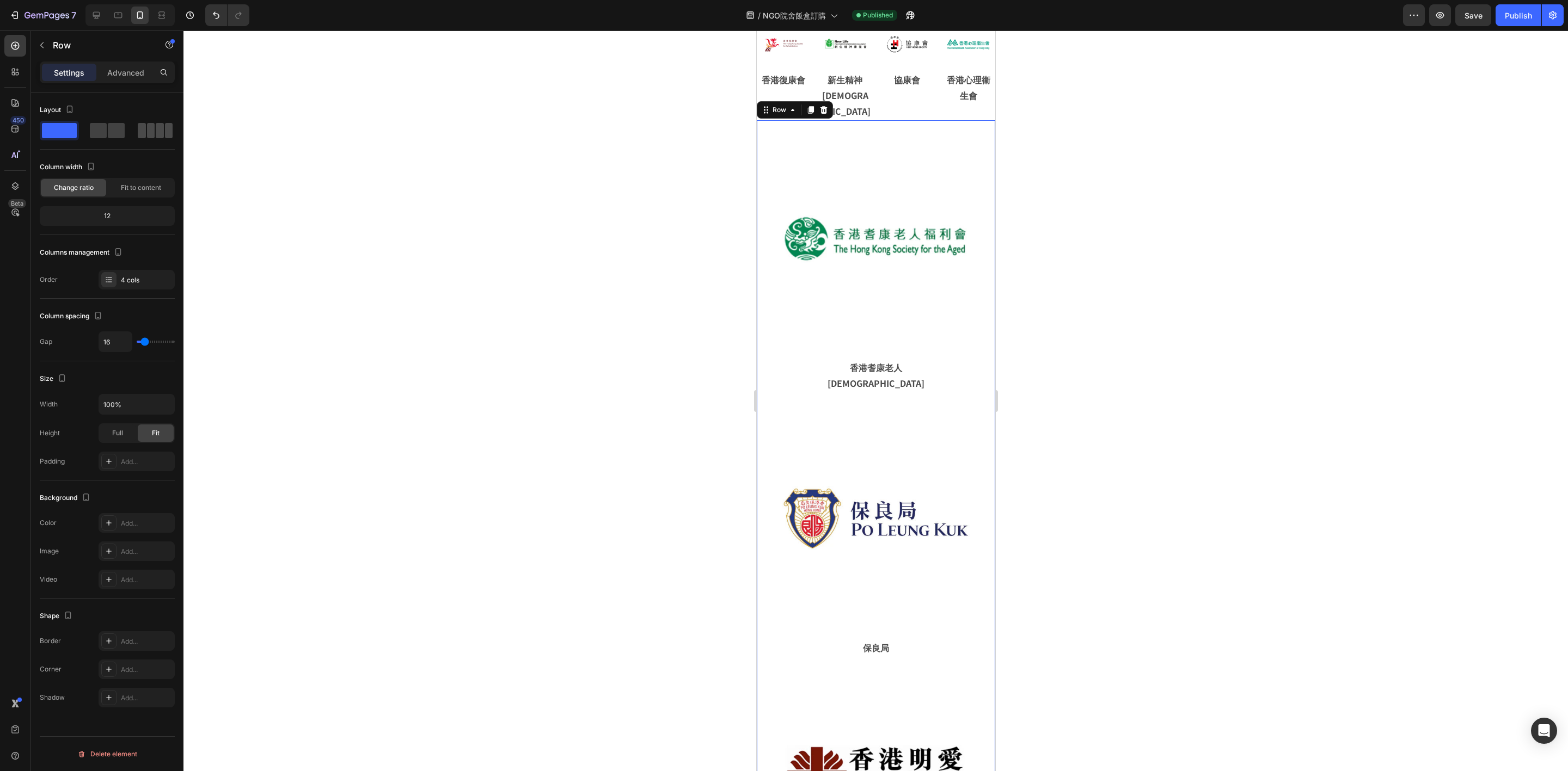
click at [155, 134] on span at bounding box center [159, 130] width 8 height 15
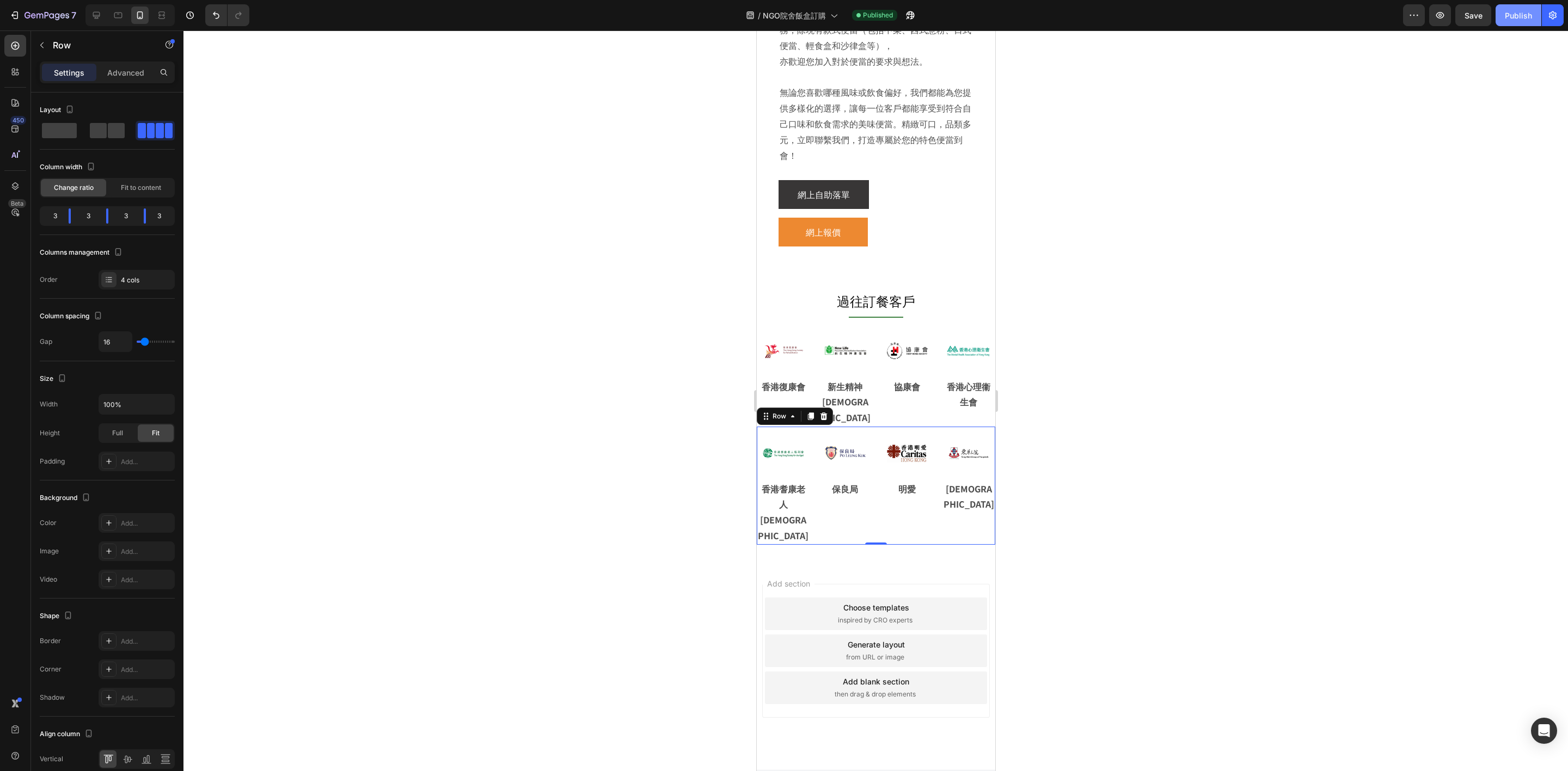
click at [1511, 22] on button "Publish" at bounding box center [1518, 15] width 46 height 22
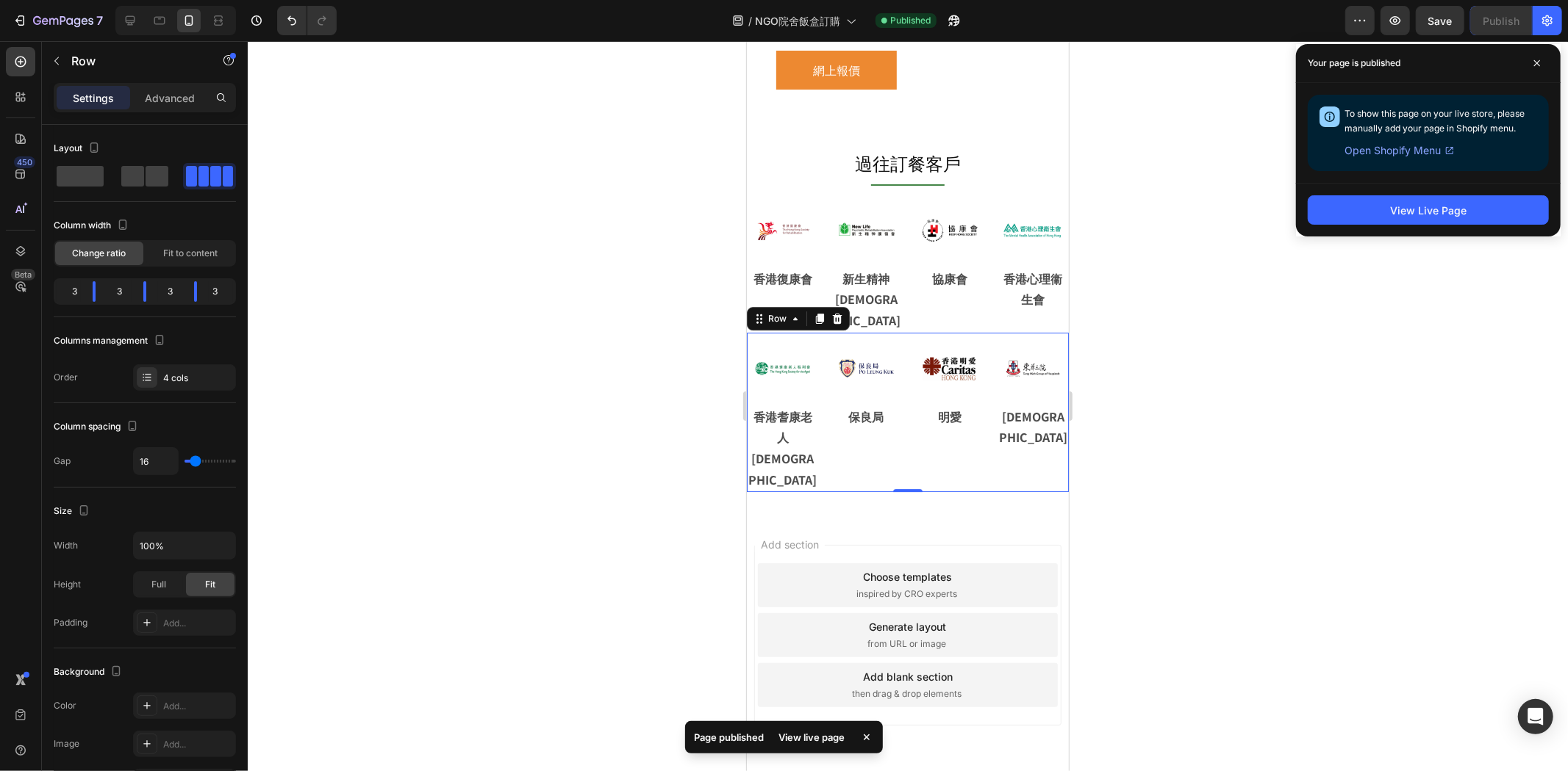
scroll to position [3715, 0]
click at [767, 409] on p "香港耆康老人 [DEMOGRAPHIC_DATA]" at bounding box center [781, 446] width 69 height 84
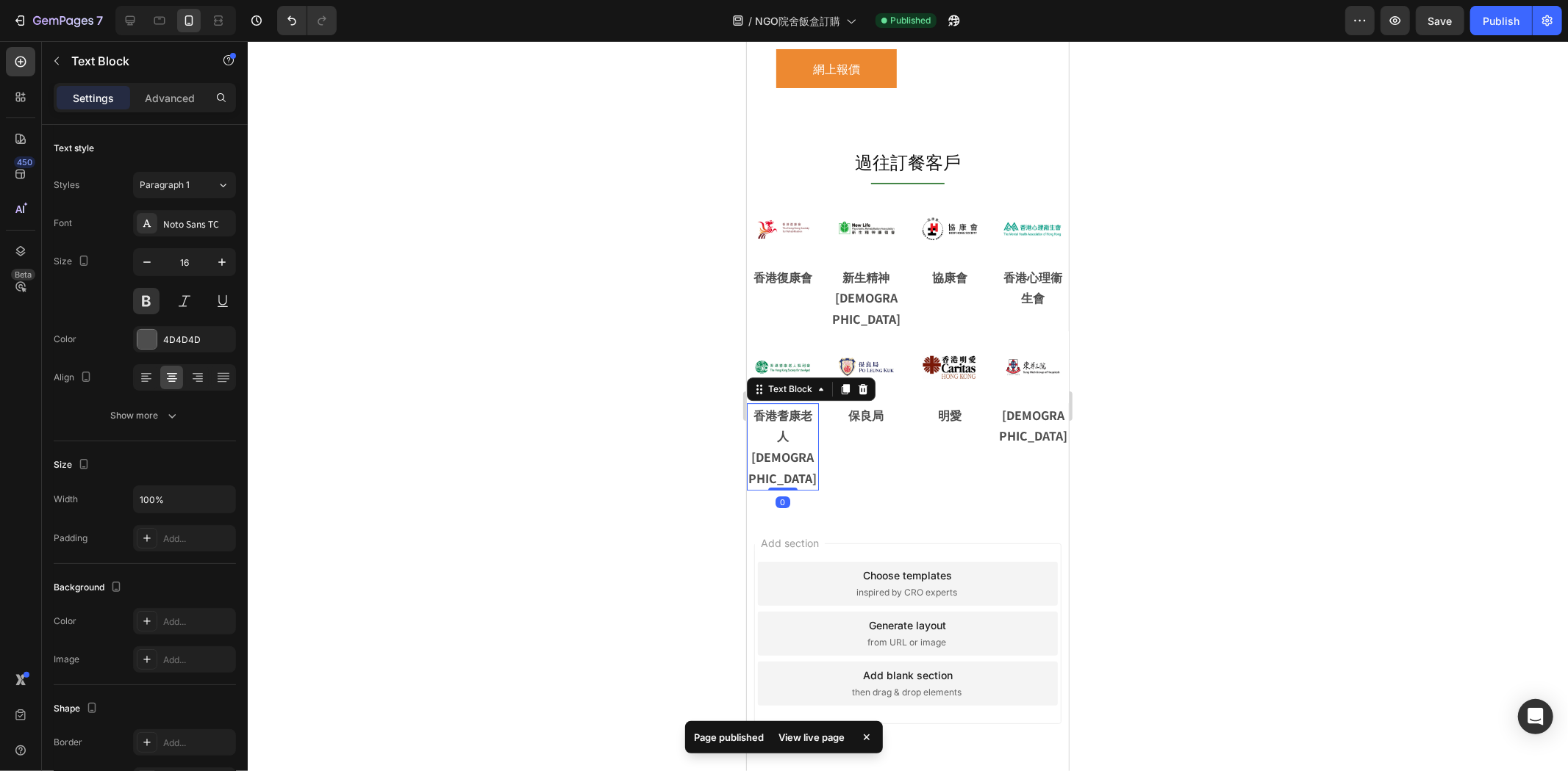
click at [772, 406] on p "香港耆康老人 [DEMOGRAPHIC_DATA]" at bounding box center [781, 446] width 69 height 84
click at [764, 430] on p "香港耆康老人 [DEMOGRAPHIC_DATA]" at bounding box center [781, 446] width 69 height 84
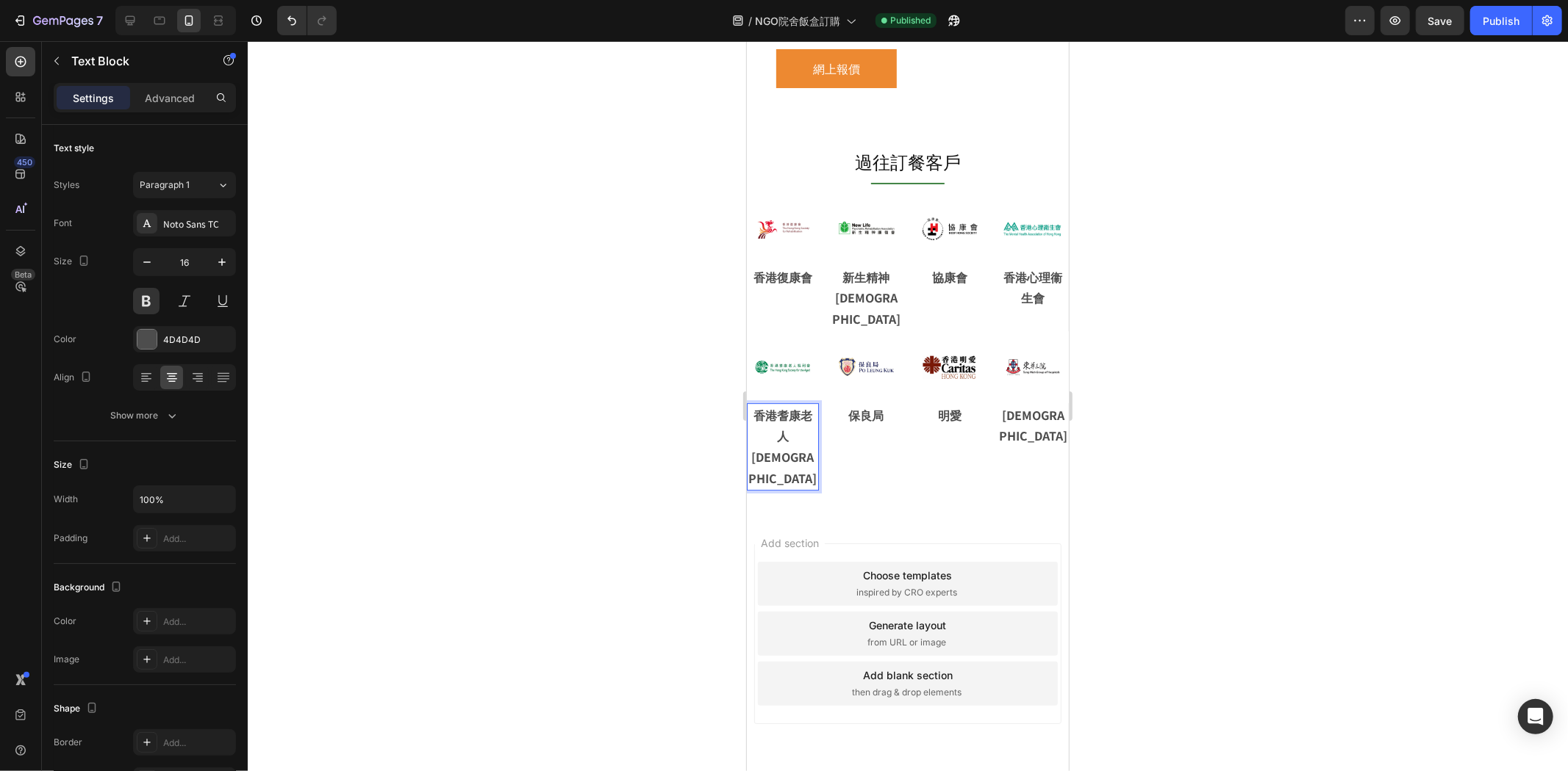
scroll to position [3699, 0]
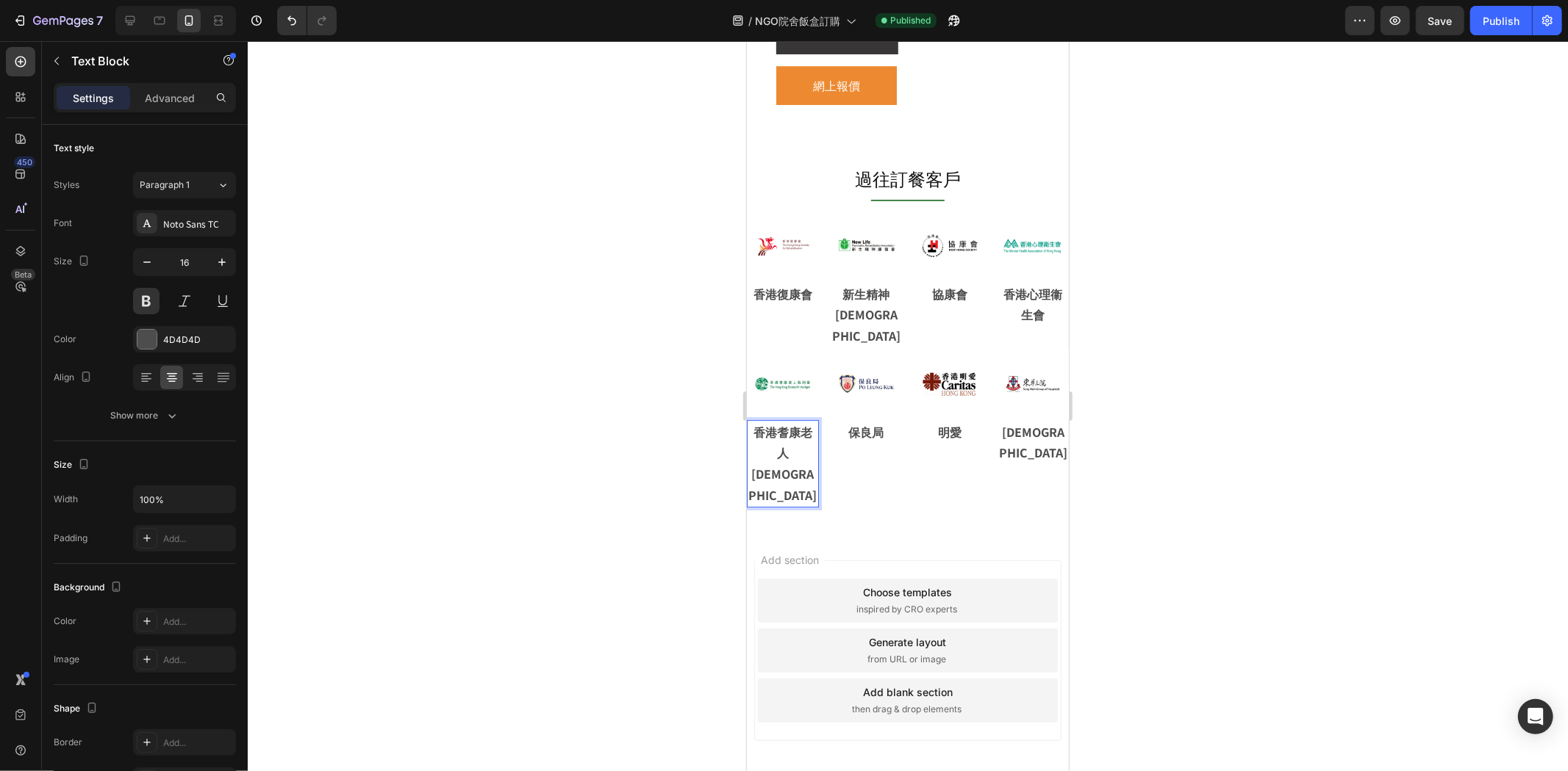
click at [761, 426] on p "香港耆康老人[DEMOGRAPHIC_DATA]" at bounding box center [781, 462] width 69 height 84
click at [1492, 17] on div "Publish" at bounding box center [1501, 21] width 37 height 16
click at [136, 15] on icon at bounding box center [129, 20] width 15 height 15
type input "18"
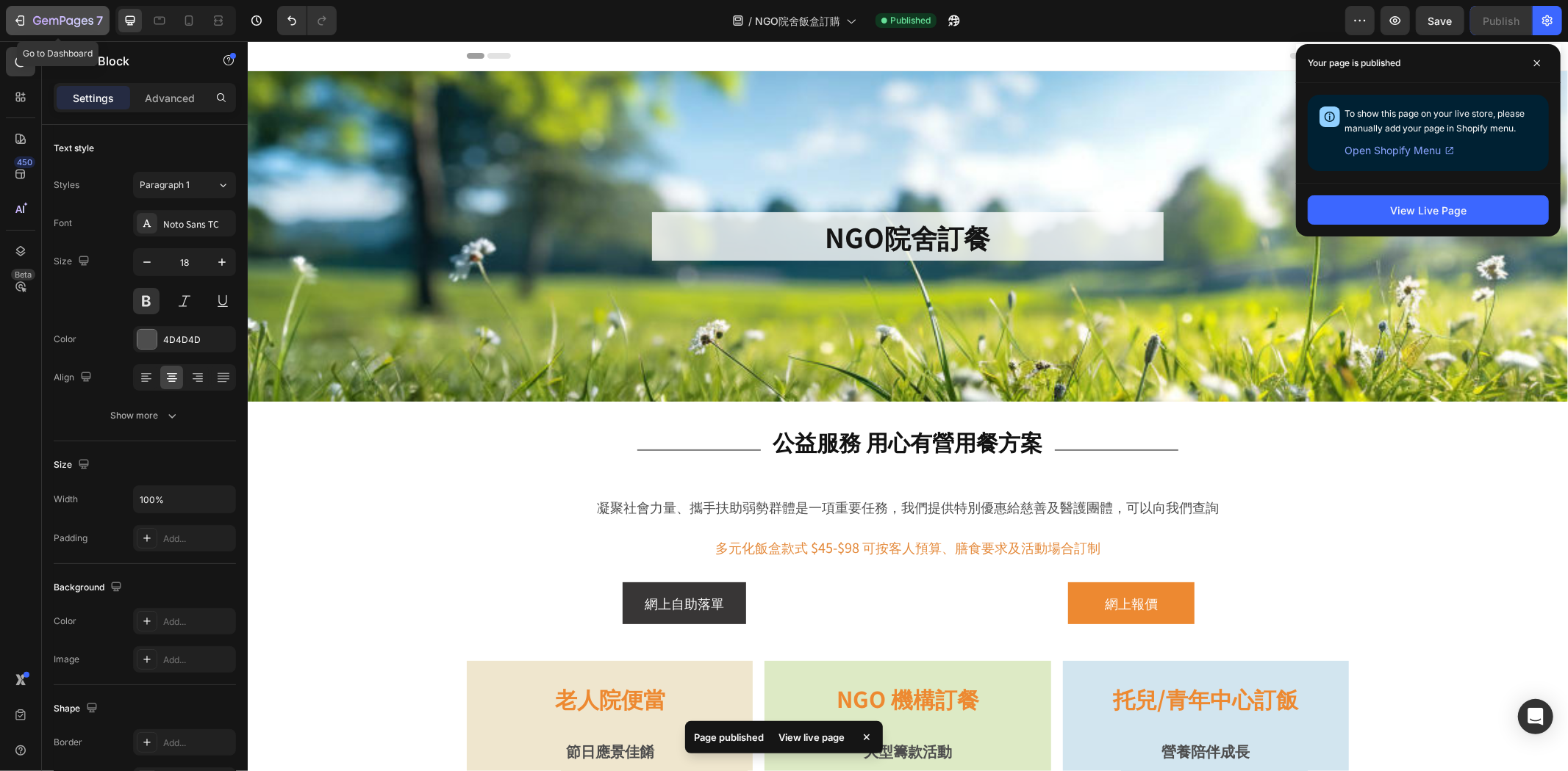
click at [48, 14] on div "7" at bounding box center [68, 20] width 70 height 17
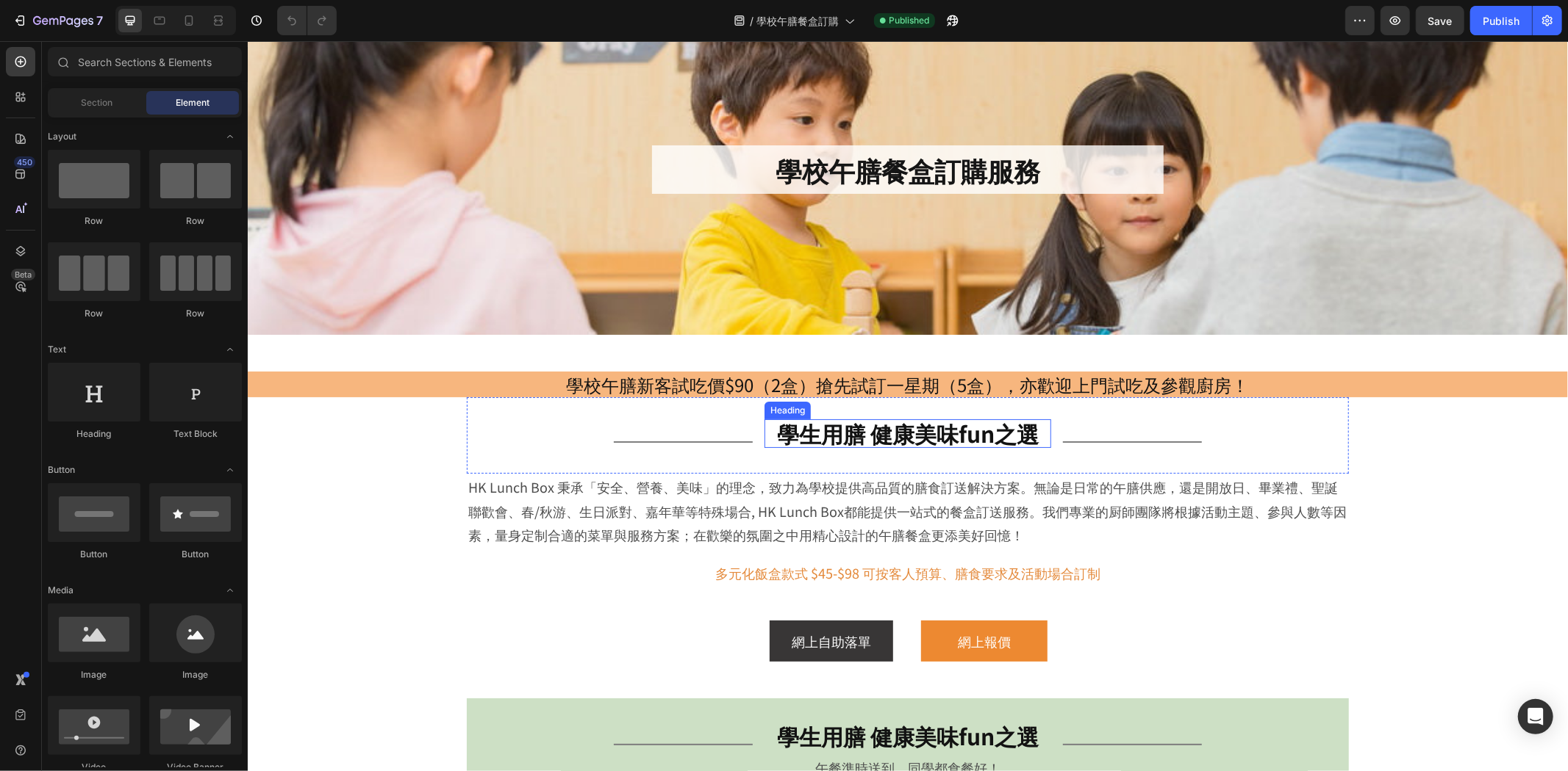
scroll to position [163, 0]
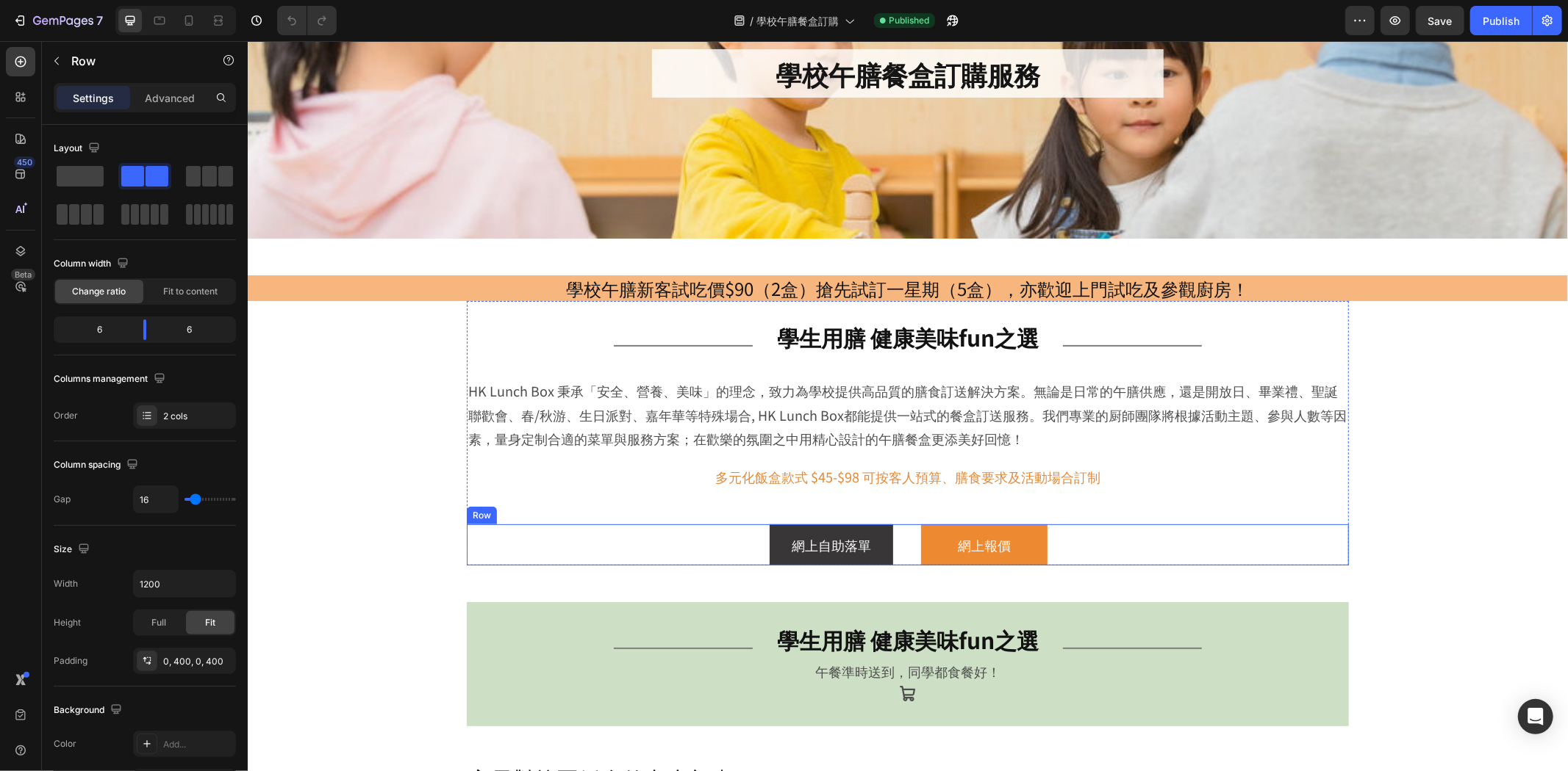
click at [1201, 554] on div "網上自助落單 Button 網上報價 Button Row" at bounding box center [907, 544] width 882 height 41
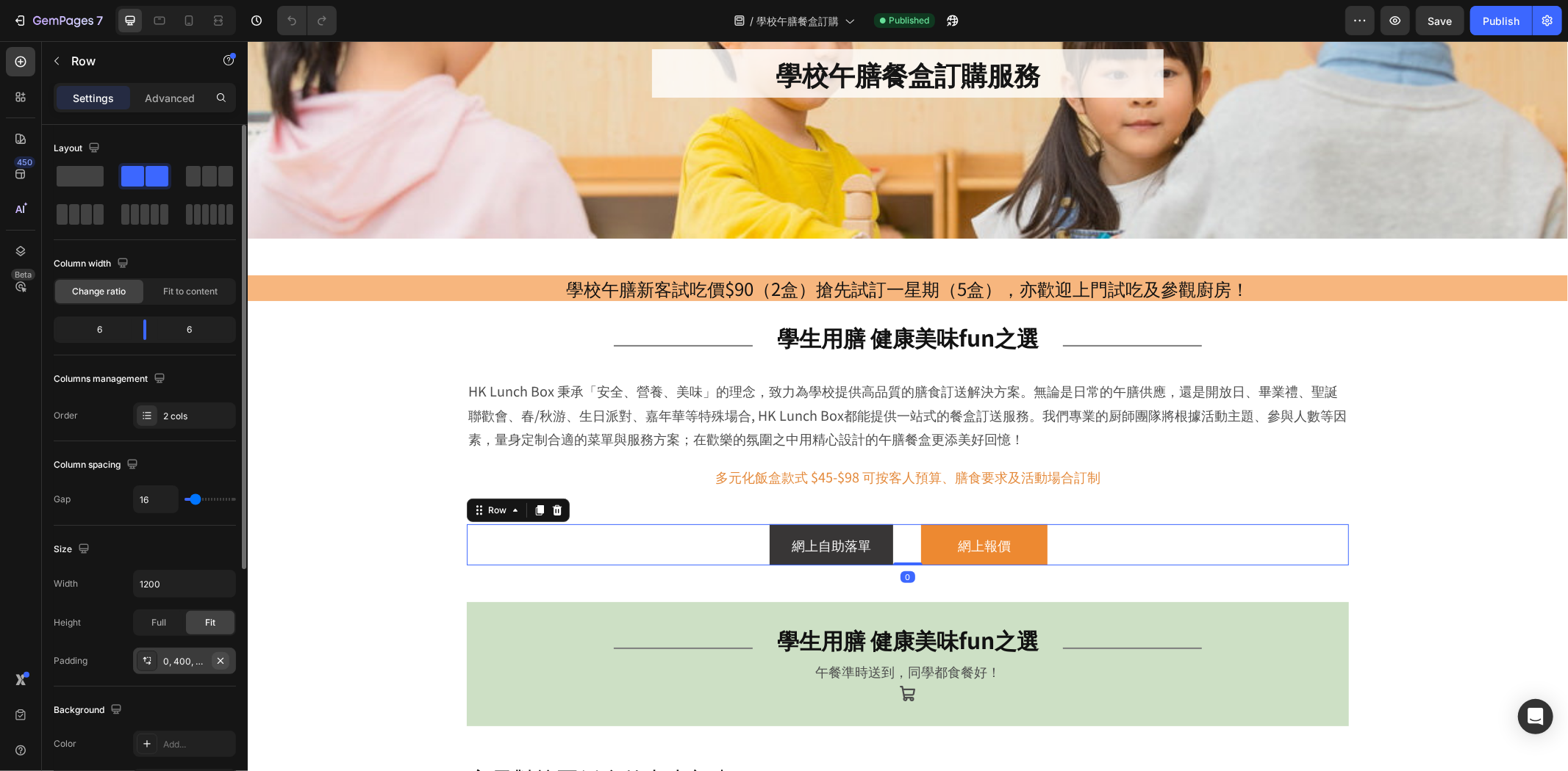
click at [219, 662] on icon "button" at bounding box center [221, 661] width 12 height 12
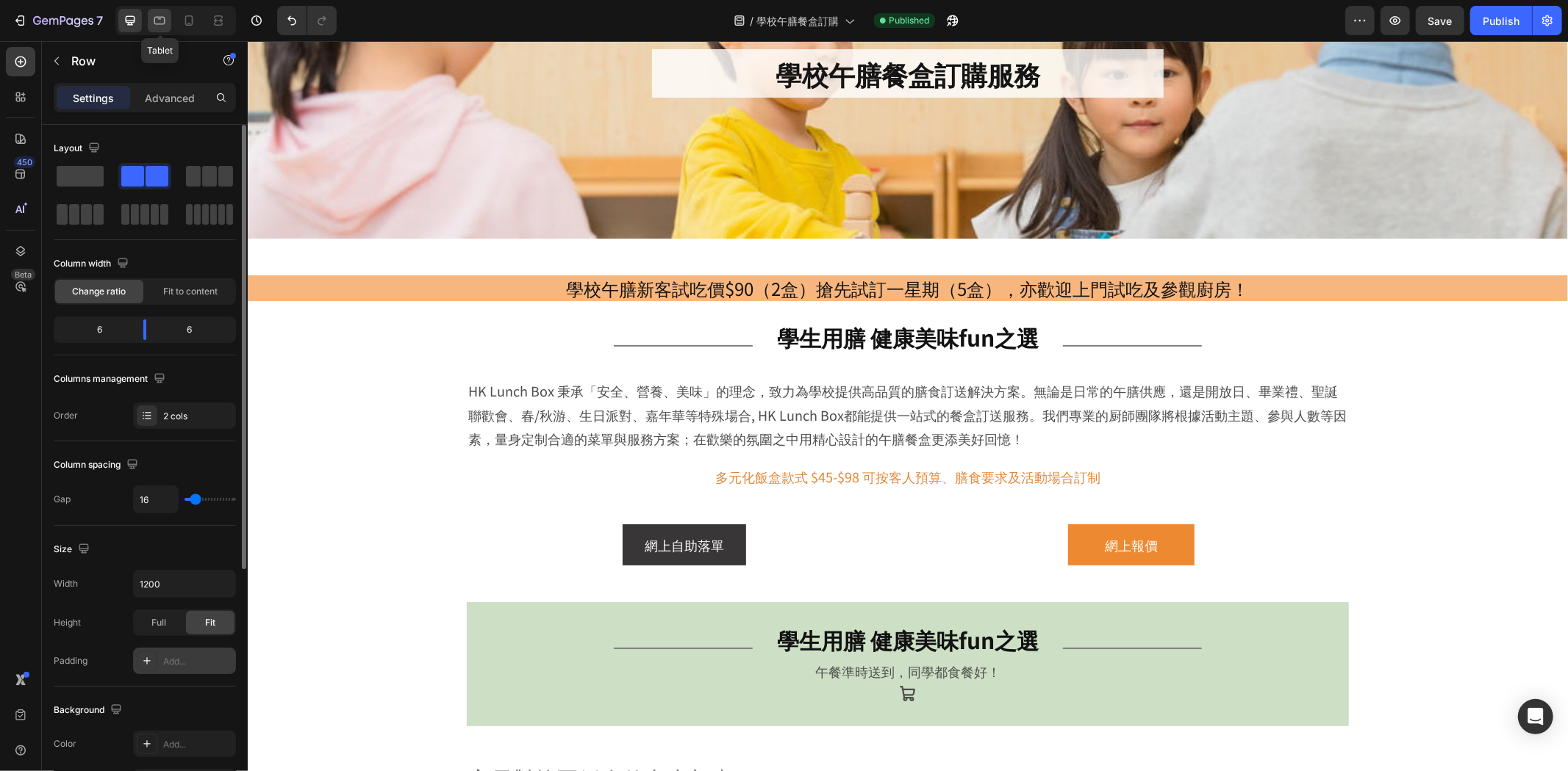
click at [163, 19] on icon at bounding box center [159, 20] width 15 height 15
type input "100%"
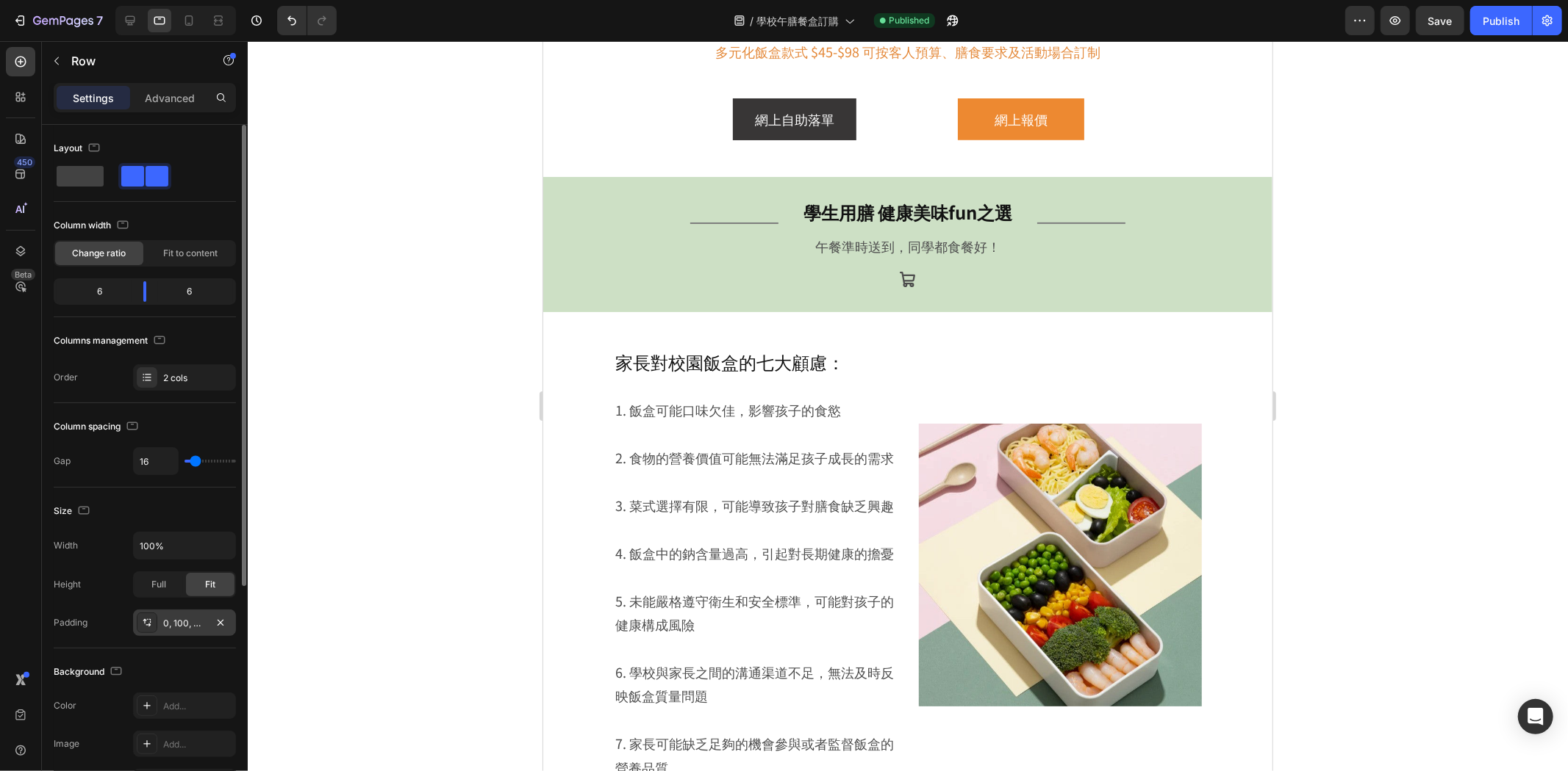
scroll to position [518, 0]
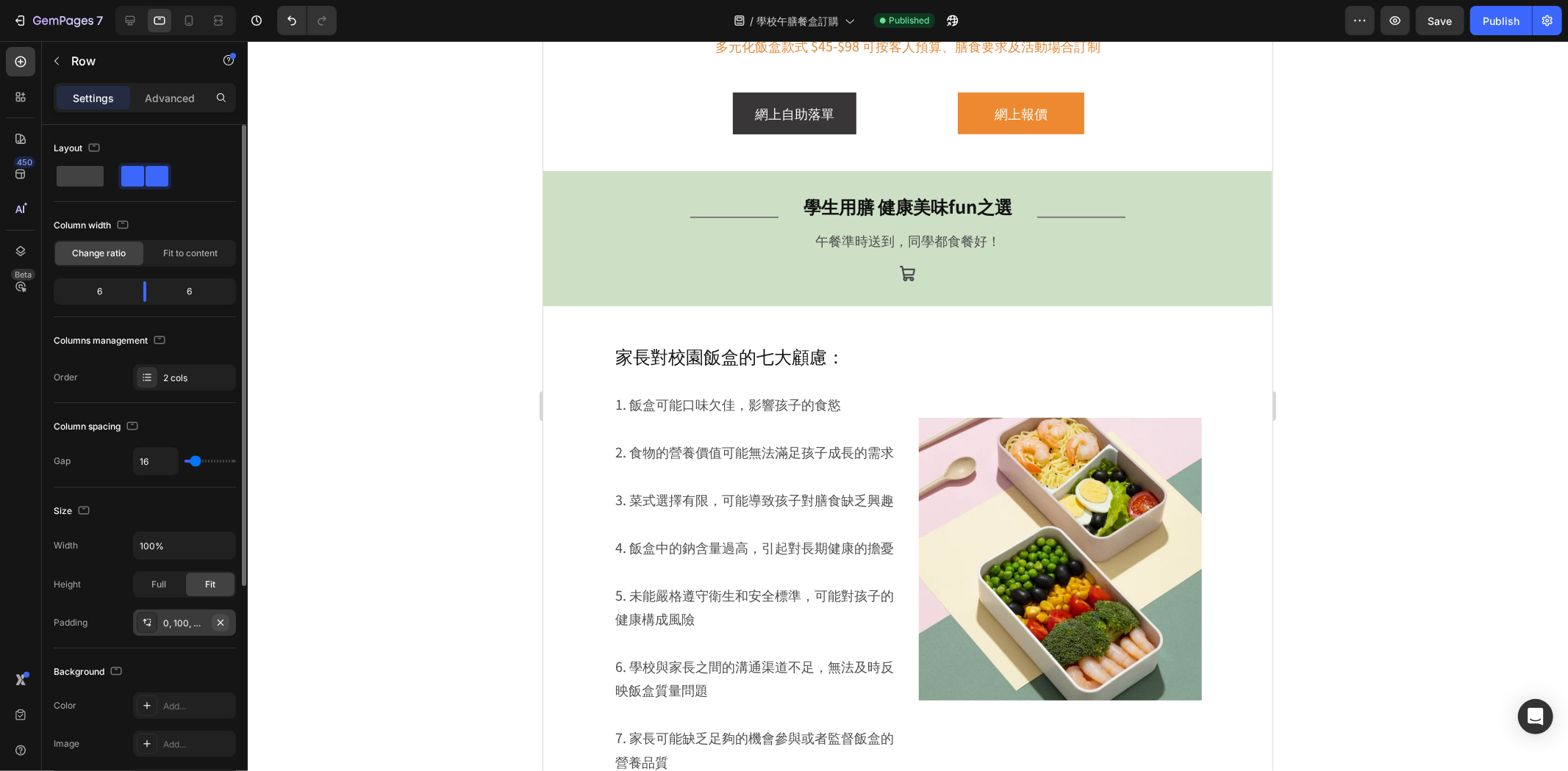
click at [222, 626] on icon "button" at bounding box center [221, 622] width 12 height 12
click at [200, 27] on div at bounding box center [188, 20] width 23 height 23
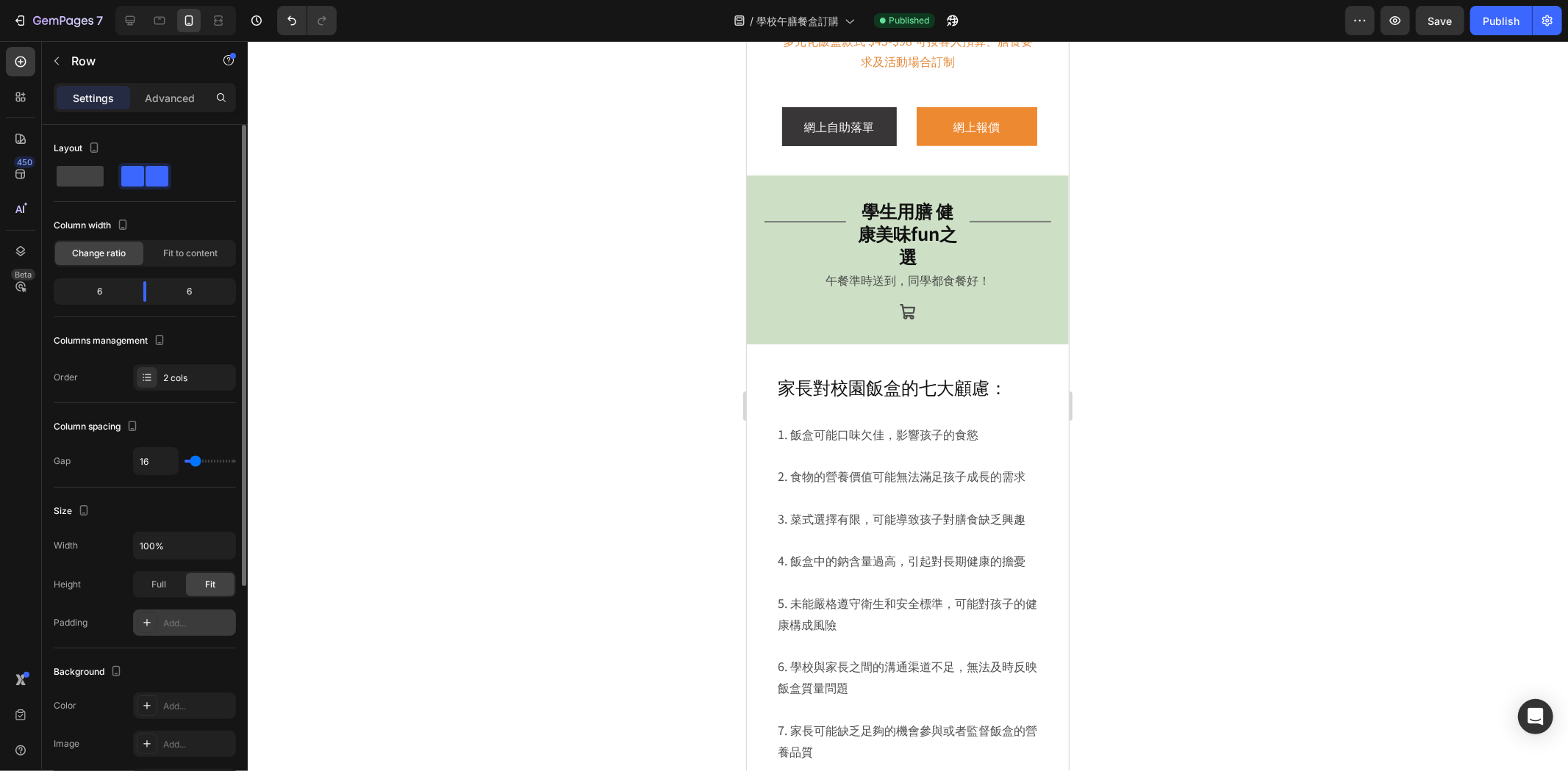
scroll to position [632, 0]
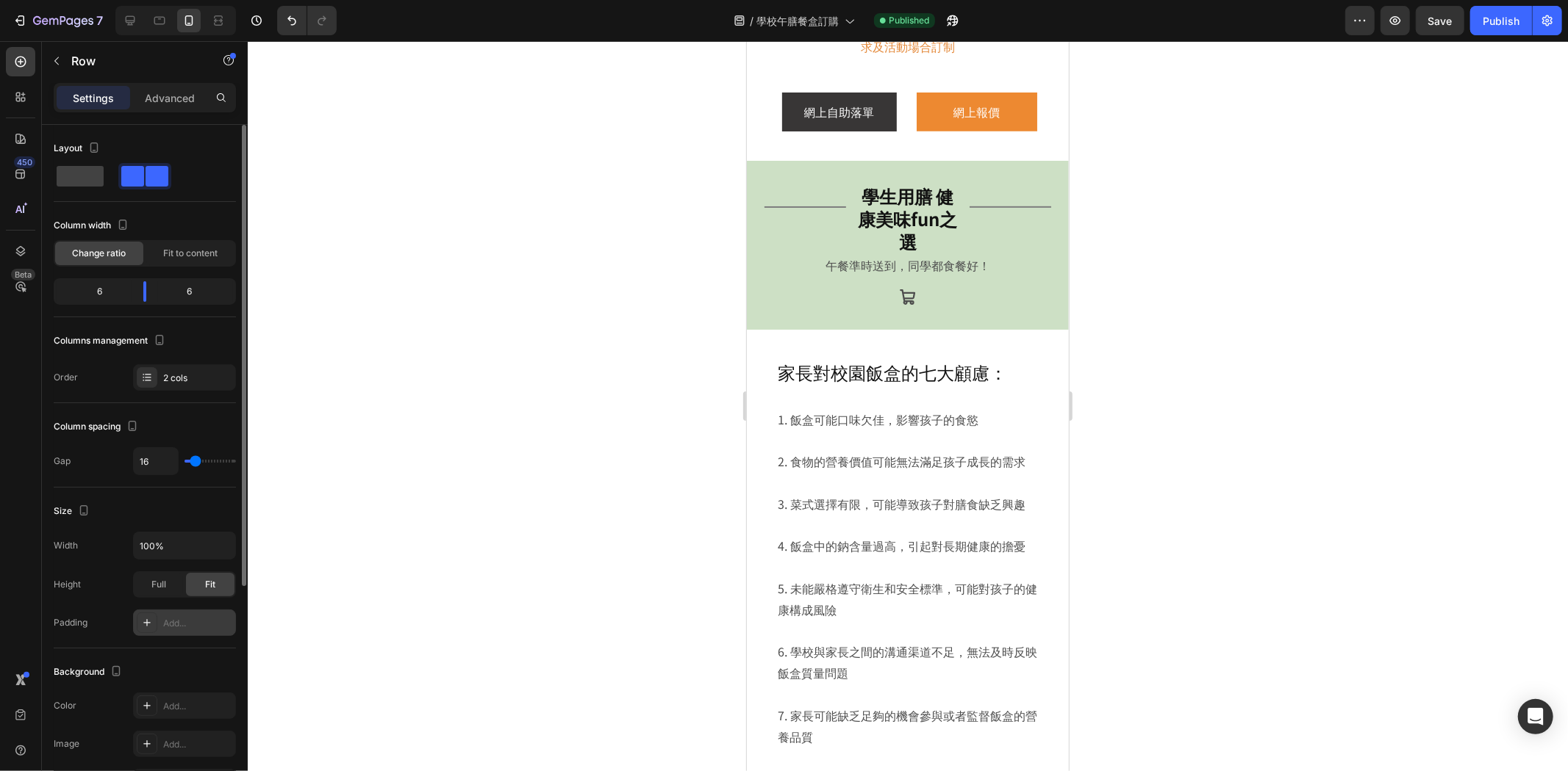
click at [857, 131] on div "網上自助落單 Button" at bounding box center [837, 112] width 125 height 39
click at [868, 130] on link "網上自助落單" at bounding box center [838, 112] width 115 height 39
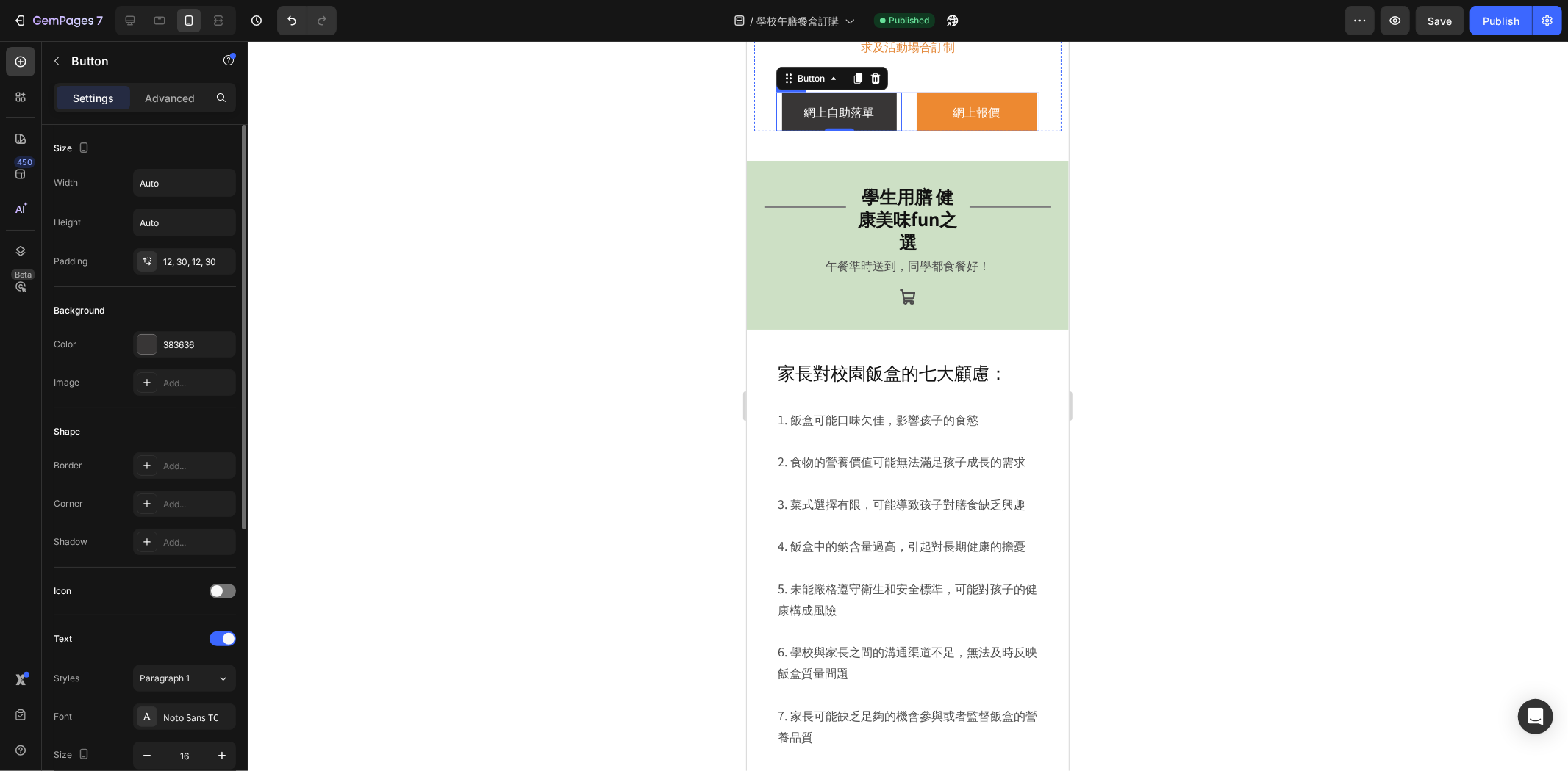
click at [883, 131] on div "網上自助落單 Button 0" at bounding box center [837, 112] width 125 height 39
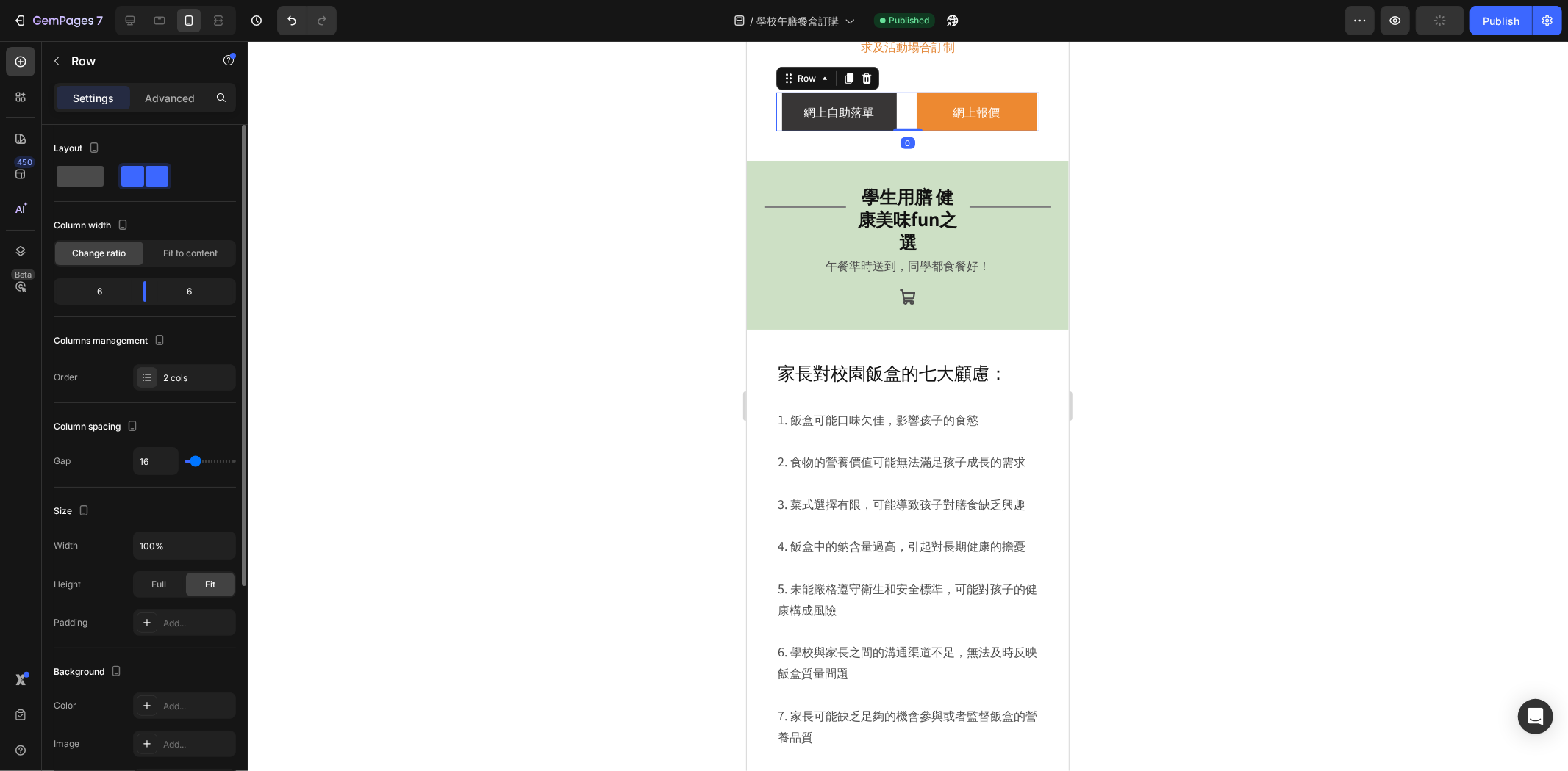
click at [70, 177] on span at bounding box center [80, 176] width 47 height 20
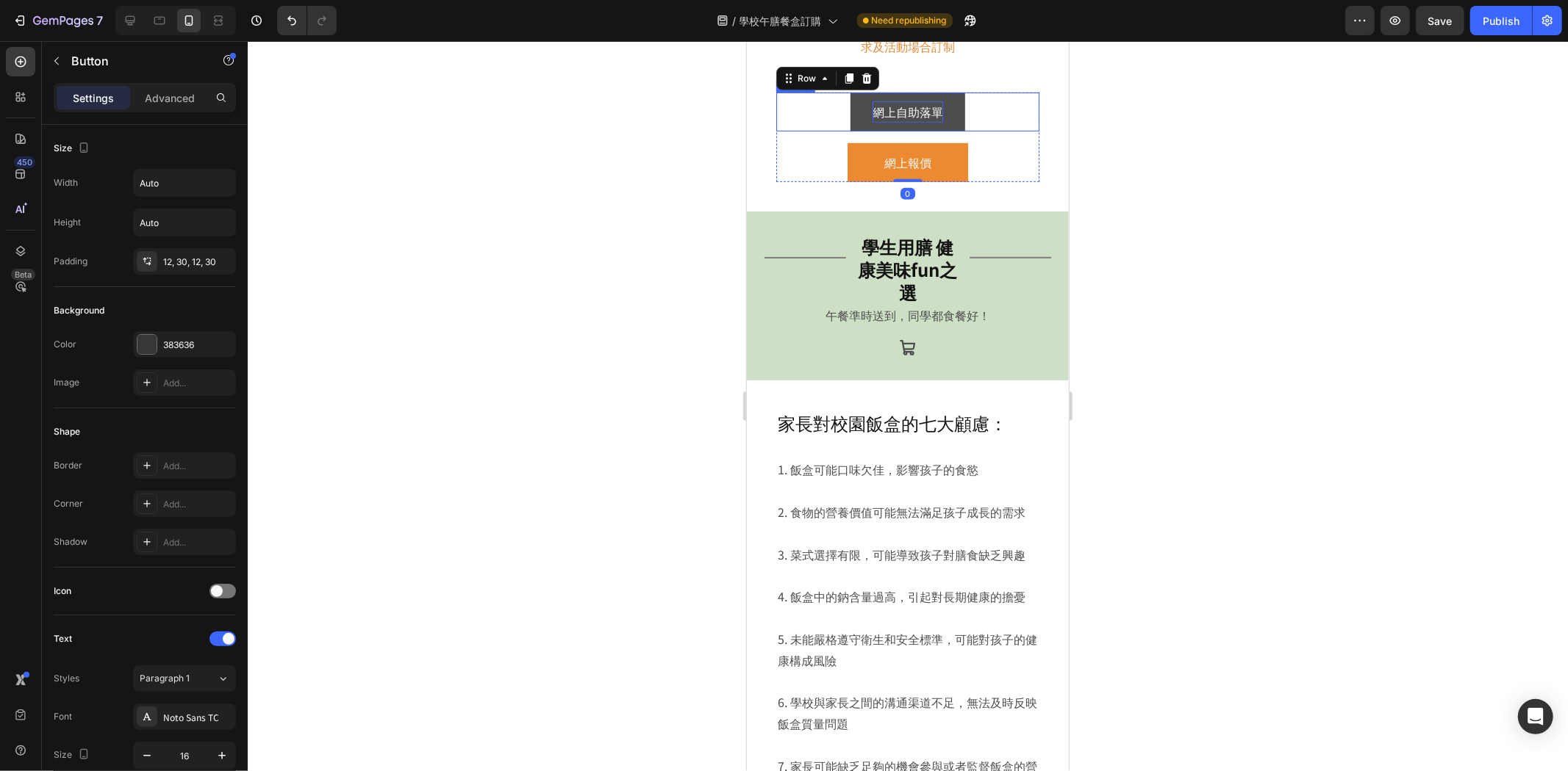
click at [876, 119] on p "網上自助落單" at bounding box center [906, 112] width 71 height 21
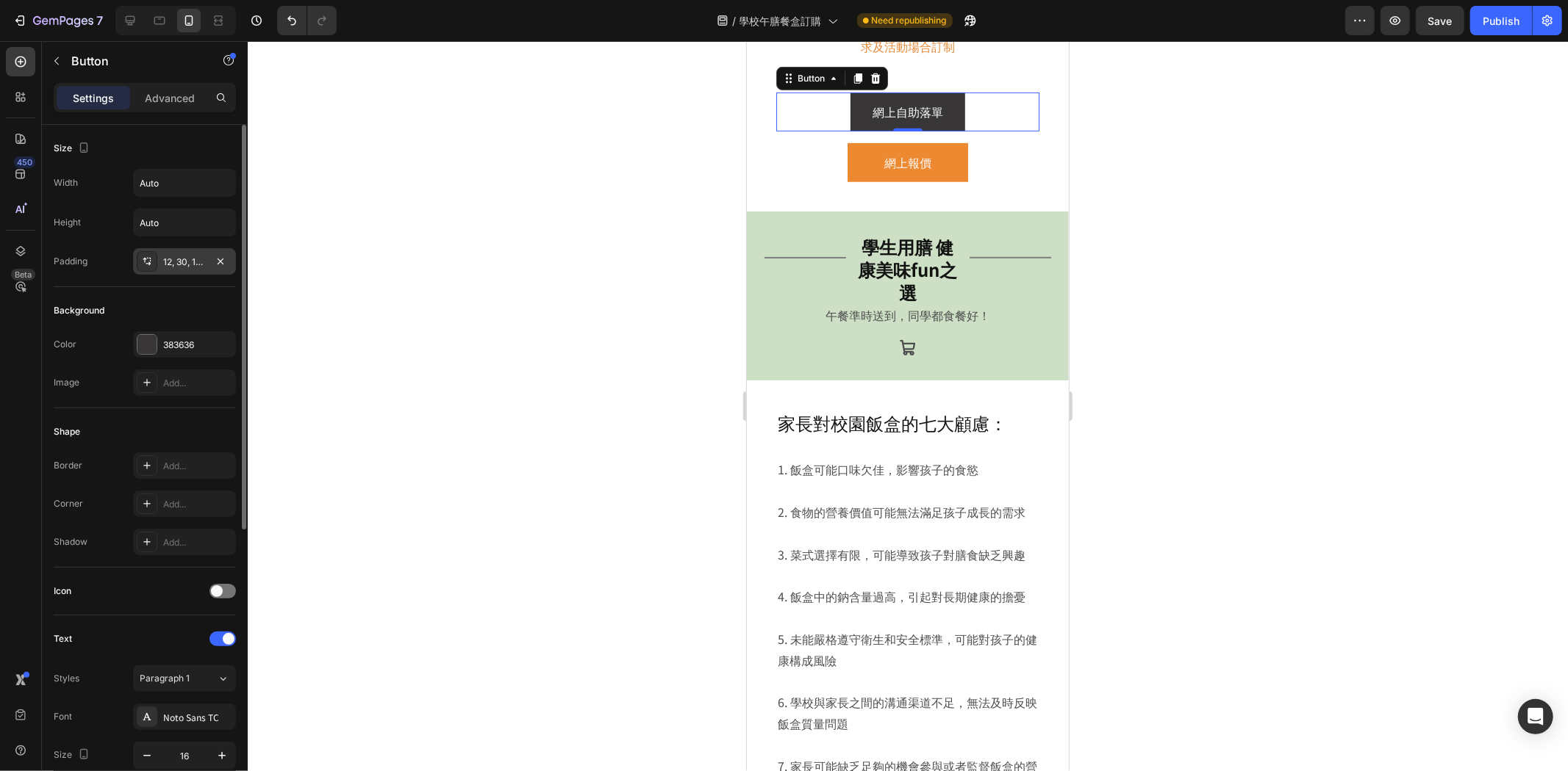
click at [191, 251] on div "12, 30, 12, 30" at bounding box center [185, 261] width 103 height 26
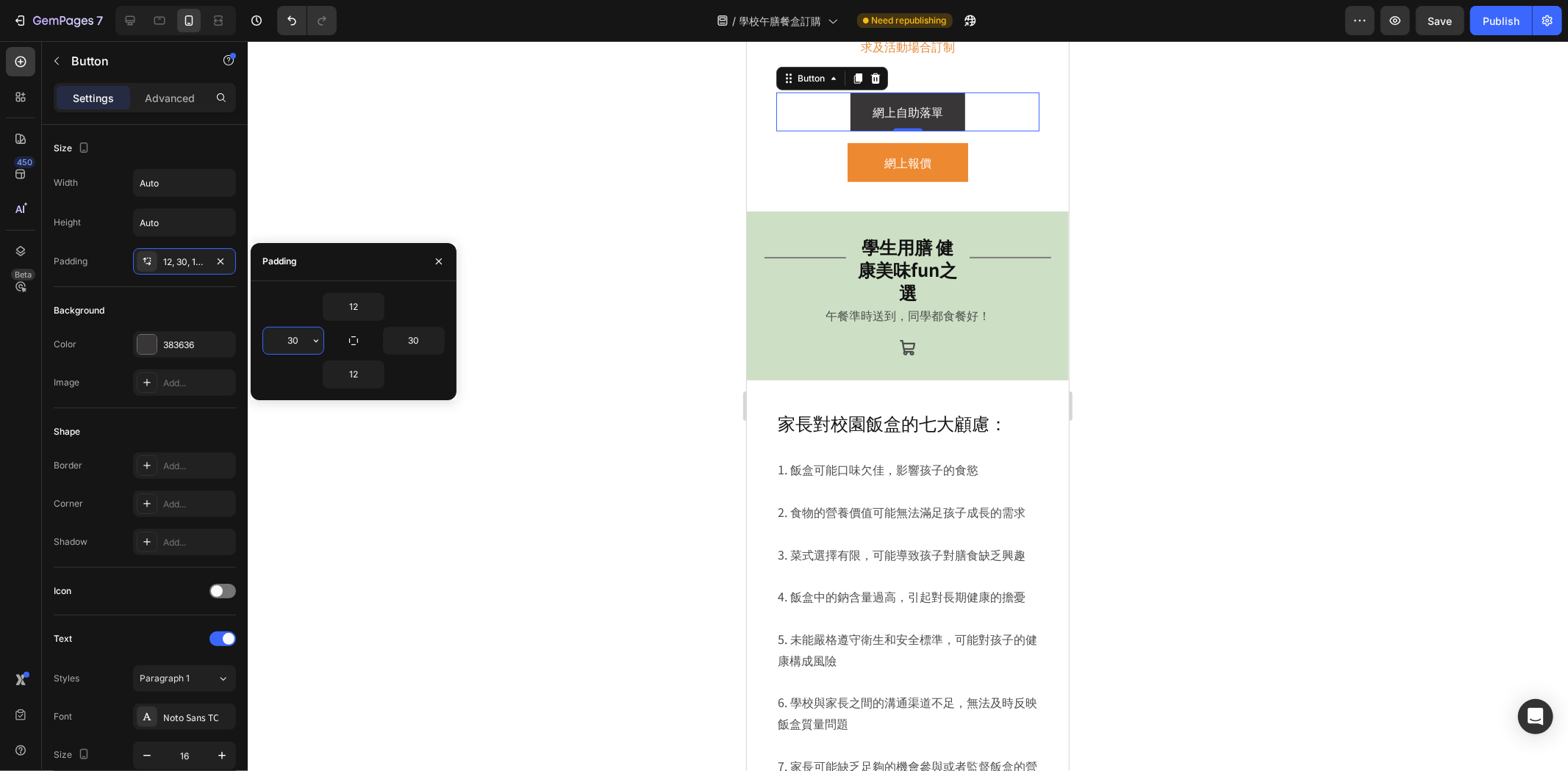
click at [290, 334] on input "30" at bounding box center [293, 340] width 60 height 26
type input "35"
click at [403, 341] on input "30" at bounding box center [414, 340] width 60 height 26
type input "35"
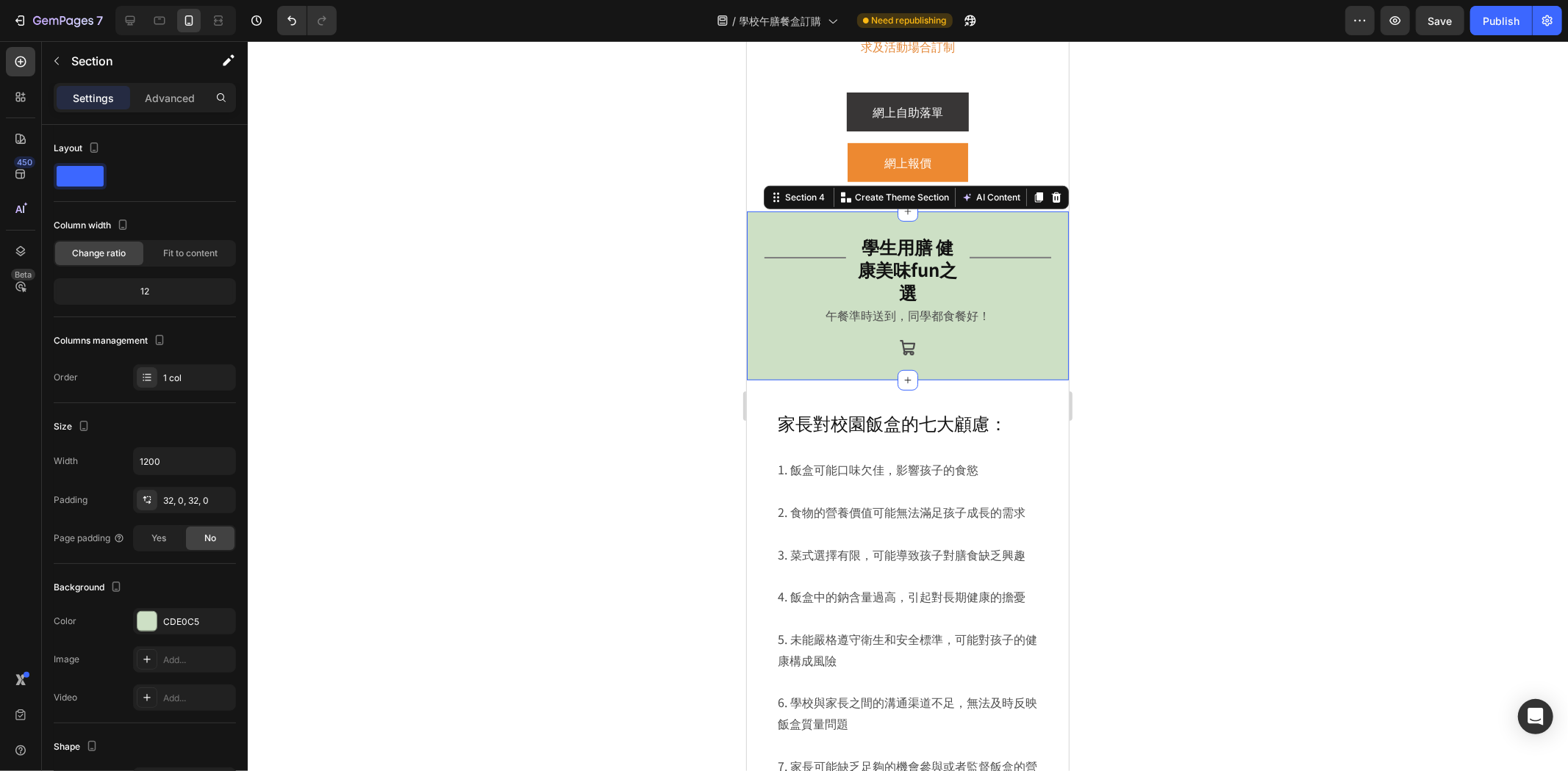
click at [1053, 224] on div "Title Line 學生用膳 健康美味fun之選 Heading Title Line Row 午餐準時送到，同學都食餐好！ Text Block Icon…" at bounding box center [906, 295] width 322 height 169
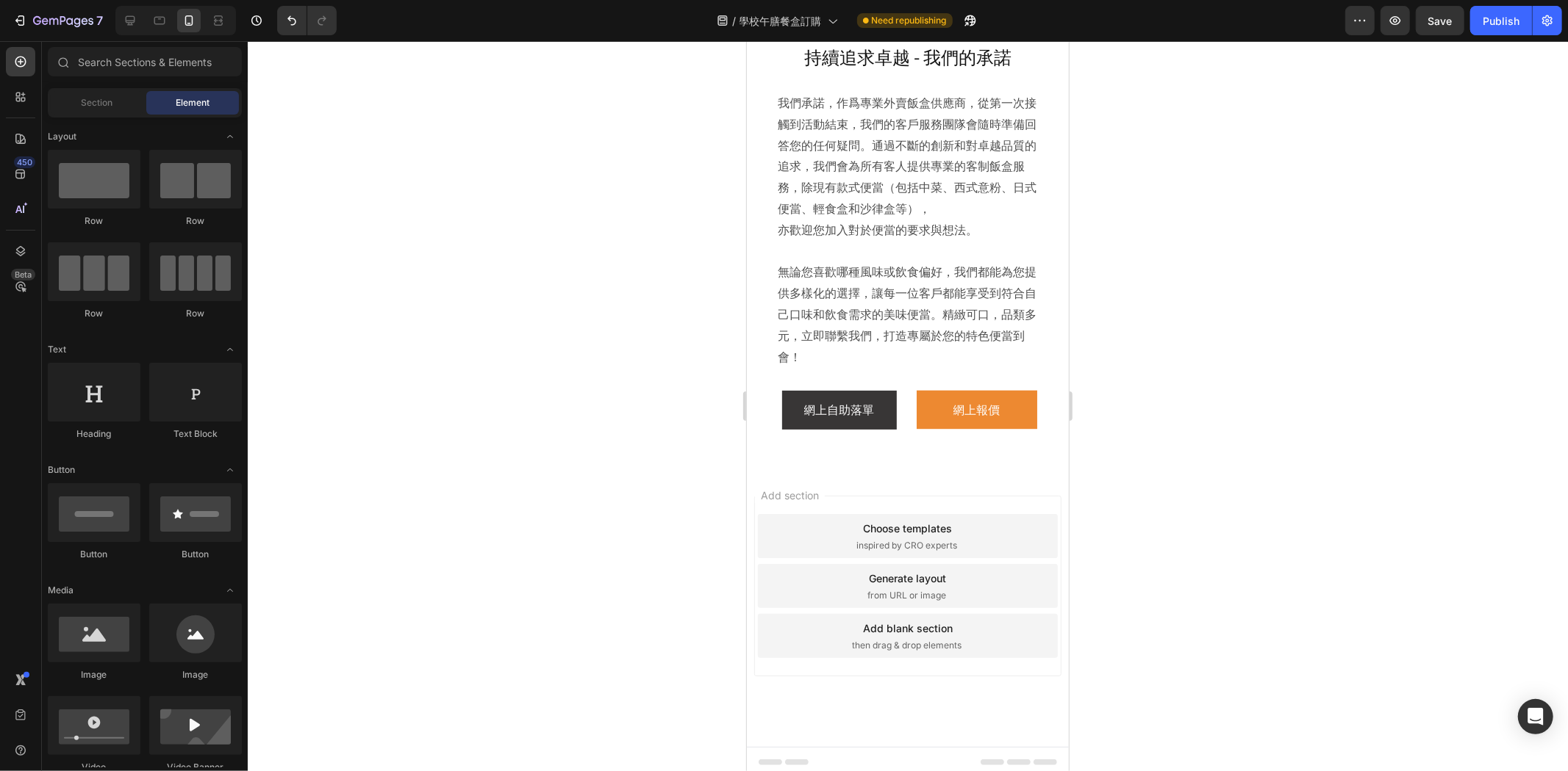
scroll to position [6939, 0]
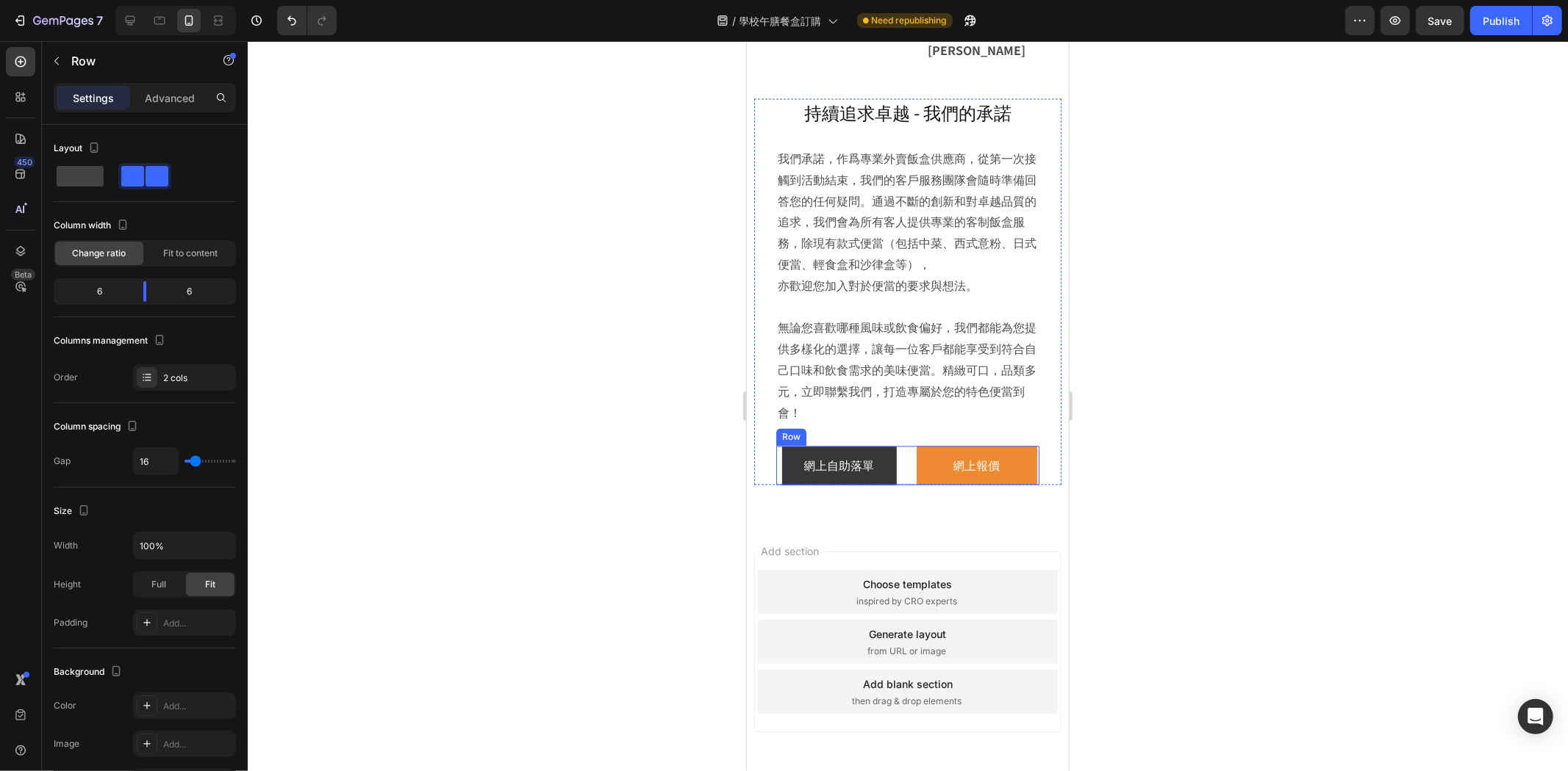
click at [883, 485] on div "網上自助落單 Button" at bounding box center [837, 465] width 125 height 39
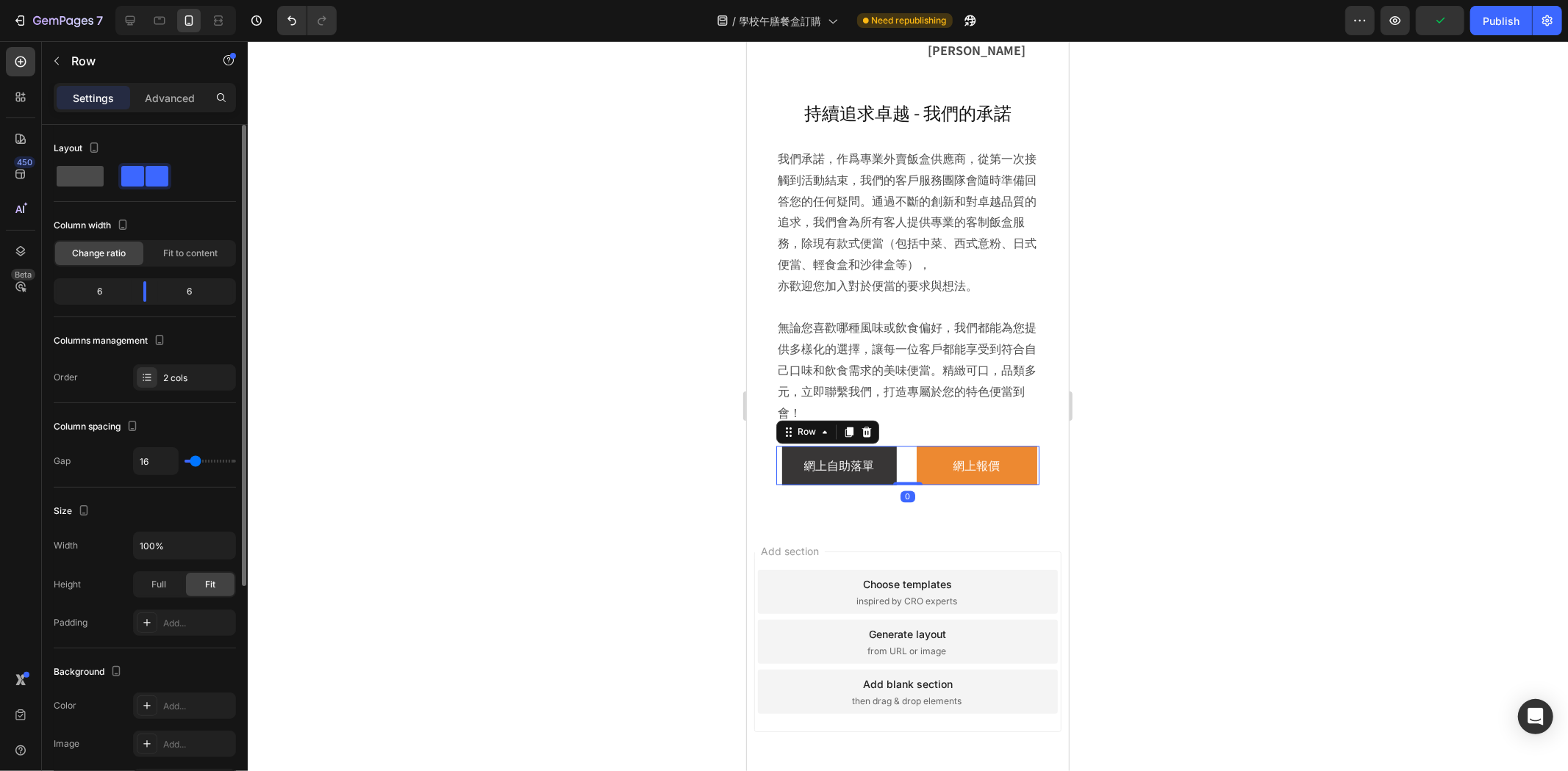
click at [80, 182] on span at bounding box center [80, 176] width 47 height 20
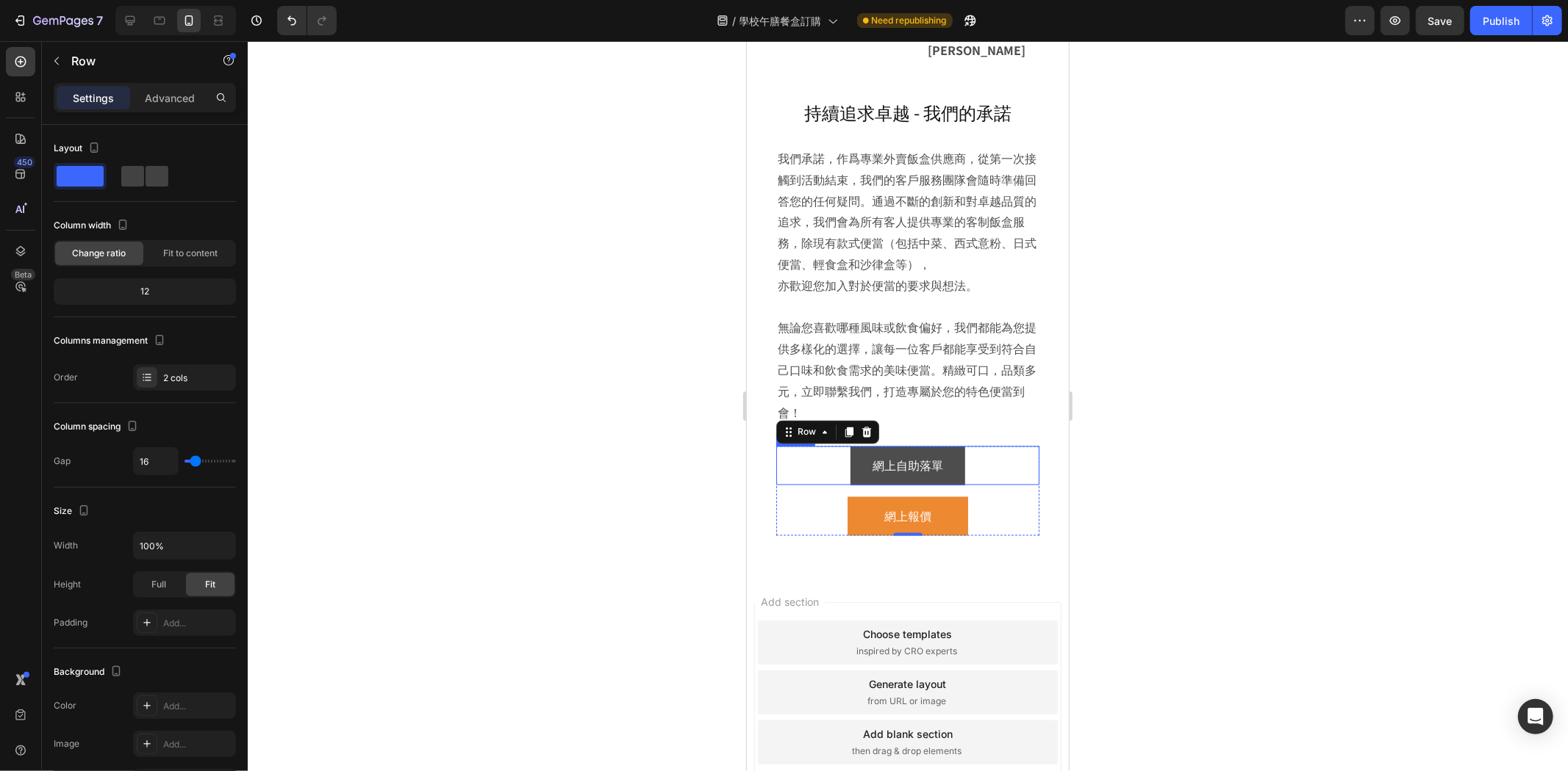
click at [850, 485] on link "網上自助落單" at bounding box center [906, 465] width 115 height 39
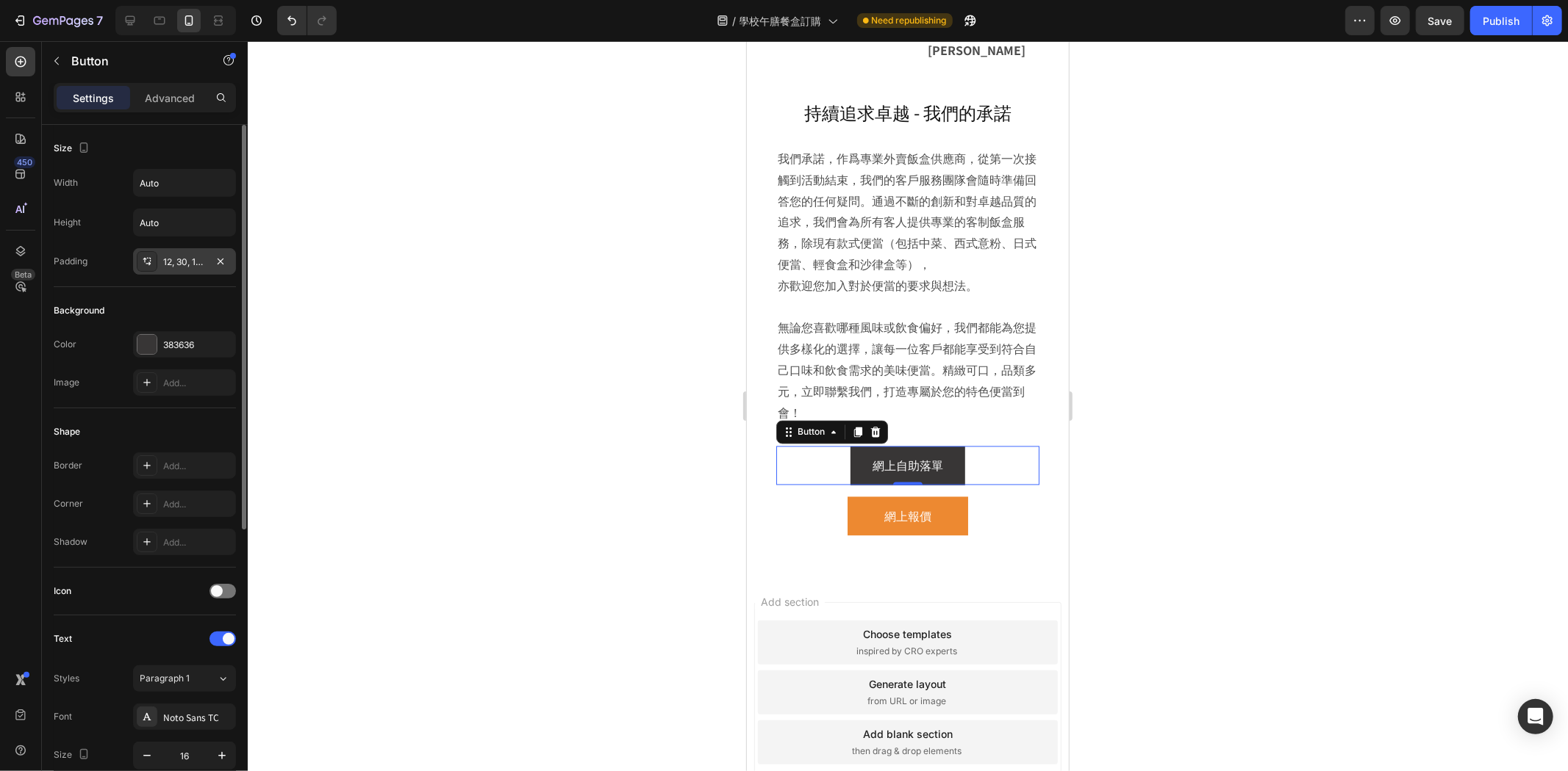
click at [180, 261] on div "12, 30, 12, 30" at bounding box center [185, 262] width 43 height 14
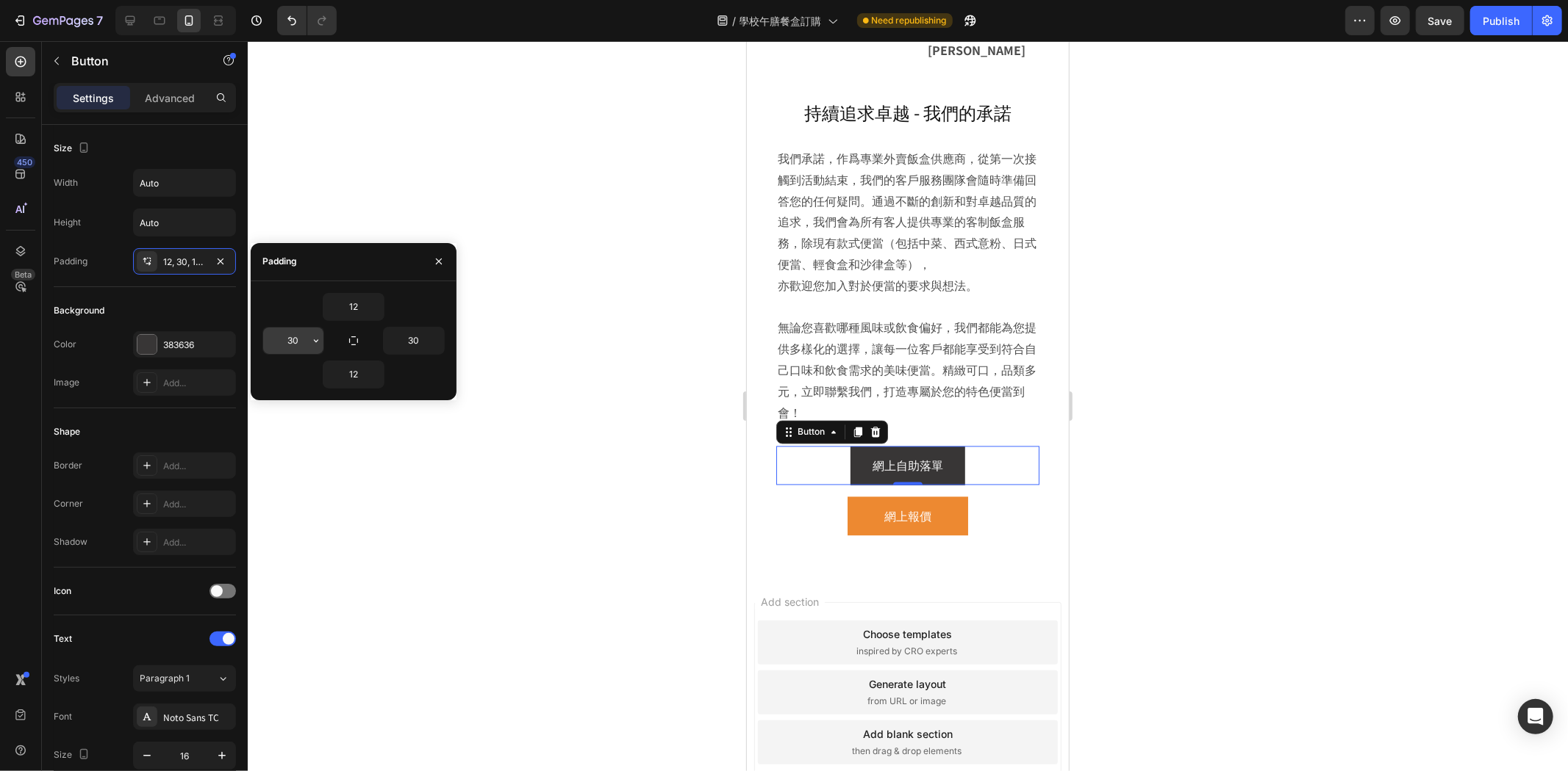
click at [297, 343] on input "30" at bounding box center [293, 340] width 60 height 26
type input "35"
click at [401, 344] on input "30" at bounding box center [414, 340] width 60 height 26
type input "35"
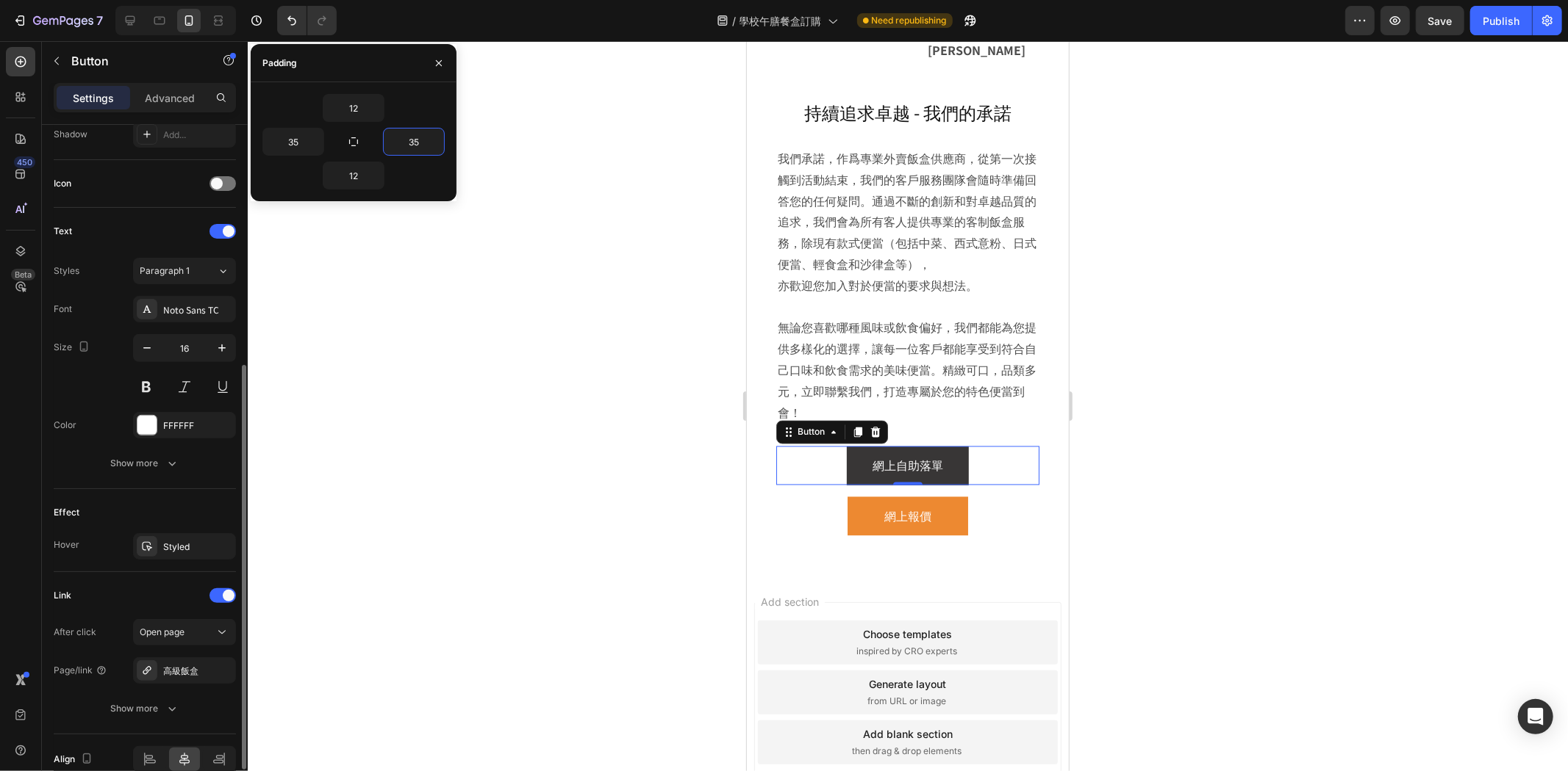
scroll to position [481, 0]
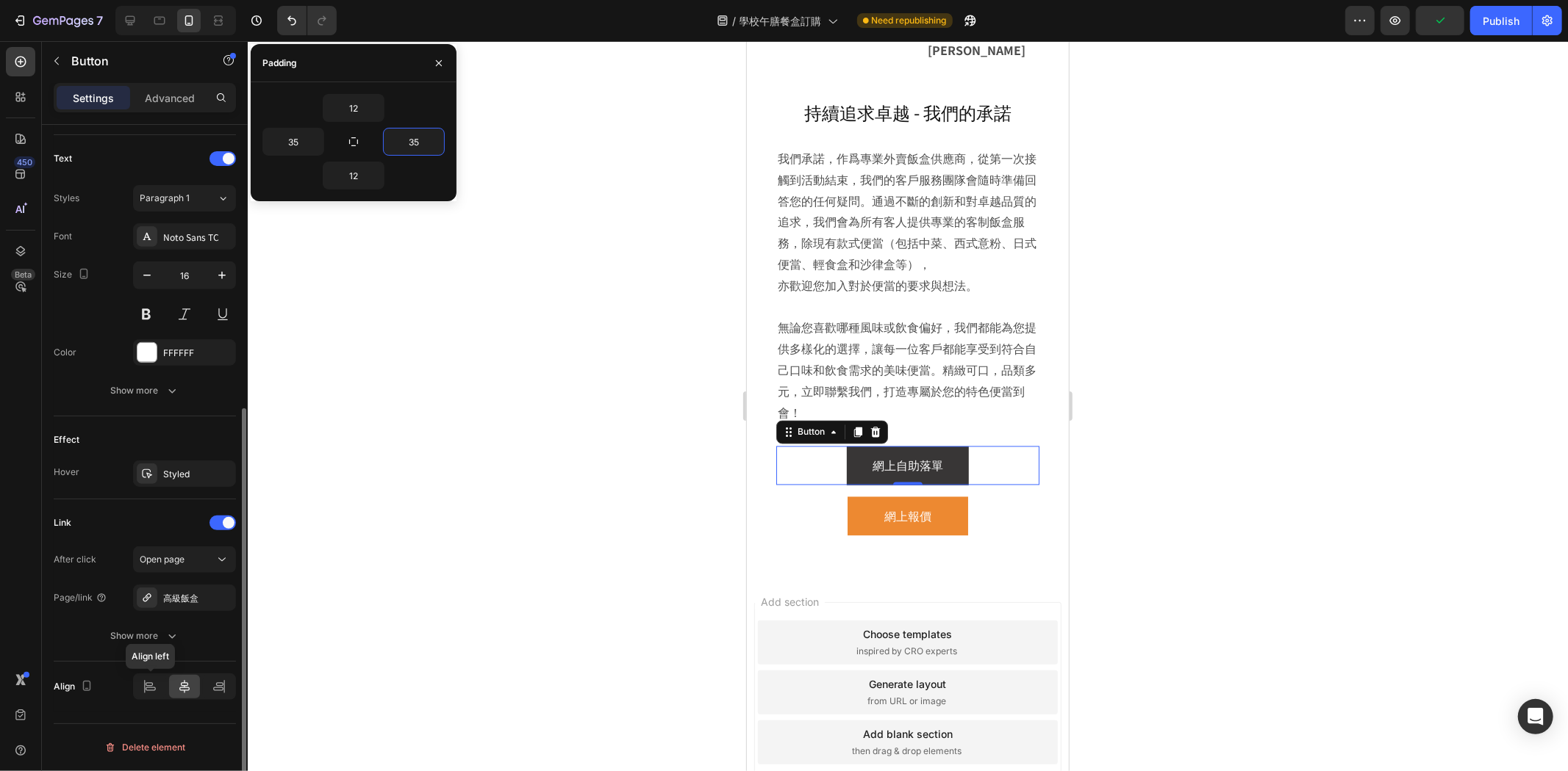
click at [145, 696] on div at bounding box center [150, 687] width 32 height 23
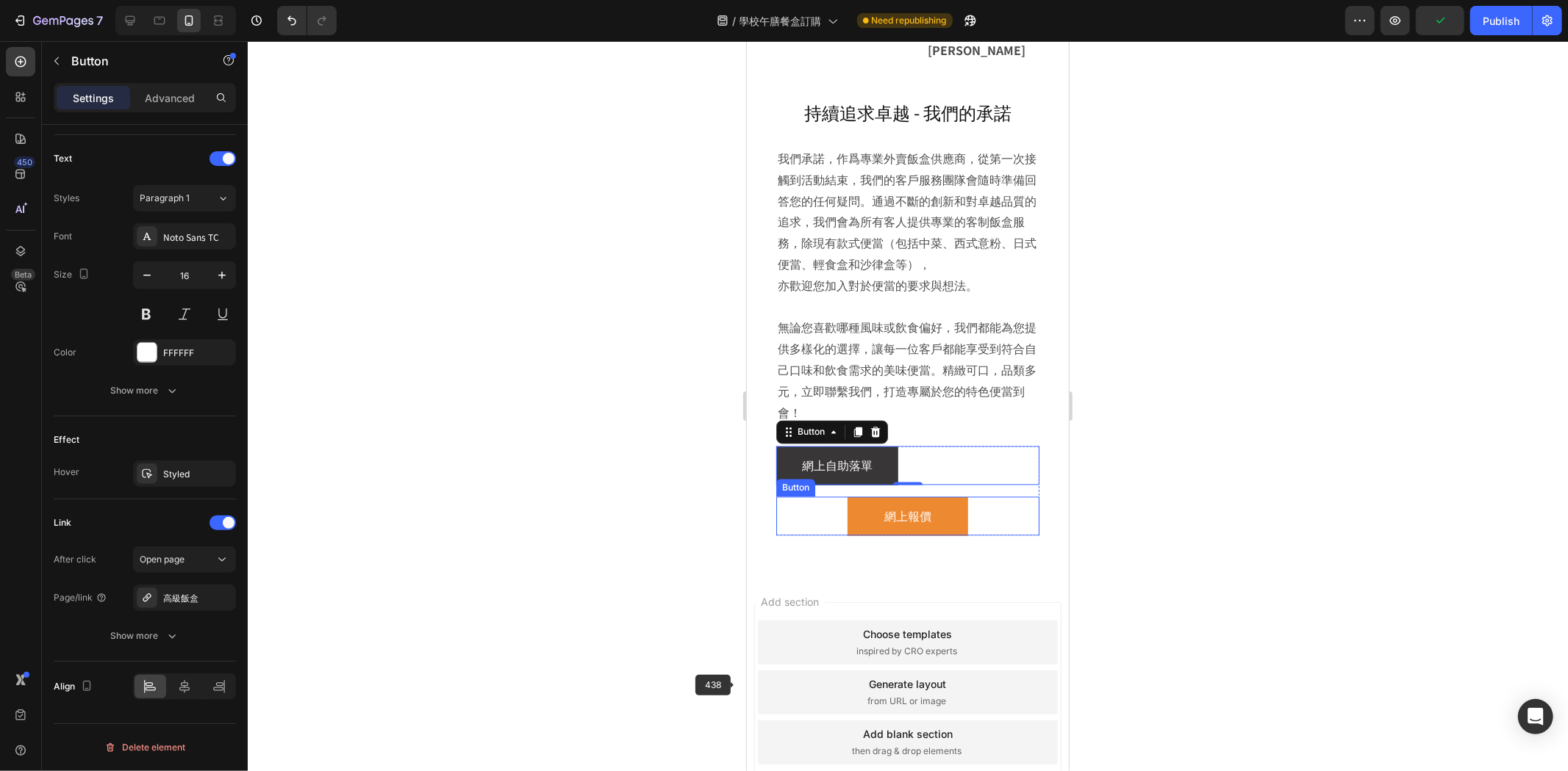
click at [810, 535] on div "網上報價 Button" at bounding box center [906, 516] width 263 height 39
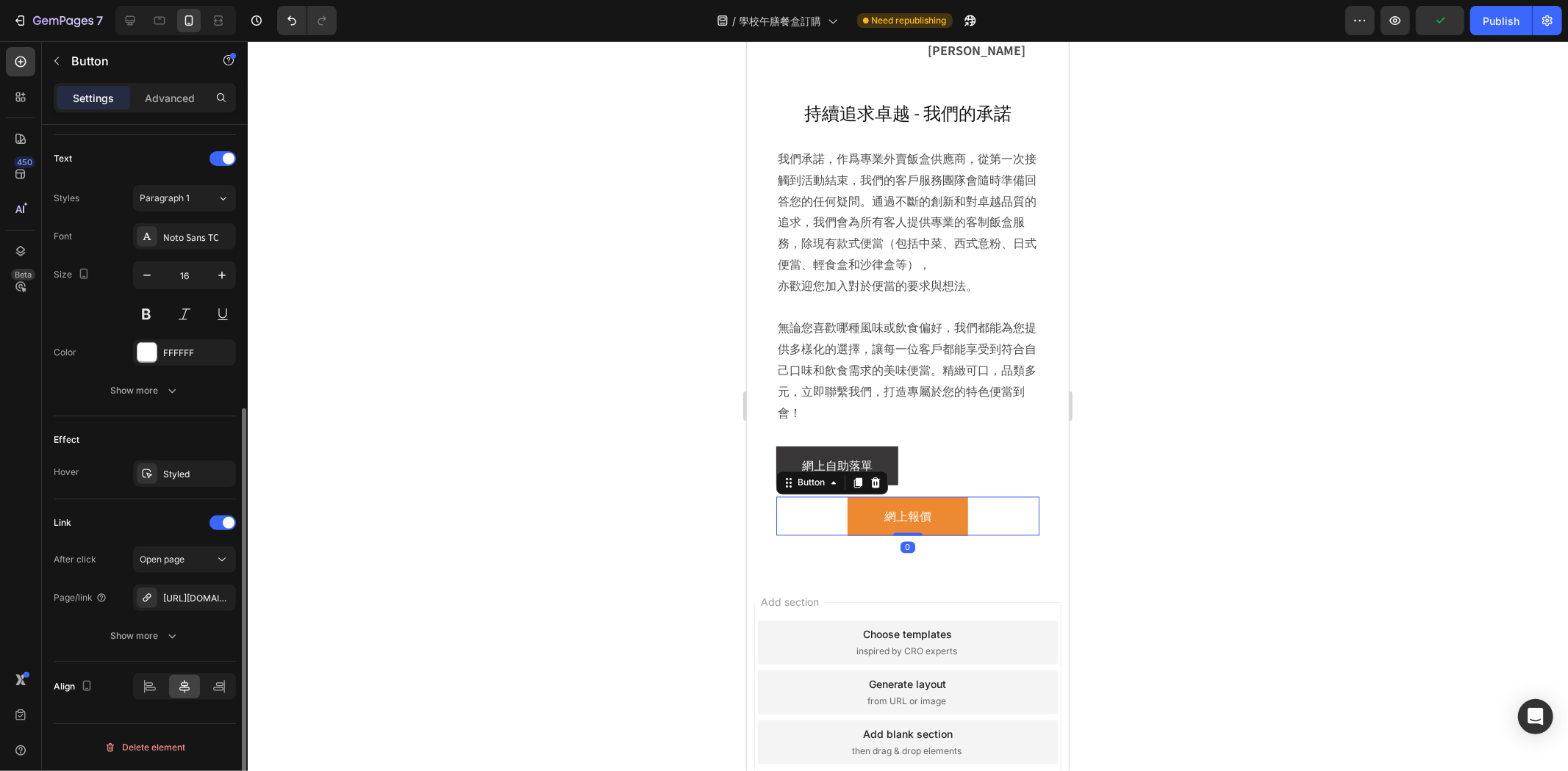
click at [166, 688] on div at bounding box center [185, 687] width 103 height 26
click at [145, 687] on icon at bounding box center [150, 687] width 15 height 15
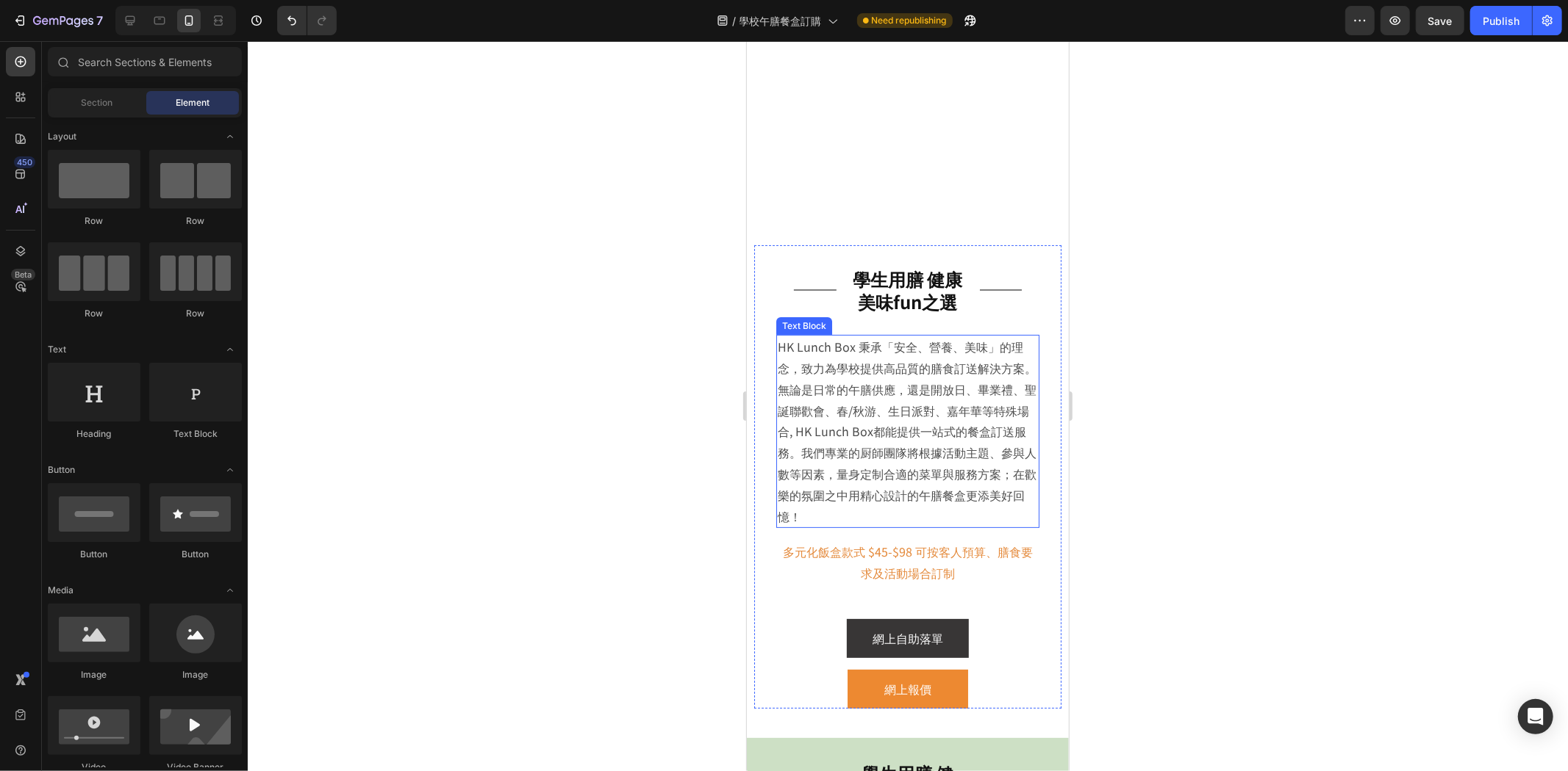
scroll to position [408, 0]
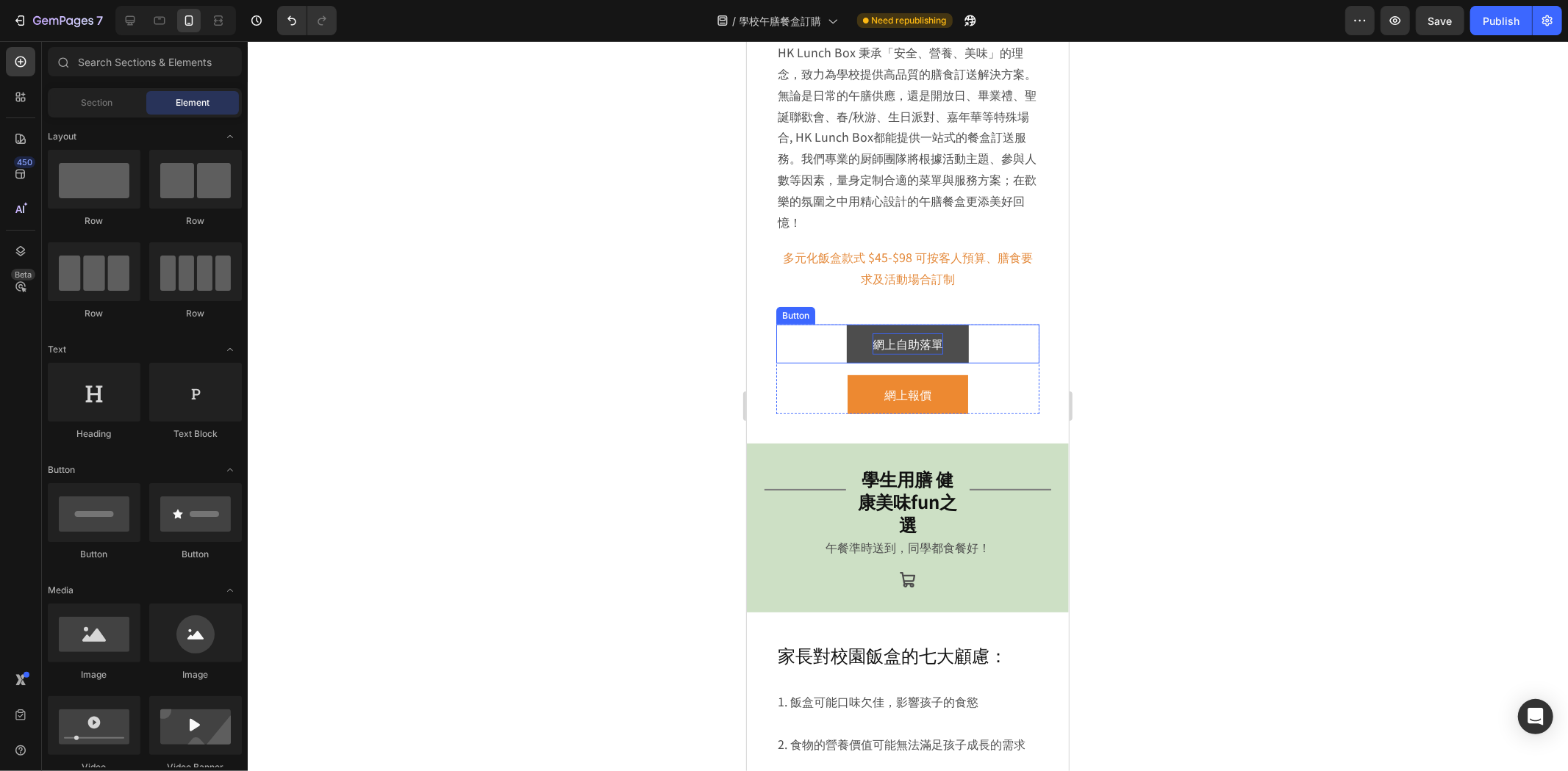
click at [907, 346] on p "網上自助落單" at bounding box center [906, 344] width 71 height 21
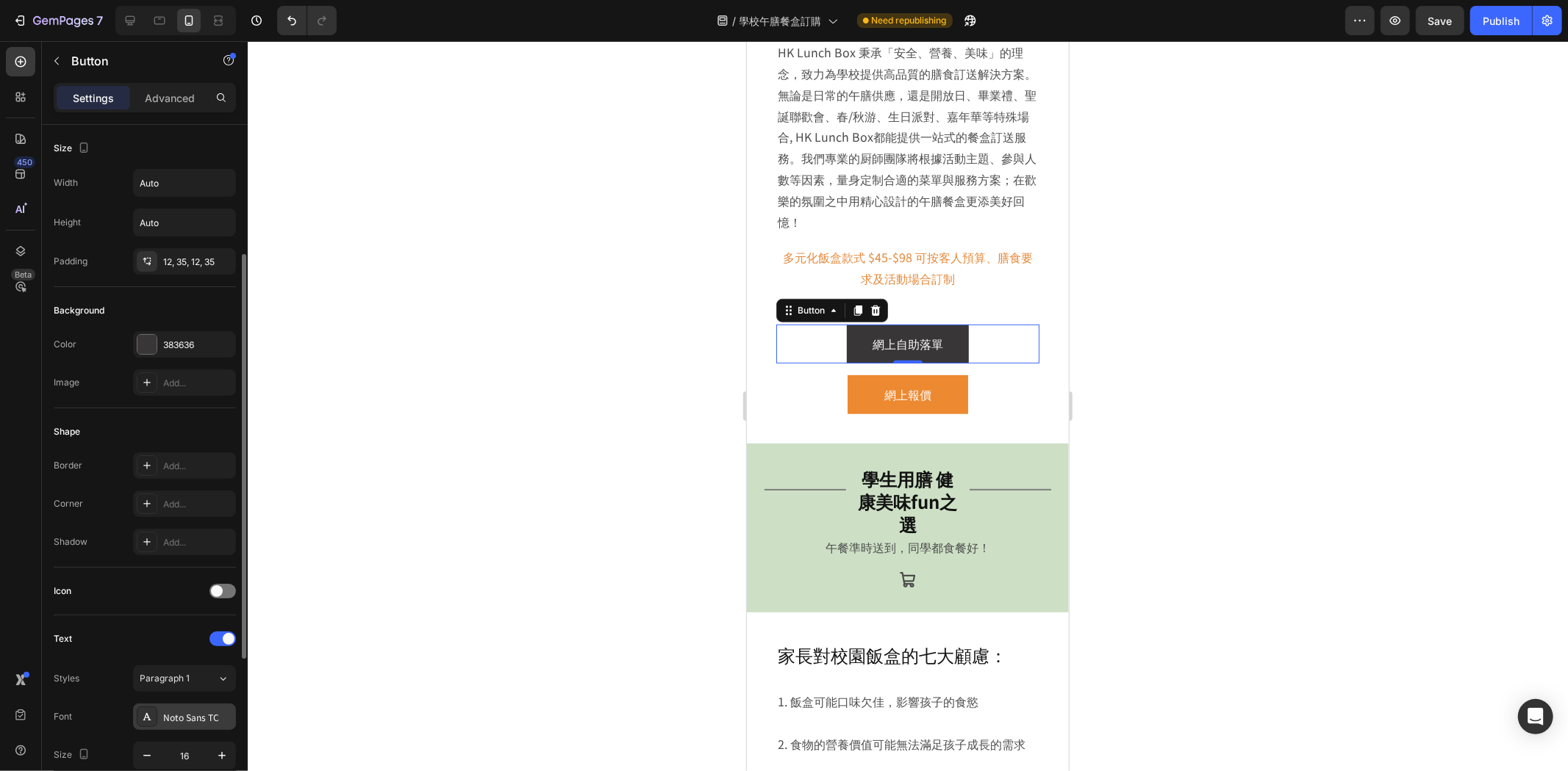
scroll to position [481, 0]
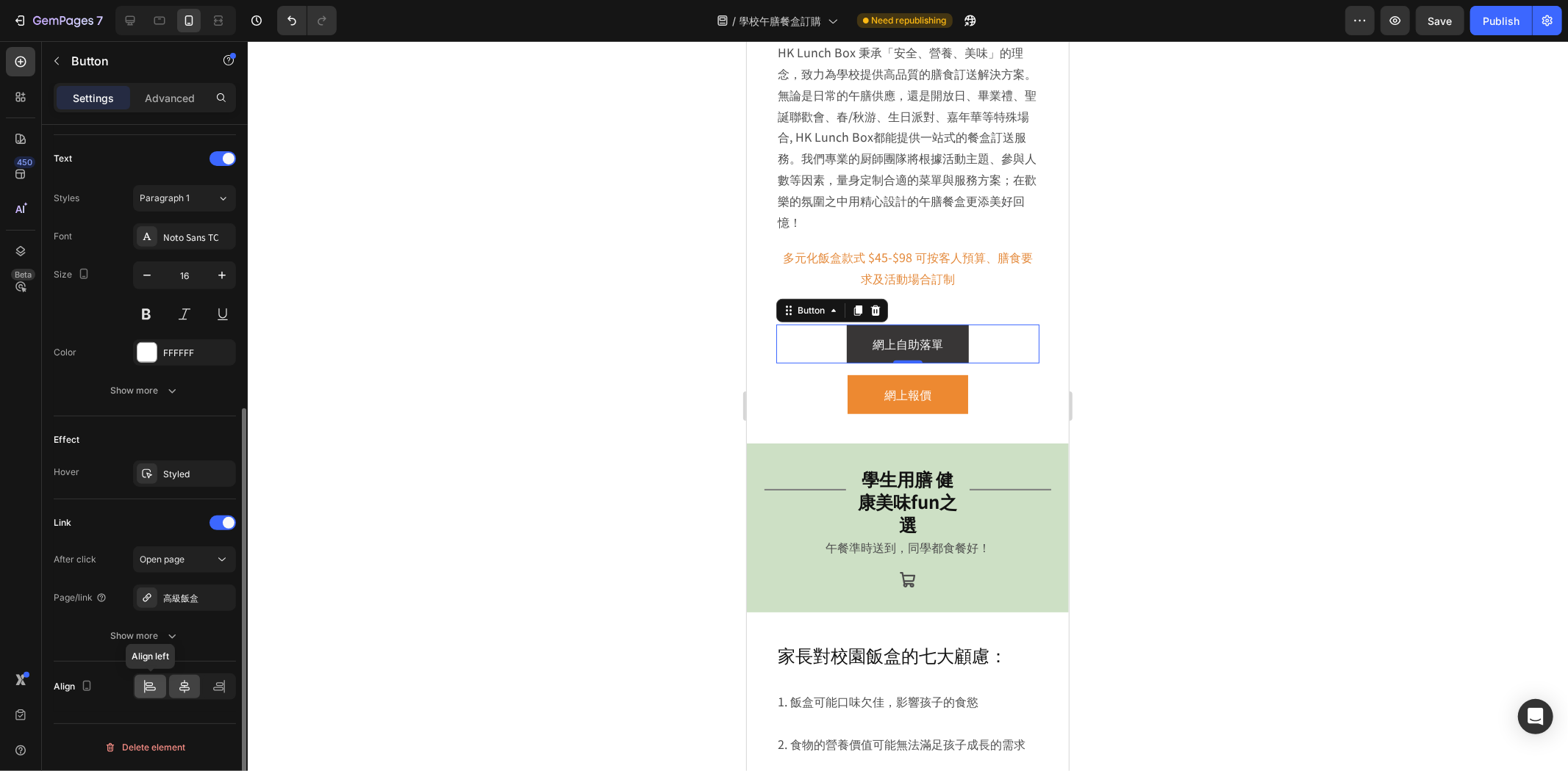
click at [153, 687] on icon at bounding box center [151, 689] width 11 height 4
click at [810, 393] on div "網上報價 Button" at bounding box center [906, 394] width 263 height 39
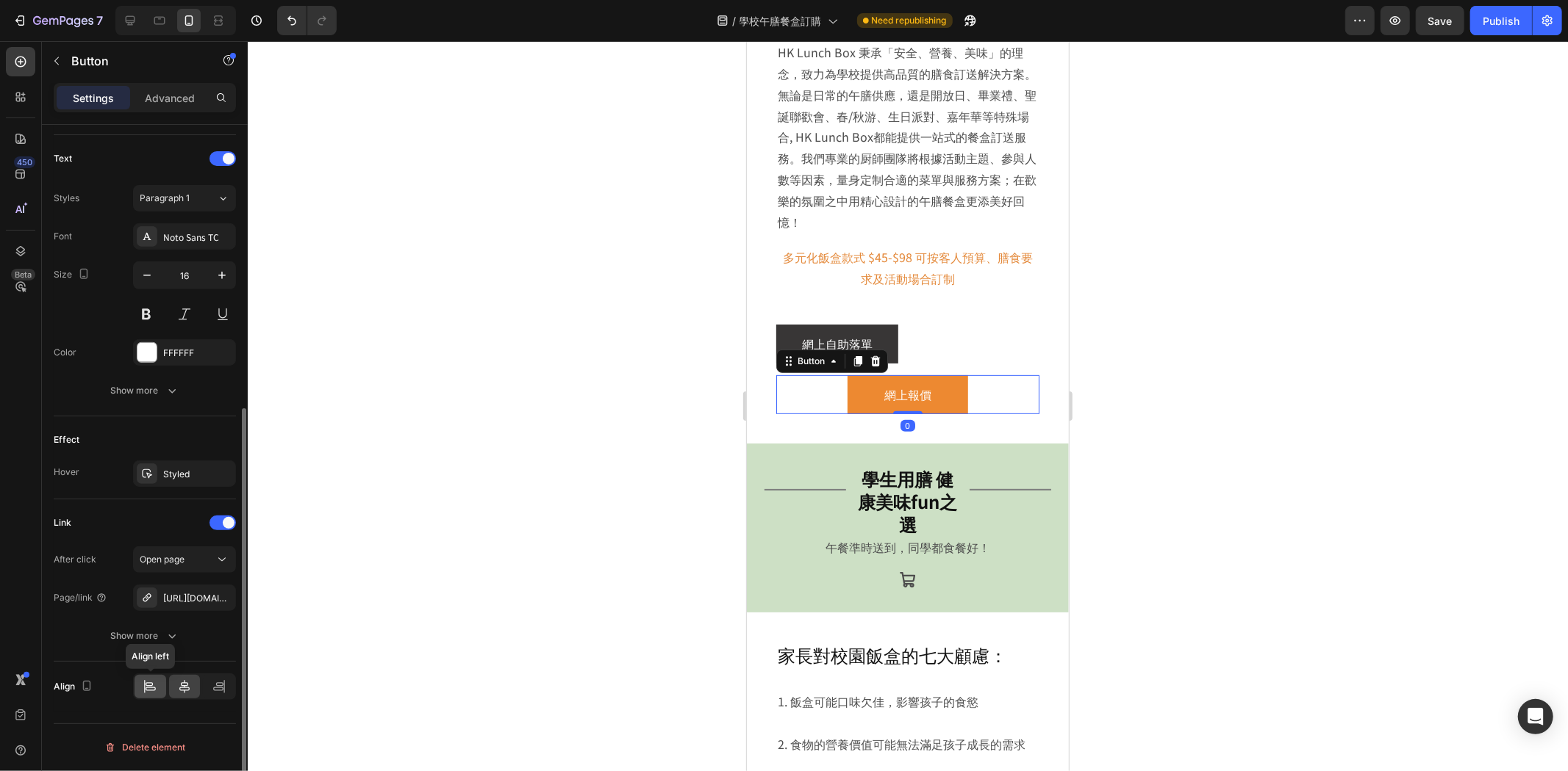
click at [152, 692] on icon at bounding box center [150, 687] width 15 height 15
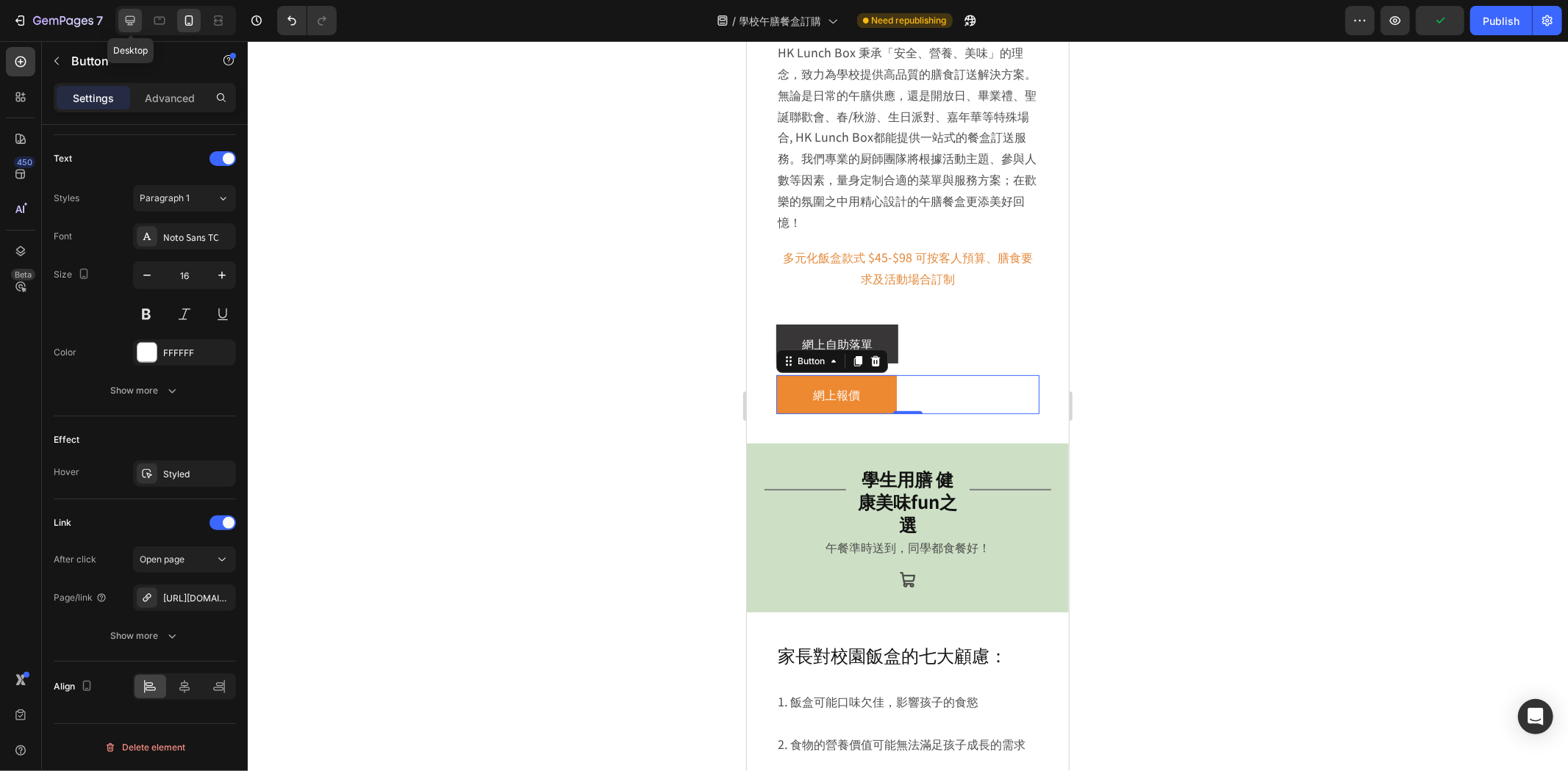
click at [140, 22] on div at bounding box center [130, 20] width 23 height 23
type input "18"
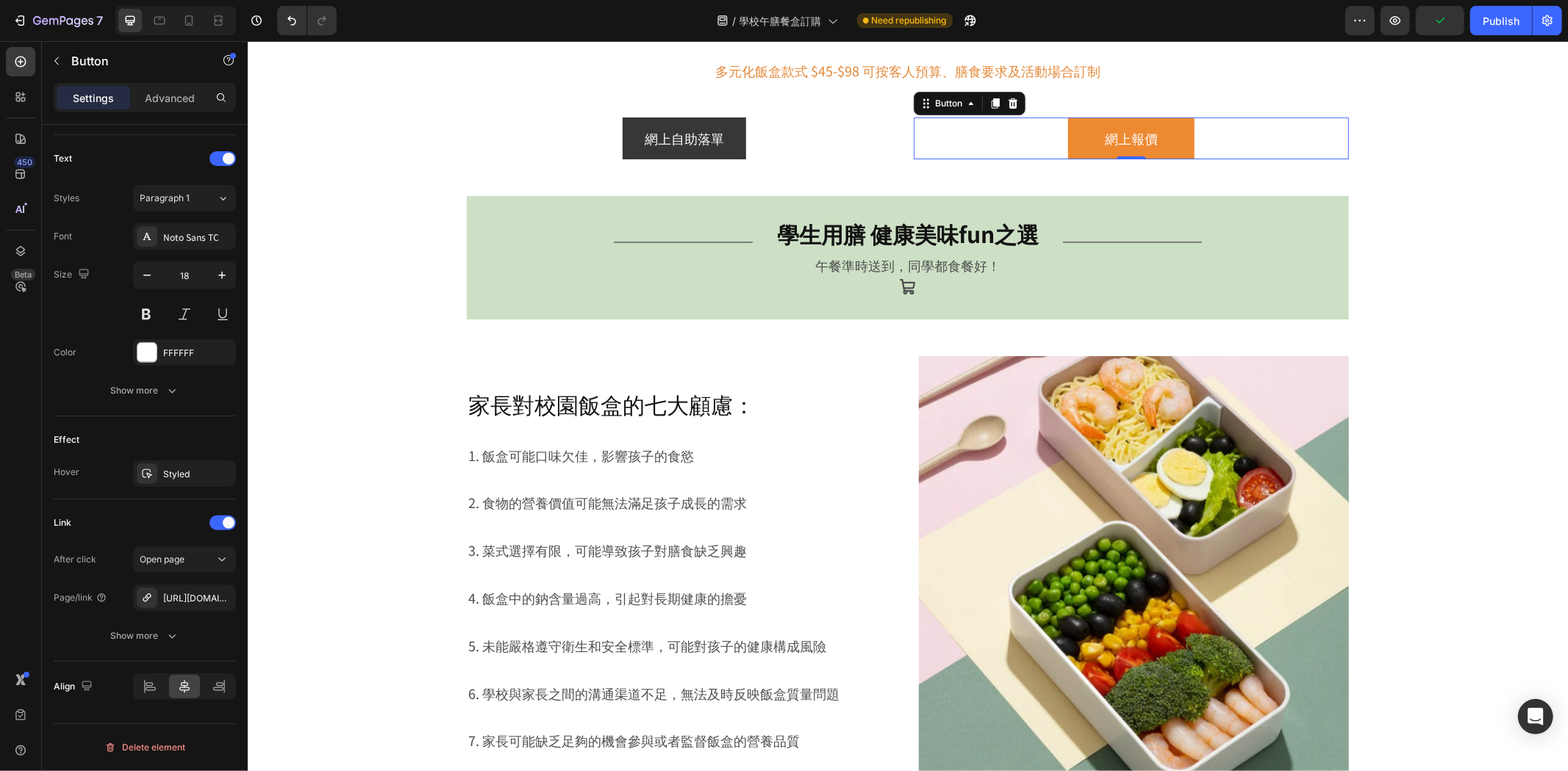
scroll to position [487, 0]
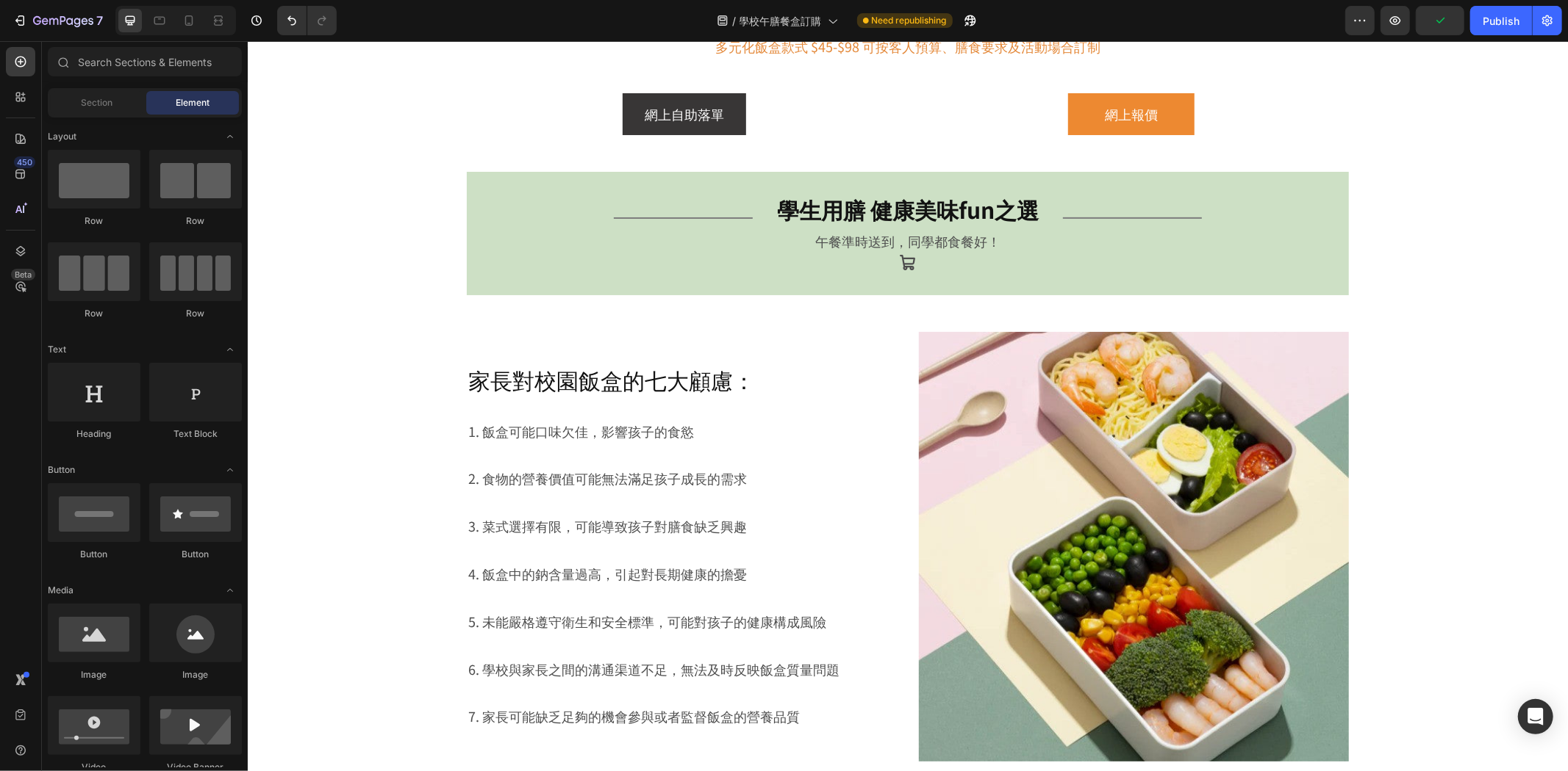
drag, startPoint x: 1566, startPoint y: 137, endPoint x: 1563, endPoint y: 320, distance: 183.0
drag, startPoint x: 1566, startPoint y: 155, endPoint x: 1566, endPoint y: 180, distance: 25.0
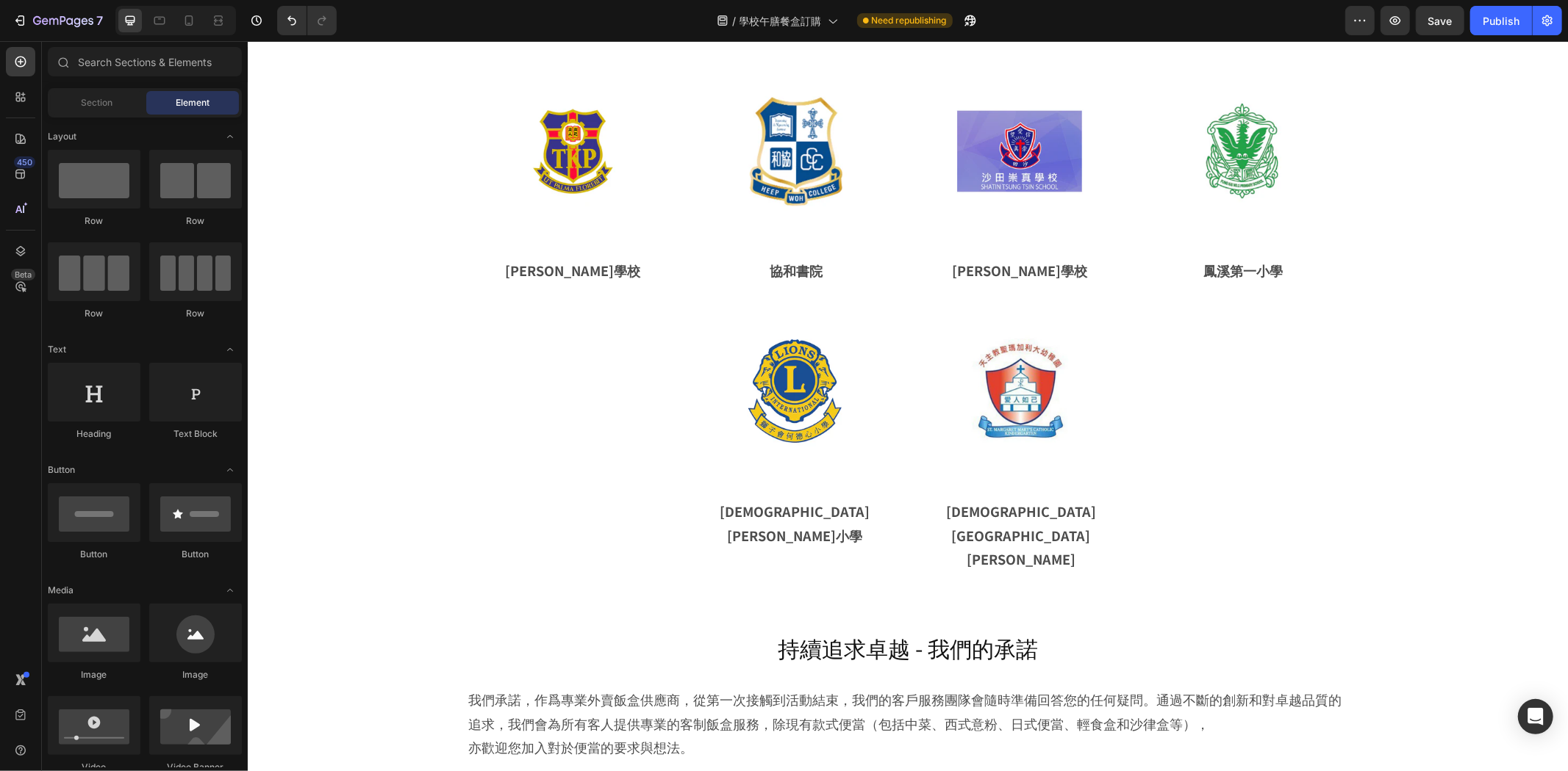
drag, startPoint x: 1558, startPoint y: 167, endPoint x: 1768, endPoint y: 768, distance: 636.6
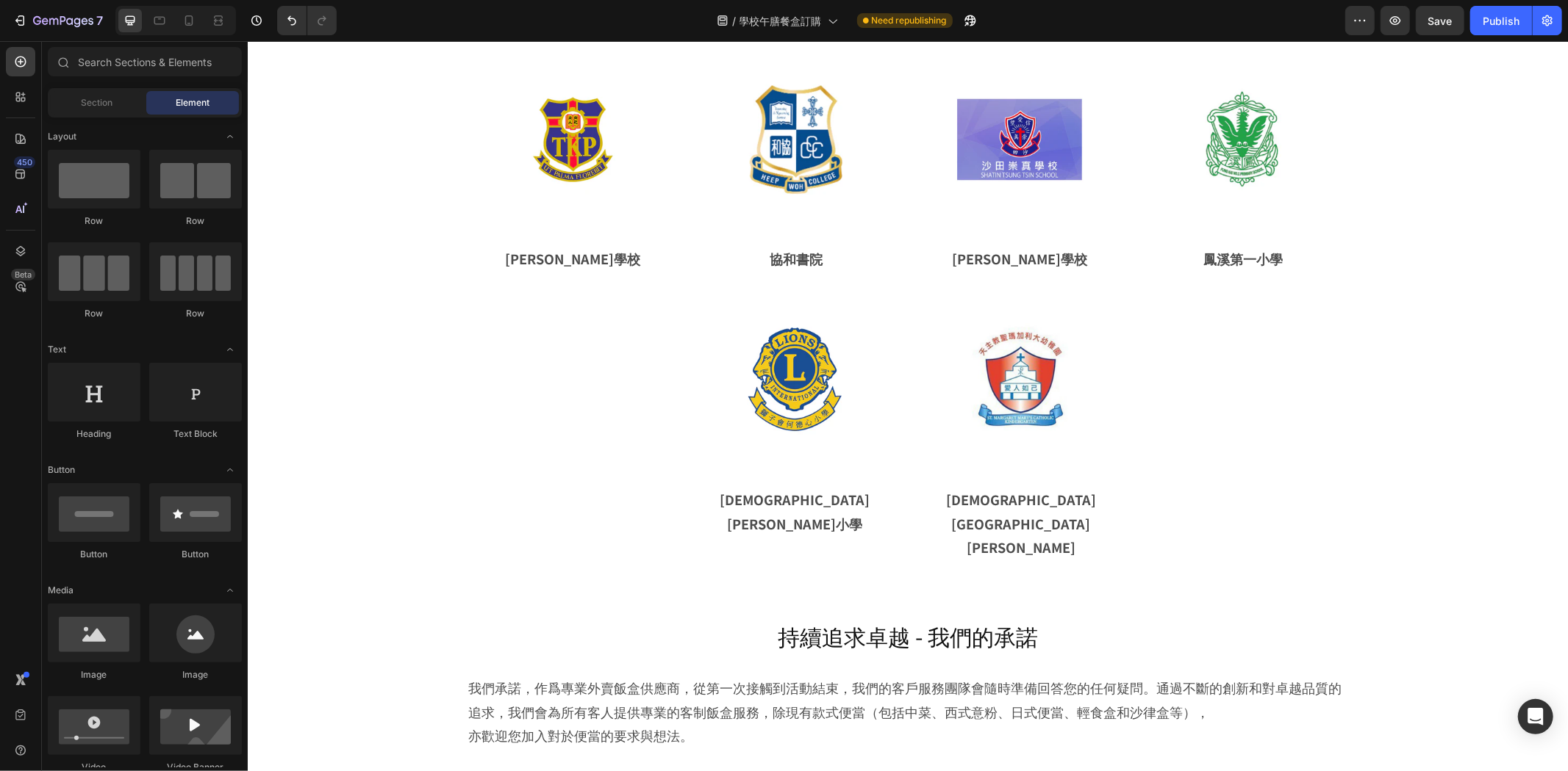
scroll to position [4589, 0]
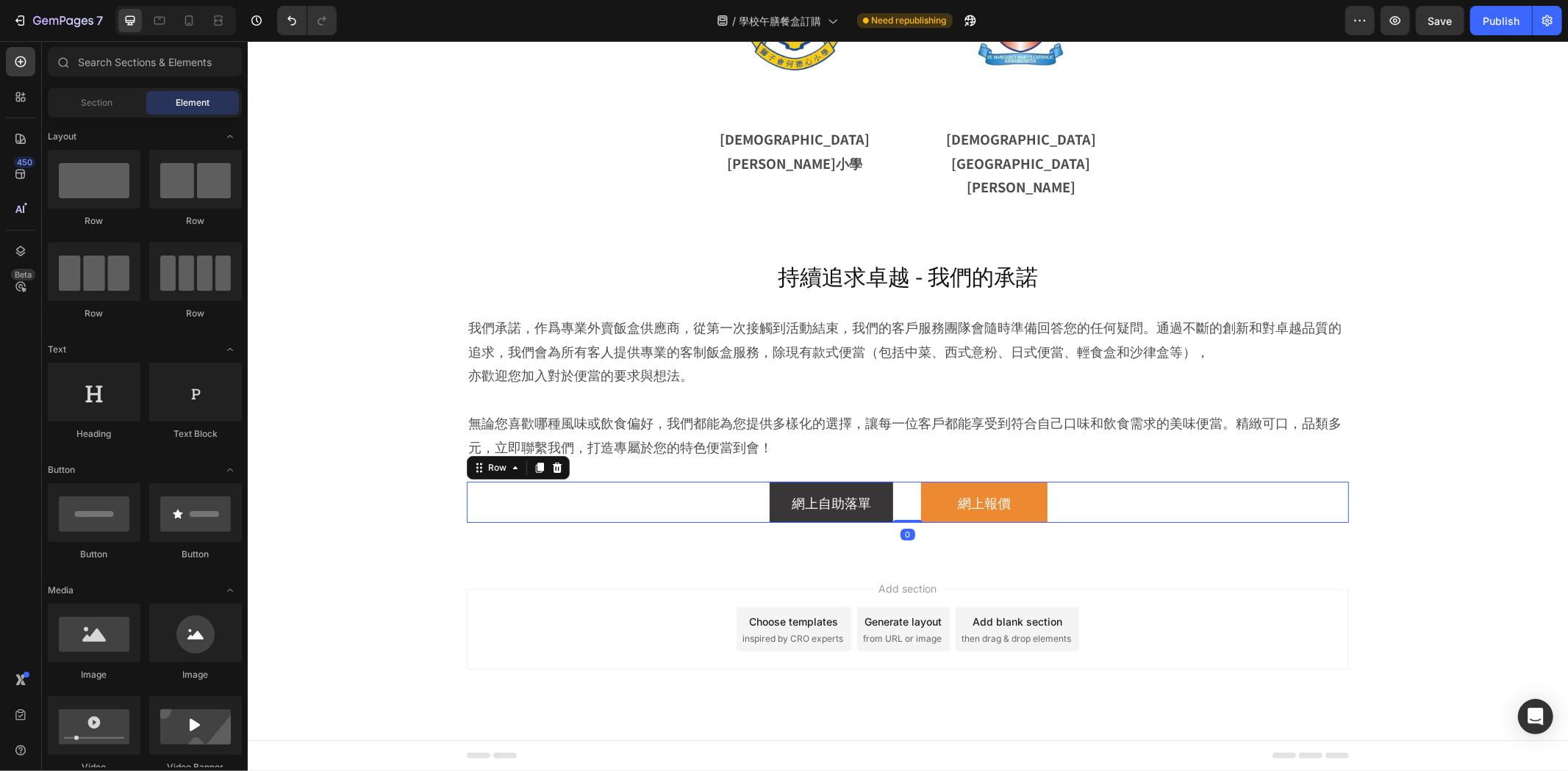
click at [1131, 522] on div "網上自助落單 Button 網上報價 Button Row 0" at bounding box center [907, 501] width 882 height 41
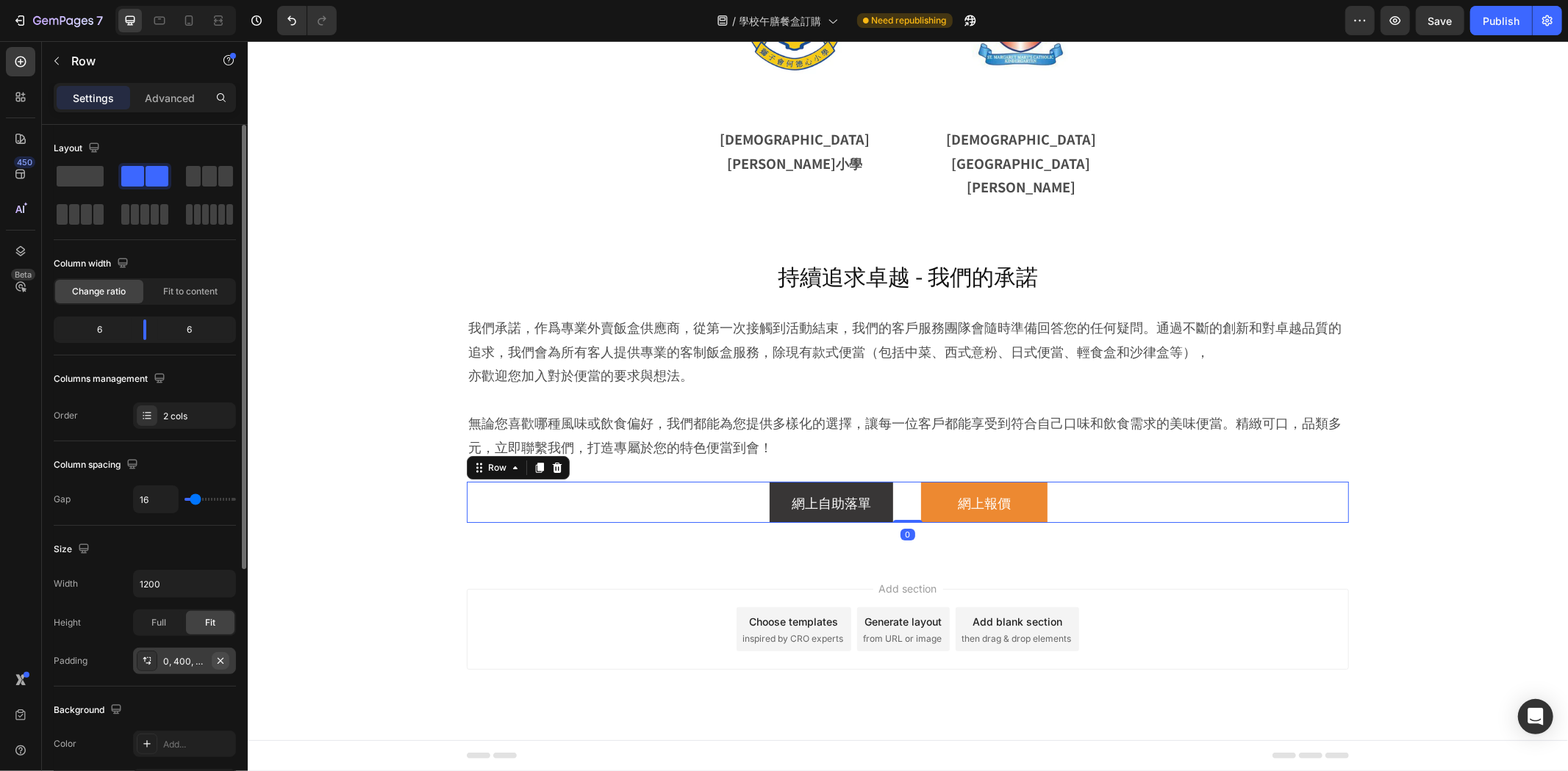
click at [223, 665] on icon "button" at bounding box center [221, 661] width 12 height 12
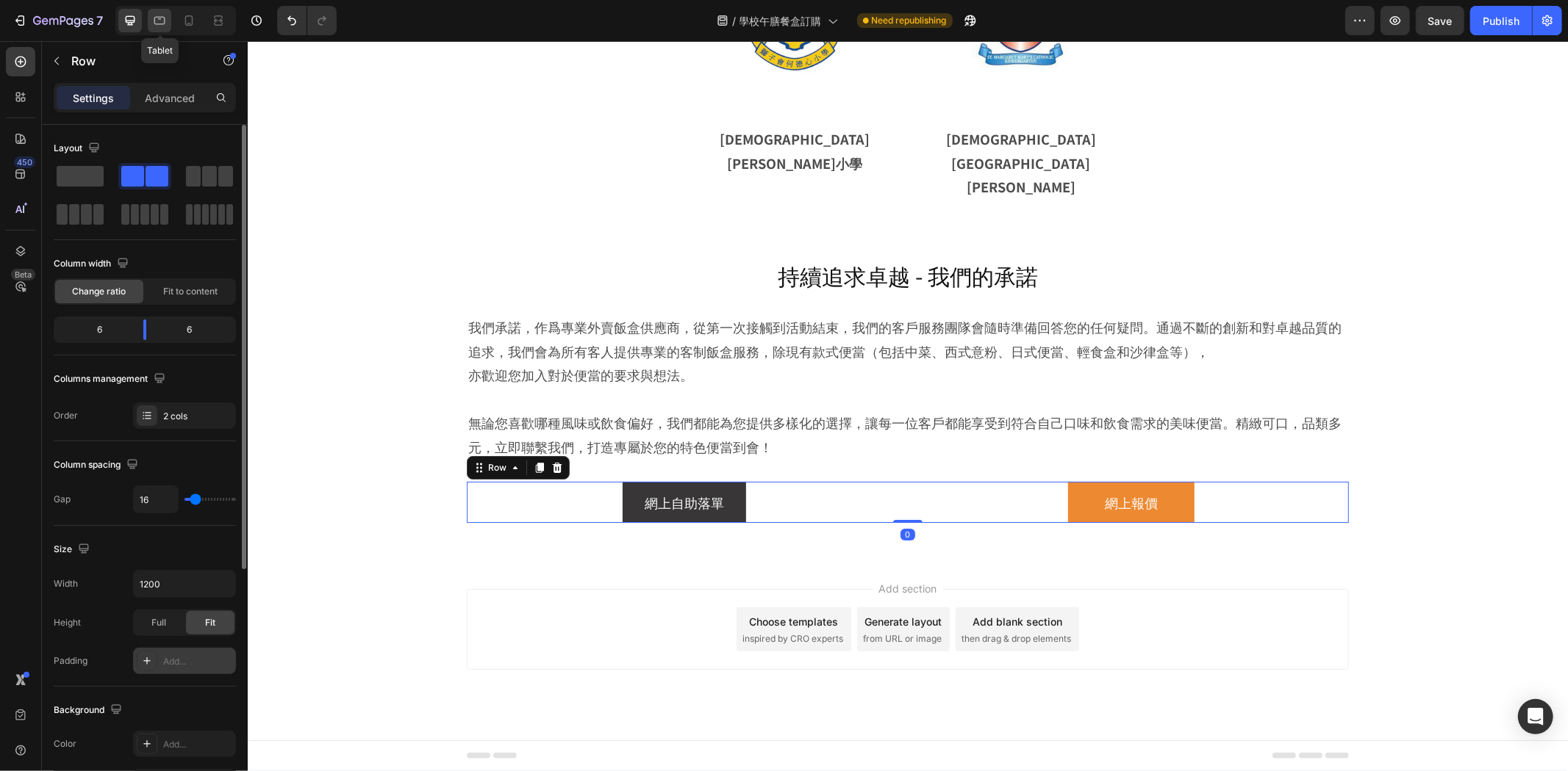
click at [166, 22] on icon at bounding box center [159, 20] width 15 height 15
type input "100%"
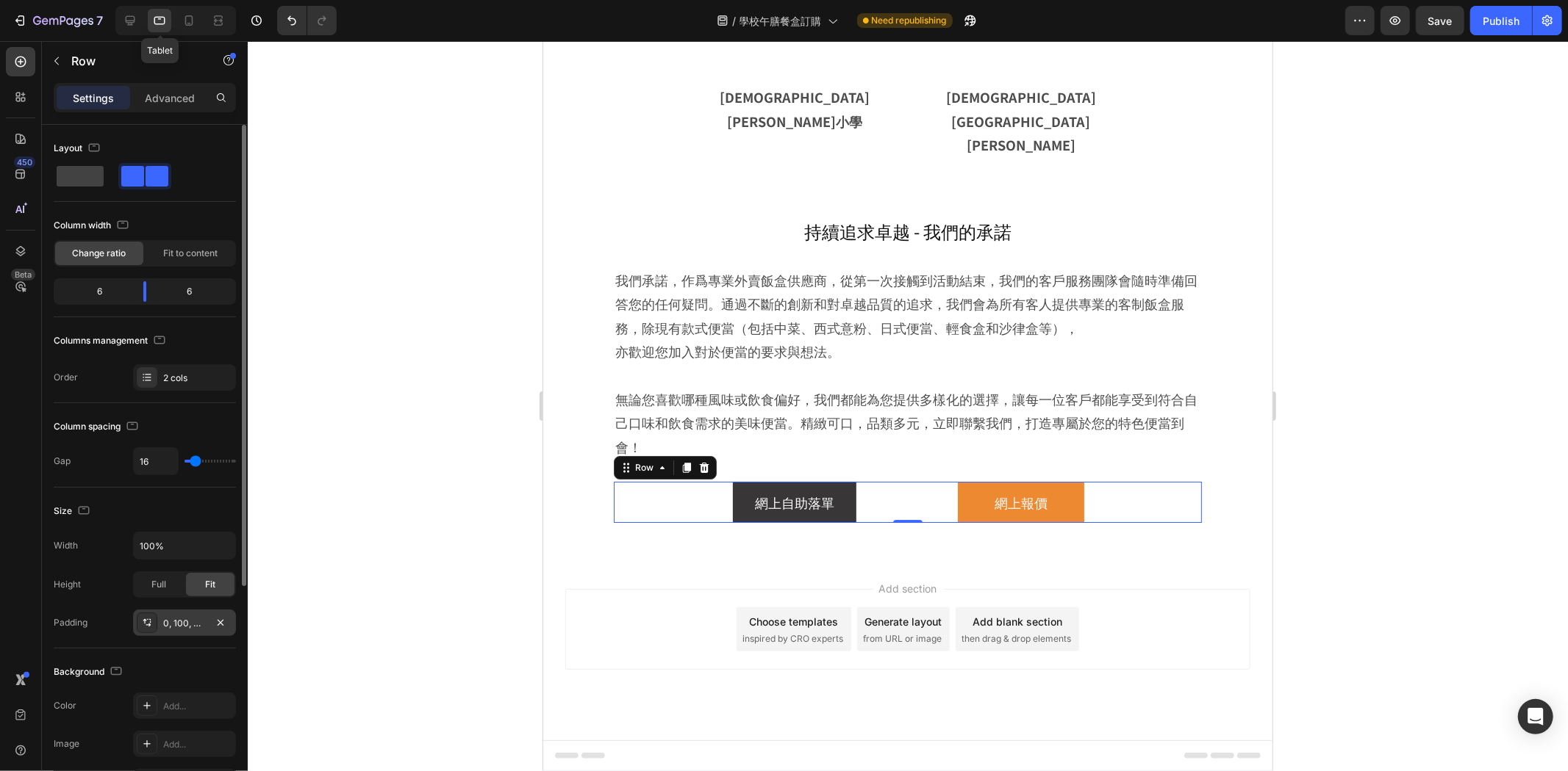
scroll to position [4432, 0]
click at [222, 626] on icon "button" at bounding box center [221, 622] width 12 height 12
click at [1486, 37] on div "7 Version history / 學校午膳餐盒訂購 Need republishing Preview Save Publish" at bounding box center [784, 20] width 1568 height 42
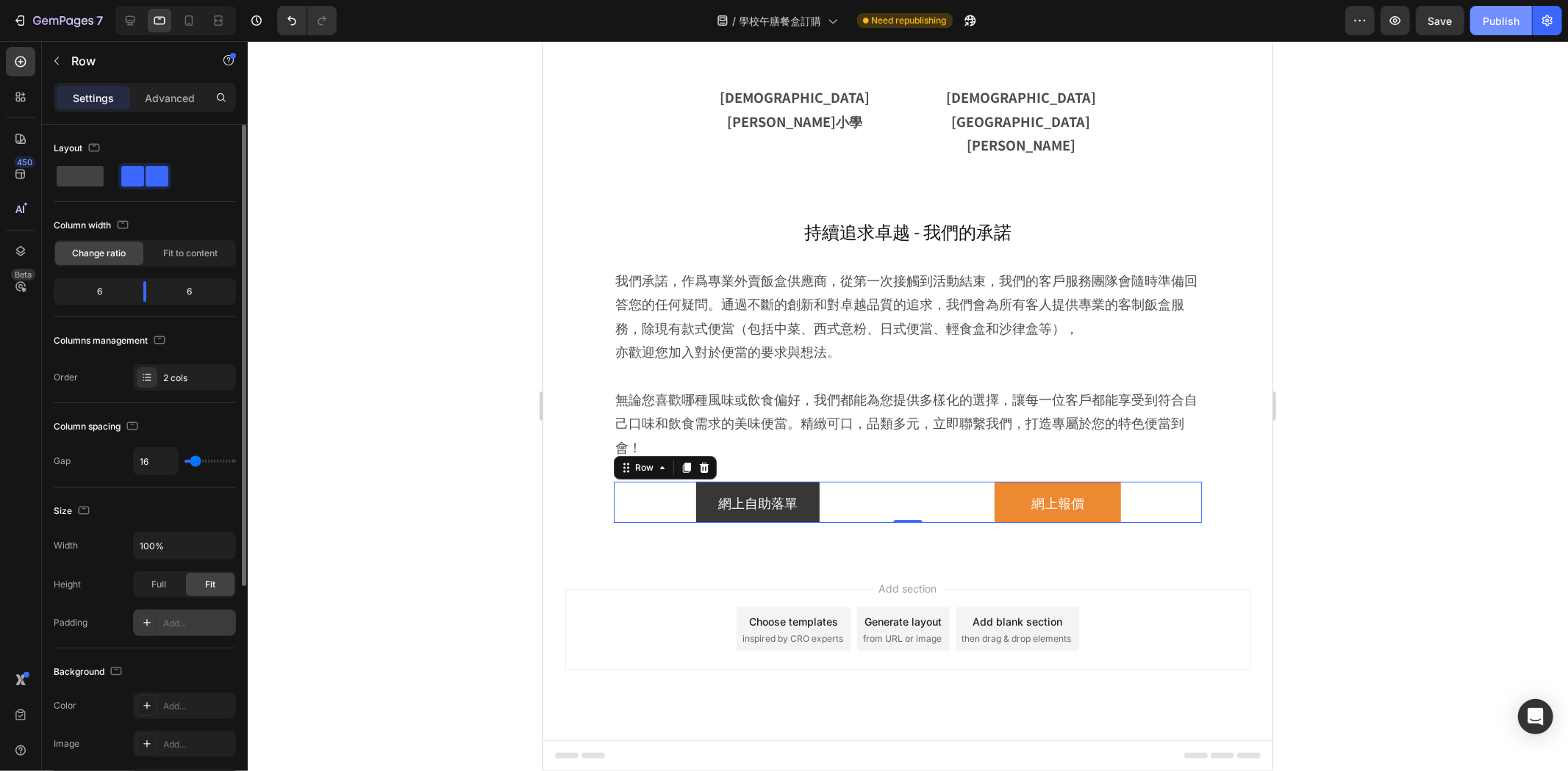
click at [1495, 22] on div "Publish" at bounding box center [1501, 21] width 37 height 16
